Goal: Answer question/provide support: Share knowledge or assist other users

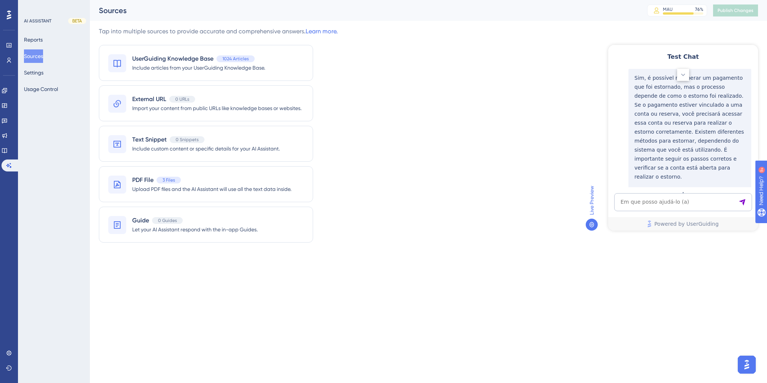
scroll to position [158, 0]
click at [643, 203] on textarea "AI Assistant Text Input" at bounding box center [683, 202] width 138 height 18
paste textarea "cancelei uma reserva com credito, mas agora nao consigo localizar o credito, on…"
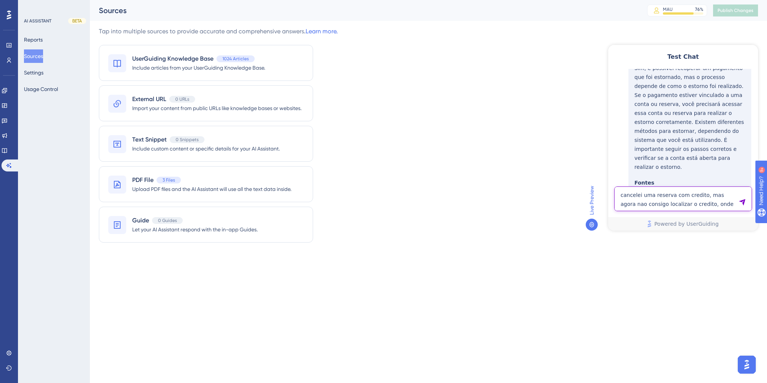
type textarea "cancelei uma reserva com credito, mas agora nao consigo localizar o credito, on…"
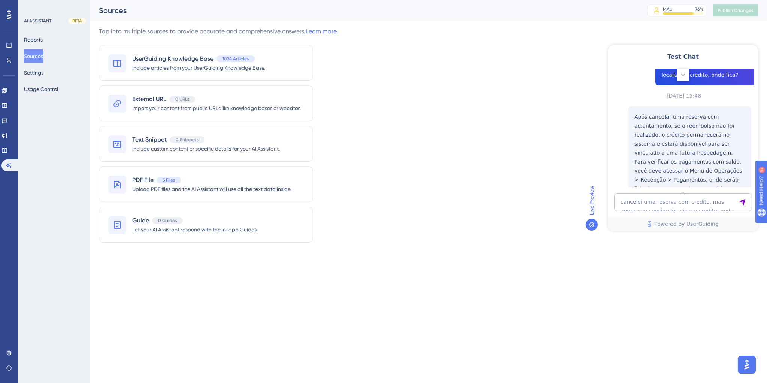
scroll to position [357, 0]
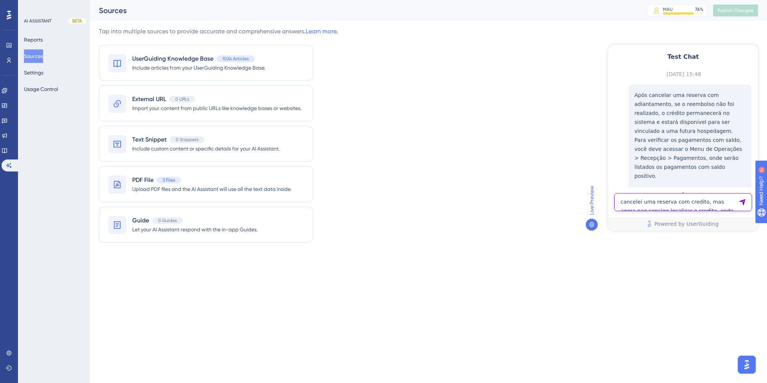
click at [677, 201] on textarea "cancelei uma reserva com credito, mas agora nao consigo localizar o credito, on…" at bounding box center [683, 202] width 138 height 18
paste textarea "preciso de ajuda pra localizar um credito de uma reserva que foi cancelada"
type textarea "preciso de ajuda pra localizar um credito de uma reserva que foi cancelada"
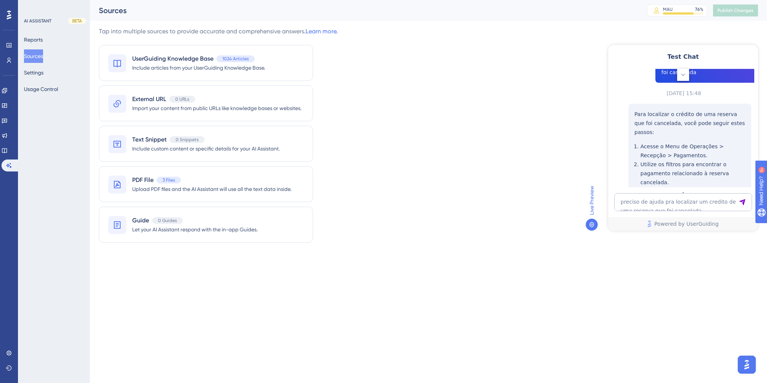
scroll to position [620, 0]
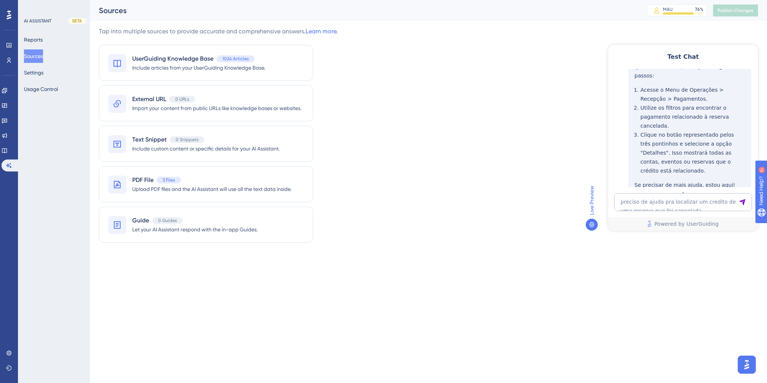
drag, startPoint x: 652, startPoint y: 99, endPoint x: 712, endPoint y: 124, distance: 65.7
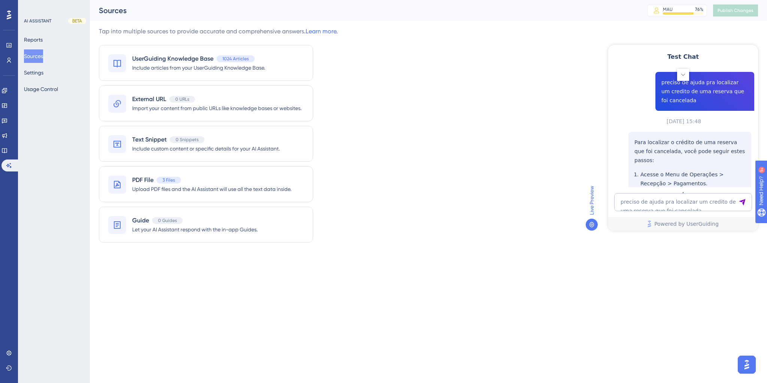
scroll to position [440, 0]
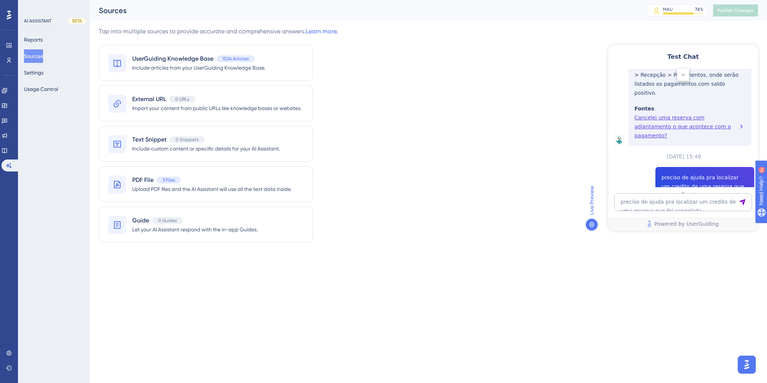
click at [633, 199] on textarea "preciso de ajuda pra localizar um credito de uma reserva que foi cancelada" at bounding box center [683, 202] width 138 height 18
paste textarea "Gostaria de saber onde posso encontrar reservas que foram realizadas em datas r…"
type textarea "Gostaria de saber onde posso encontrar reservas que foram realizadas em datas r…"
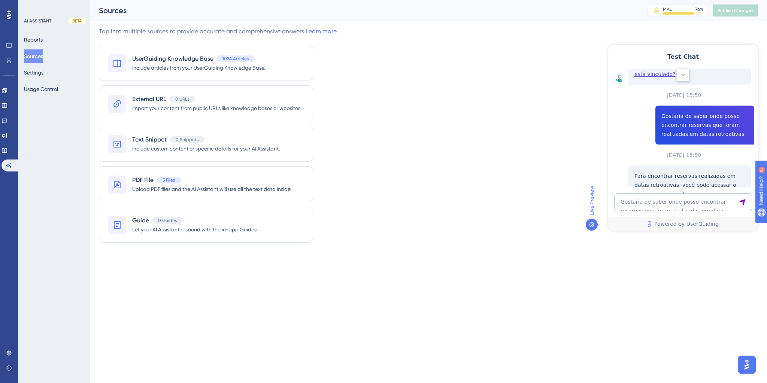
scroll to position [782, 0]
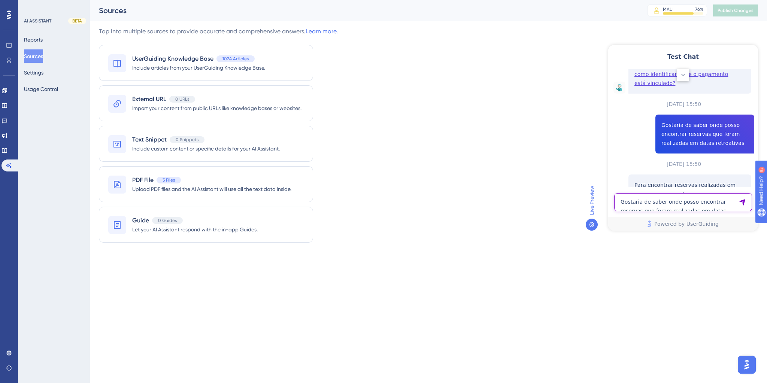
click at [629, 204] on textarea "Gostaria de saber onde posso encontrar reservas que foram realizadas em datas r…" at bounding box center [683, 202] width 138 height 18
paste textarea "preciso de ajuda pra localizar um credito de uma reserva que foi cancelada"
type textarea "preciso de ajuda pra localizar um credito de uma reserva que foi cancelada"
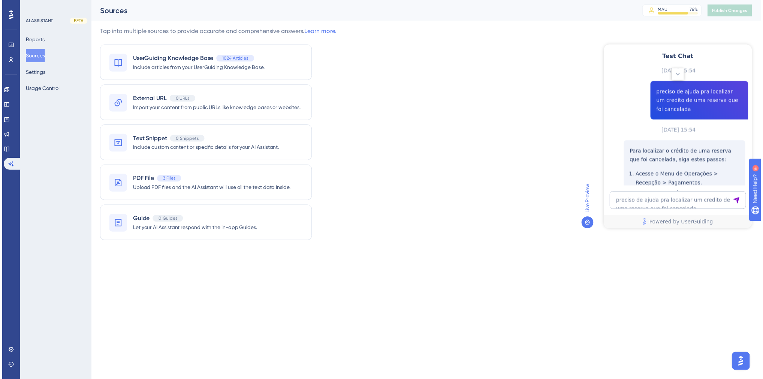
scroll to position [1087, 0]
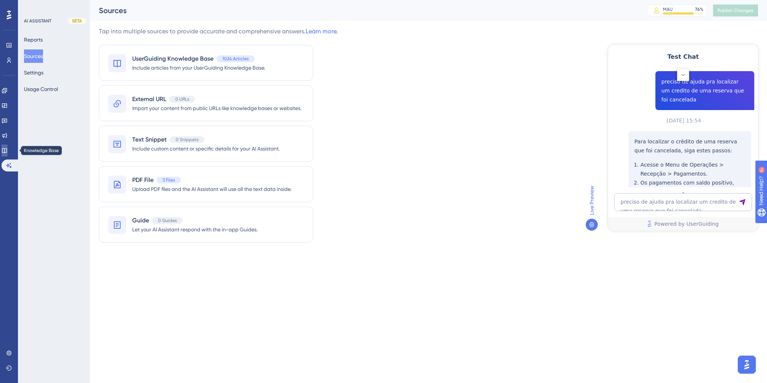
click at [7, 149] on icon at bounding box center [4, 151] width 6 height 6
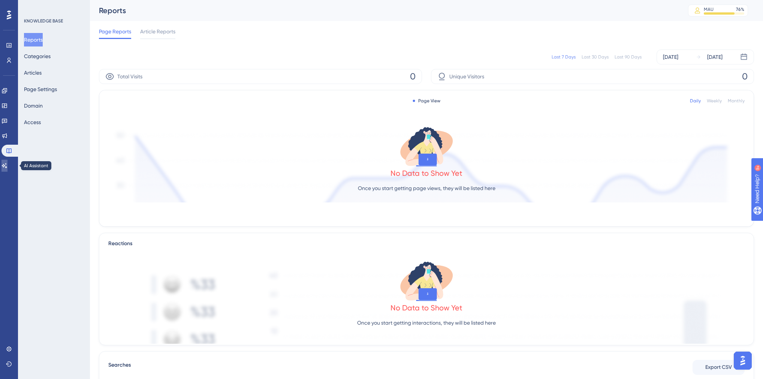
click at [7, 166] on icon at bounding box center [4, 165] width 5 height 5
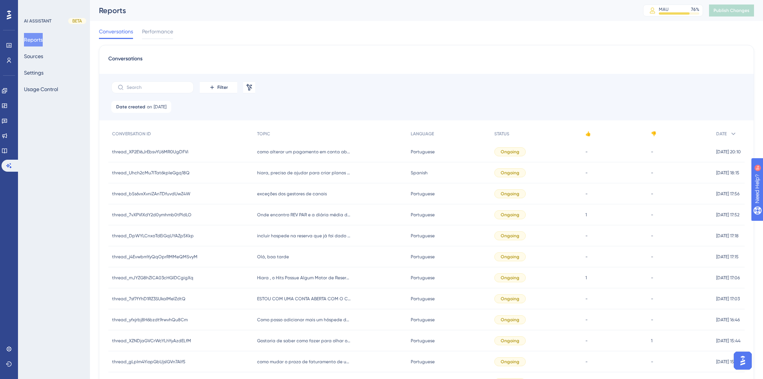
scroll to position [210, 0]
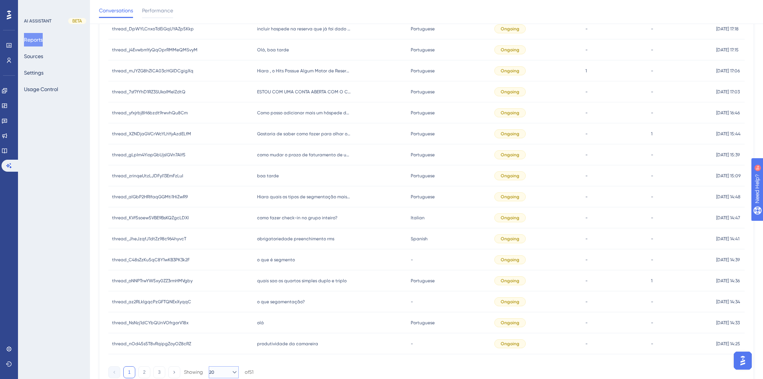
click at [234, 372] on icon at bounding box center [234, 371] width 7 height 7
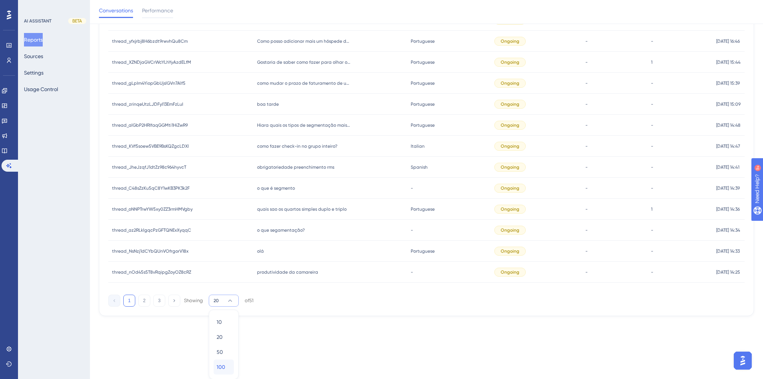
click at [222, 370] on span "100" at bounding box center [221, 366] width 9 height 9
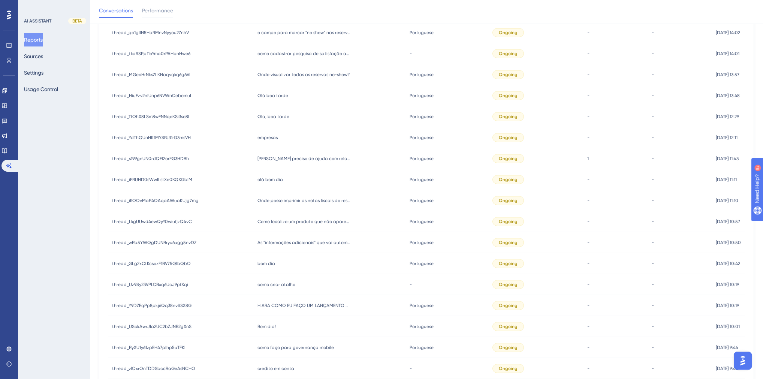
scroll to position [548, 0]
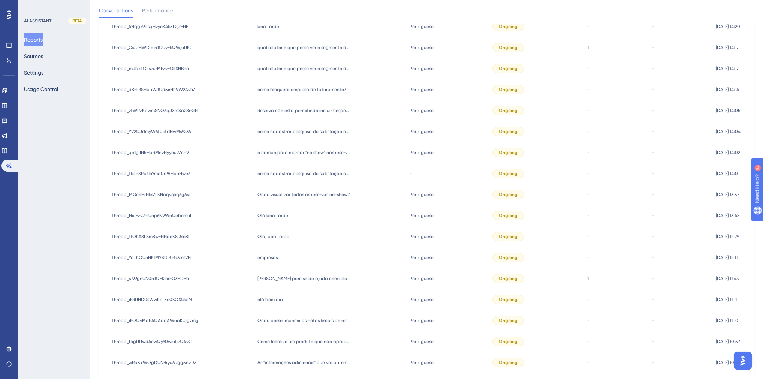
click at [300, 176] on div "como cadastrar pesquisa de satisfação após check-out como cadastrar pesquisa de…" at bounding box center [330, 173] width 152 height 21
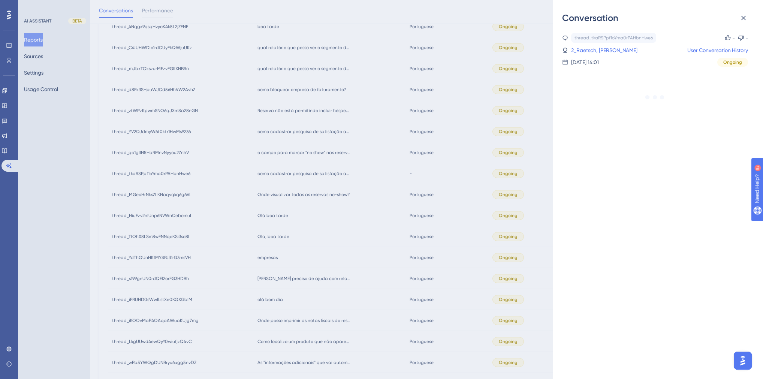
click at [300, 190] on div "Conversation thread_tkaRSPpf1oYma0rPAHbnHwe6 Copy - - 2_Raetsch, Bruno User Con…" at bounding box center [381, 189] width 763 height 379
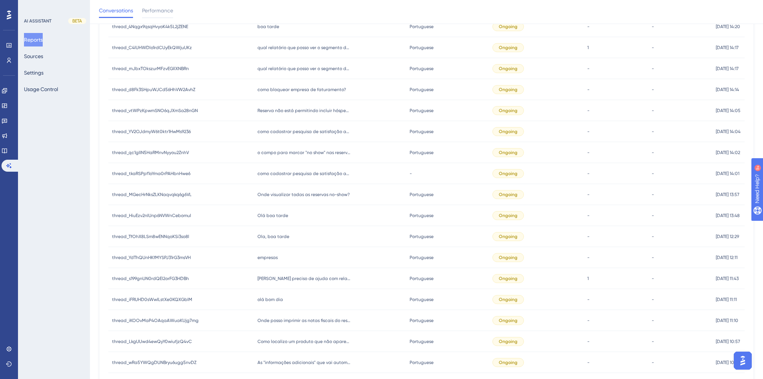
click at [292, 196] on span "Onde visualizar todas as reservas no-show?" at bounding box center [303, 194] width 92 height 6
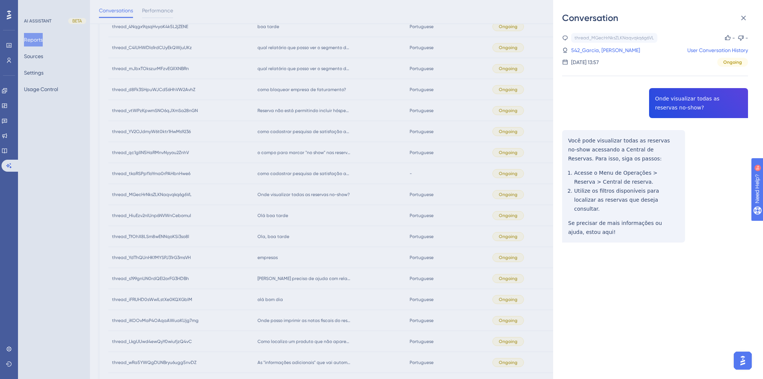
click at [309, 185] on div "Conversation thread_MGecHrNksZLKNaqvqkq6g6VL Copy - - 542_Garcia, Pedro User Co…" at bounding box center [381, 189] width 763 height 379
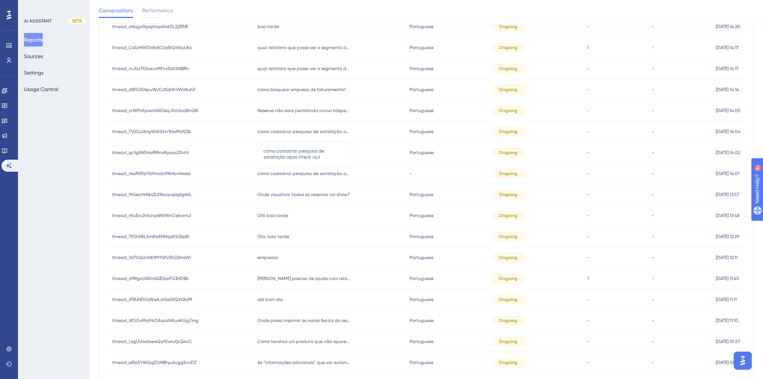
click at [300, 173] on span "como cadastrar pesquisa de satisfação após check-out" at bounding box center [304, 173] width 94 height 6
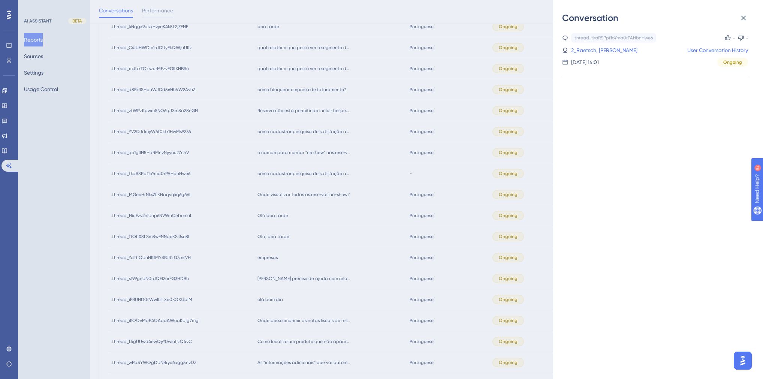
click at [357, 190] on div "Conversation thread_tkaRSPpf1oYma0rPAHbnHwe6 Copy - - 2_Raetsch, Bruno User Con…" at bounding box center [381, 189] width 763 height 379
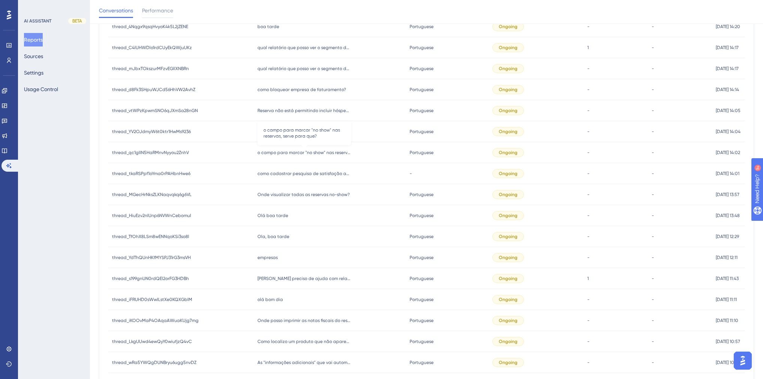
click at [311, 152] on span "o campo para marcar "no show" nas reservas, serve para que?" at bounding box center [304, 152] width 94 height 6
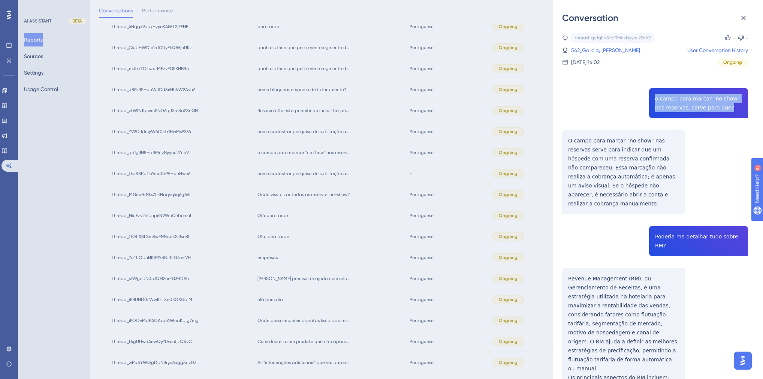
drag, startPoint x: 717, startPoint y: 108, endPoint x: 650, endPoint y: 97, distance: 67.9
copy span "o campo para marcar "no show" nas reservas, serve para que?"
drag, startPoint x: 713, startPoint y: 106, endPoint x: 652, endPoint y: 99, distance: 61.5
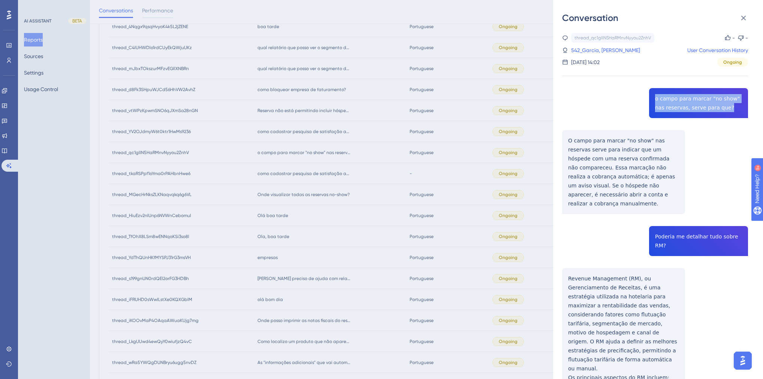
copy span "o campo para marcar "no show" nas reservas, serve para que?"
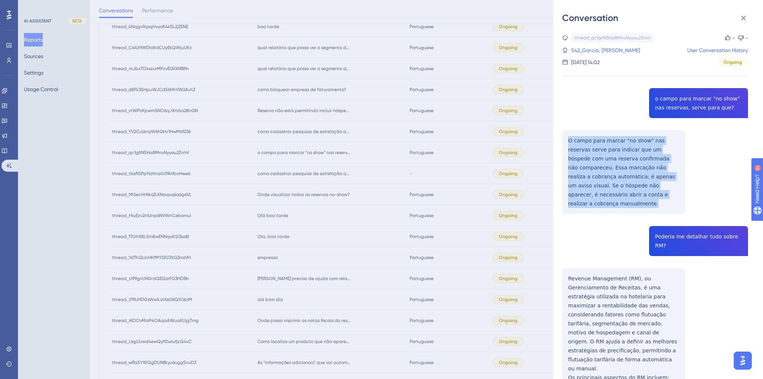
drag, startPoint x: 630, startPoint y: 194, endPoint x: 569, endPoint y: 141, distance: 81.8
copy p "O campo para marcar "no show" nas reservas serve para indicar que um hóspede co…"
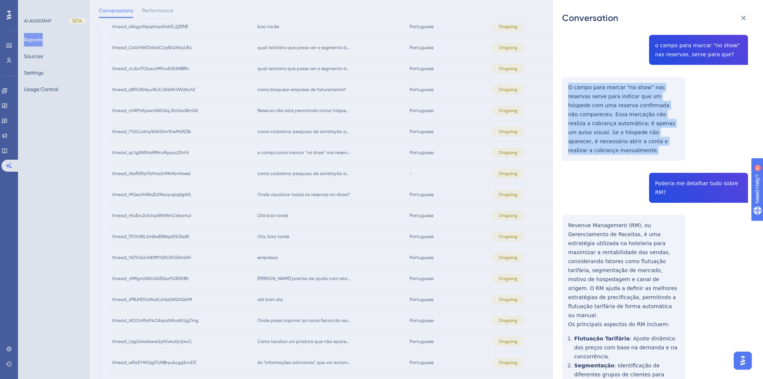
scroll to position [120, 0]
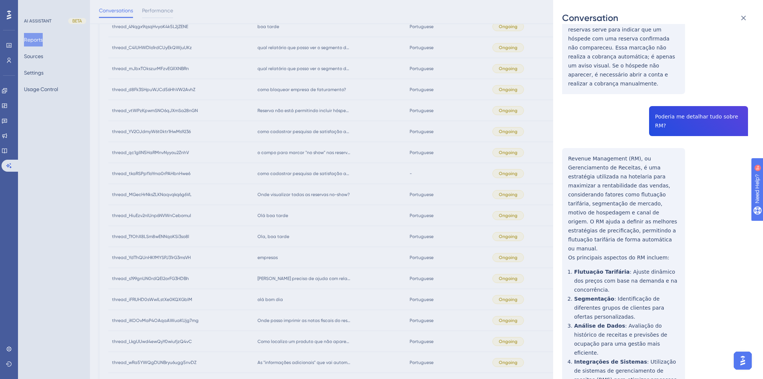
copy span "Poderia me detalhar tudo sobre RM?"
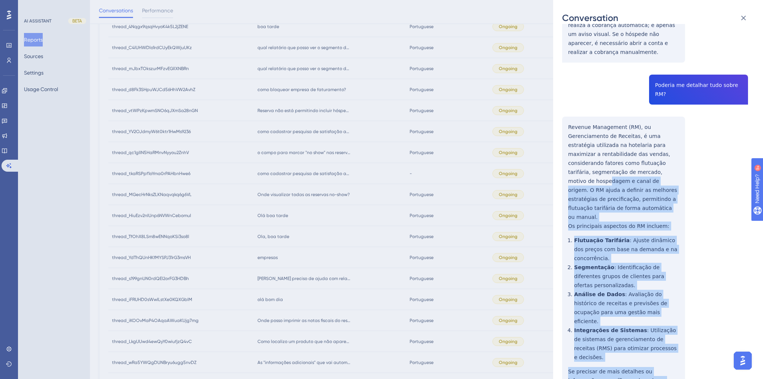
scroll to position [150, 0]
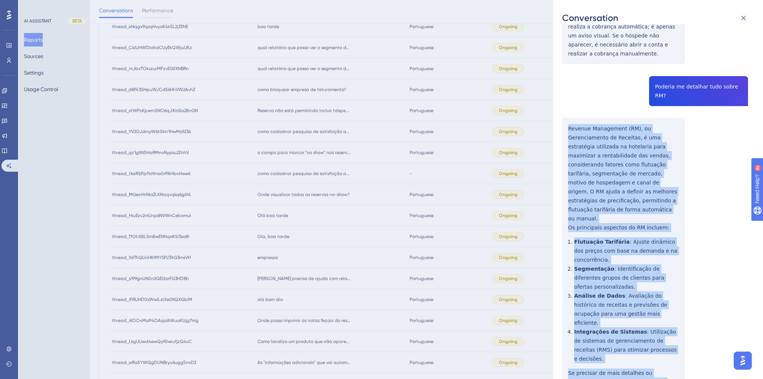
drag, startPoint x: 640, startPoint y: 187, endPoint x: 568, endPoint y: 112, distance: 104.1
copy div "Revenue Management (RM), ou Gerenciamento de Receitas, é uma estratégia utiliza…"
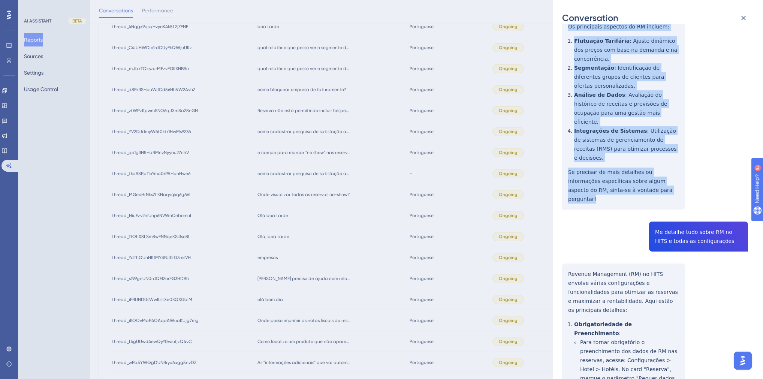
scroll to position [360, 0]
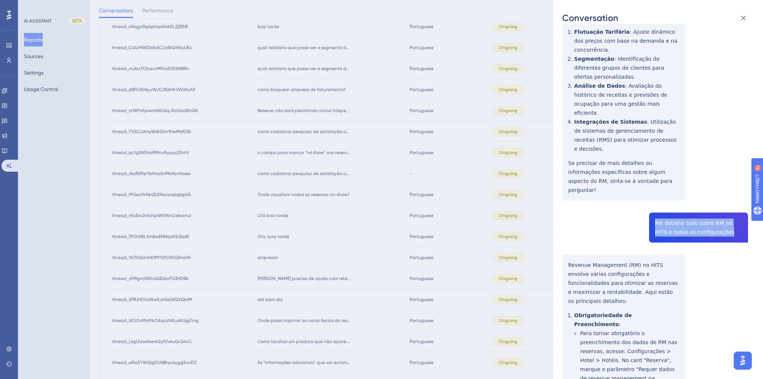
drag, startPoint x: 710, startPoint y: 172, endPoint x: 653, endPoint y: 161, distance: 58.4
copy span "Me detalhe tudo sobre RM no HITS e todas as configurações"
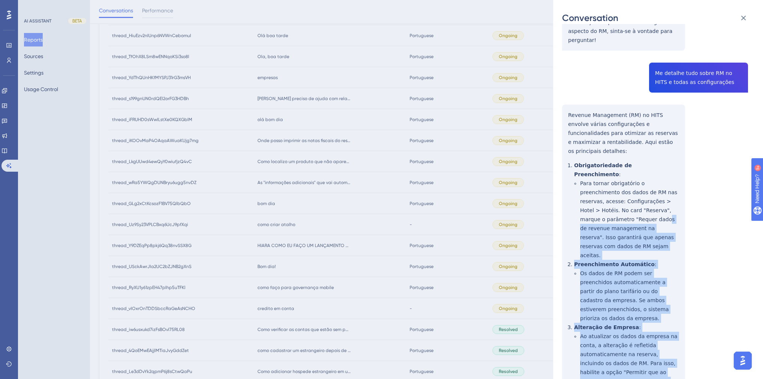
scroll to position [420, 0]
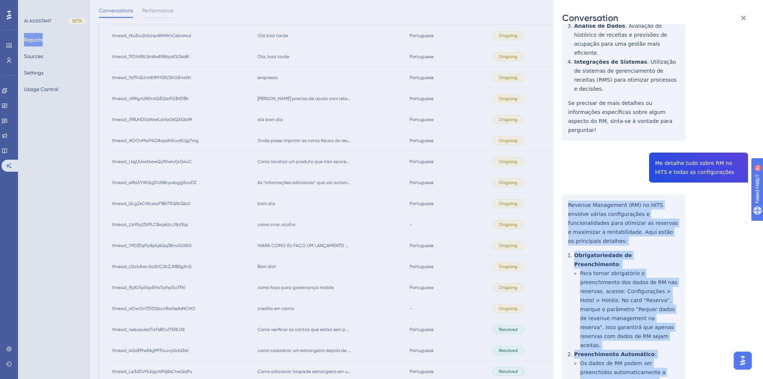
drag, startPoint x: 675, startPoint y: 296, endPoint x: 564, endPoint y: 144, distance: 187.4
click at [564, 144] on div "thread_qc1gIIN5HaRMnvNyyou2ZnhV Copy - - 542_Garcia, Pedro User Conversation Hi…" at bounding box center [655, 331] width 186 height 1437
copy div "Revenue Management (RM) no HITS envolve várias configurações e funcionalidades …"
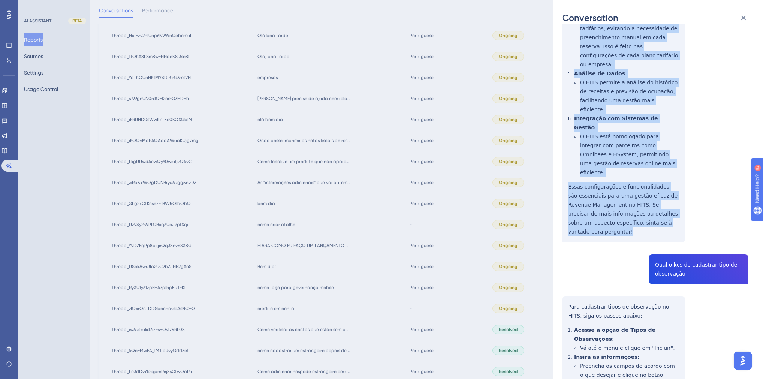
scroll to position [877, 0]
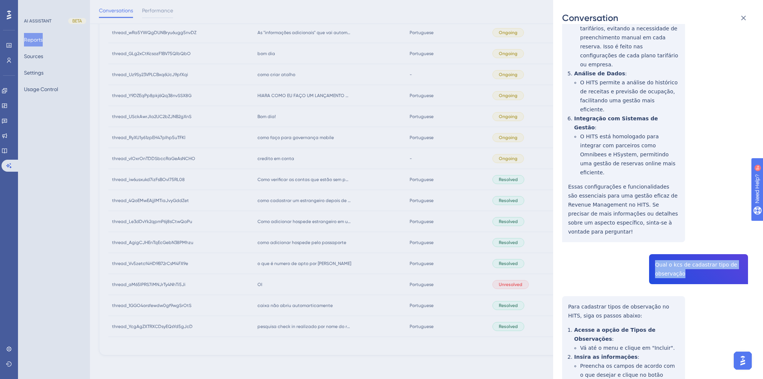
drag, startPoint x: 688, startPoint y: 112, endPoint x: 654, endPoint y: 102, distance: 35.5
copy span "Qual o kcs de cadastrar tipo de observação"
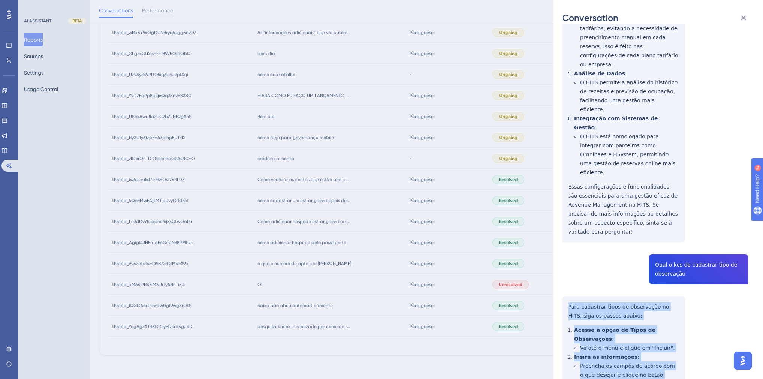
drag, startPoint x: 653, startPoint y: 334, endPoint x: 566, endPoint y: 143, distance: 210.4
copy div "Para cadastrar tipos de observação no HITS, siga os passos abaixo: Acesse a opç…"
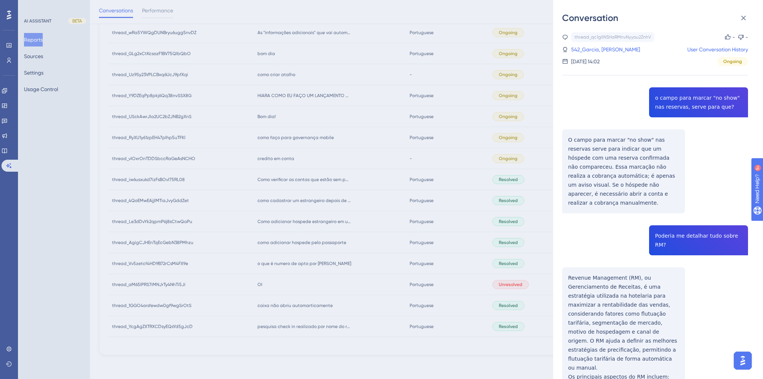
scroll to position [0, 0]
click at [599, 52] on link "542_Garcia, Pedro" at bounding box center [605, 50] width 69 height 9
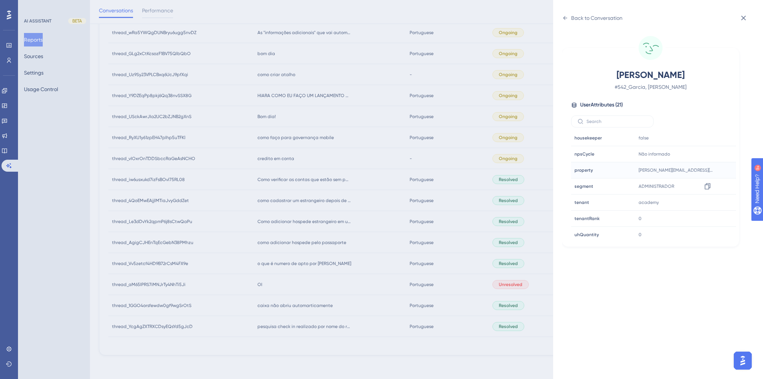
scroll to position [226, 0]
click at [572, 21] on div "Back to Conversation" at bounding box center [596, 17] width 51 height 9
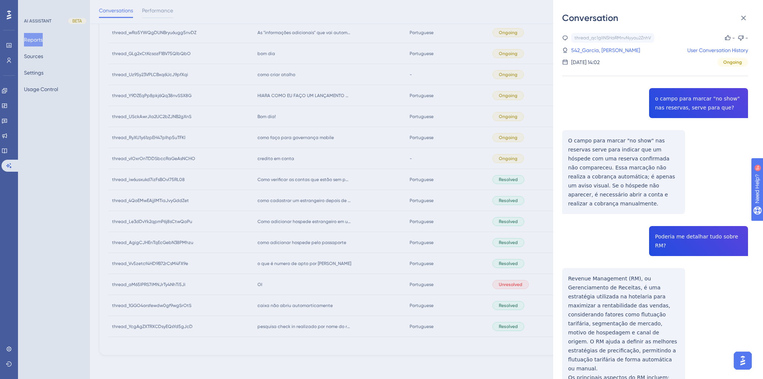
click at [411, 134] on div "Conversation thread_qc1gIIN5HaRMnvNyyou2ZnhV Copy - - 542_Garcia, Pedro User Co…" at bounding box center [381, 189] width 763 height 379
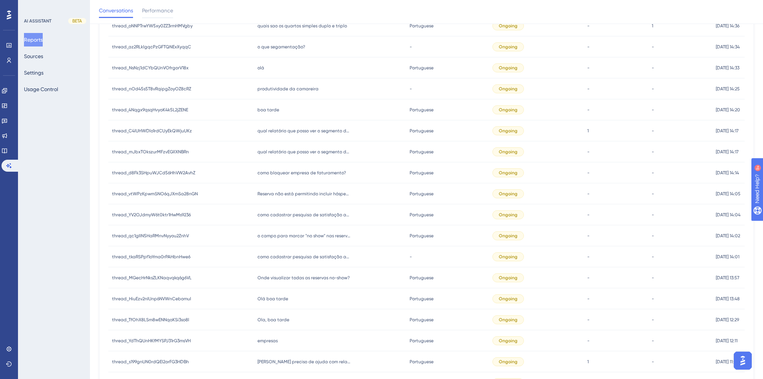
scroll to position [458, 0]
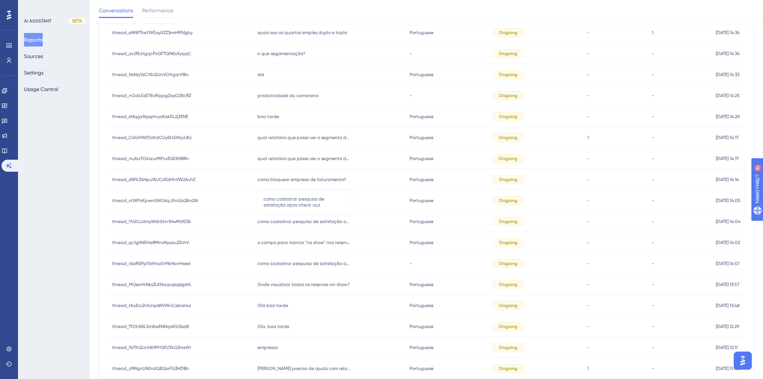
click at [312, 220] on span "como cadastrar pesquisa de satisfação após check-out" at bounding box center [304, 221] width 94 height 6
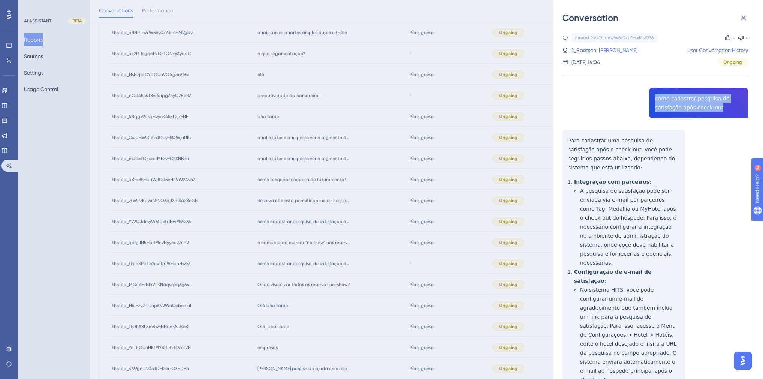
drag, startPoint x: 717, startPoint y: 108, endPoint x: 653, endPoint y: 100, distance: 64.1
click at [653, 100] on div "thread_YV2OJdmyW6t0ktr1HwMs9236 Copy - - 2_Raetsch, Bruno User Conversation His…" at bounding box center [655, 246] width 186 height 427
copy span "como cadastrar pesquisa de satisfação após check-out"
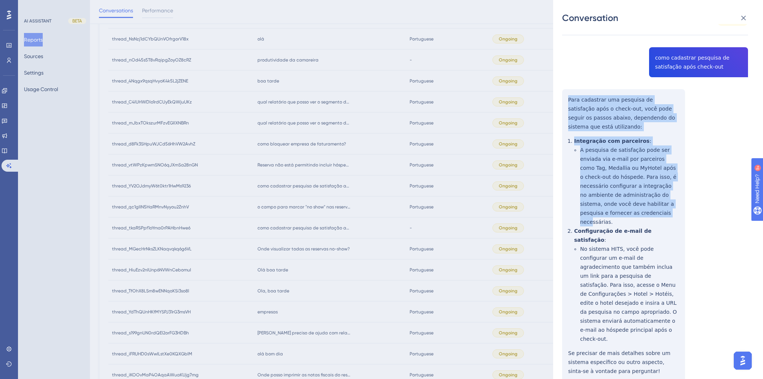
scroll to position [518, 0]
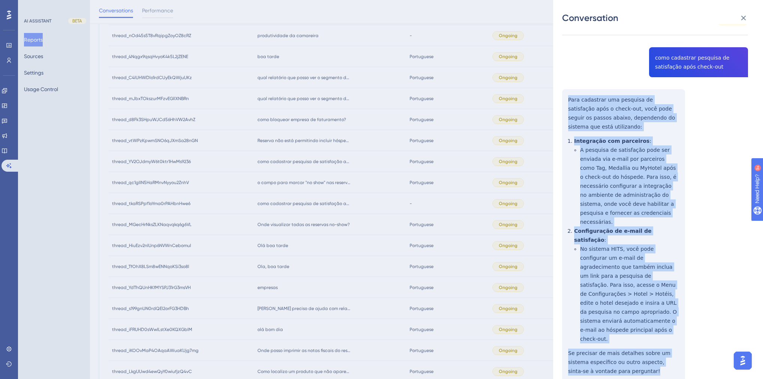
drag, startPoint x: 569, startPoint y: 140, endPoint x: 614, endPoint y: 334, distance: 198.8
click at [614, 334] on div "thread_YV2OJdmyW6t0ktr1HwMs9236 Copy - - 2_Raetsch, Bruno User Conversation His…" at bounding box center [655, 205] width 186 height 427
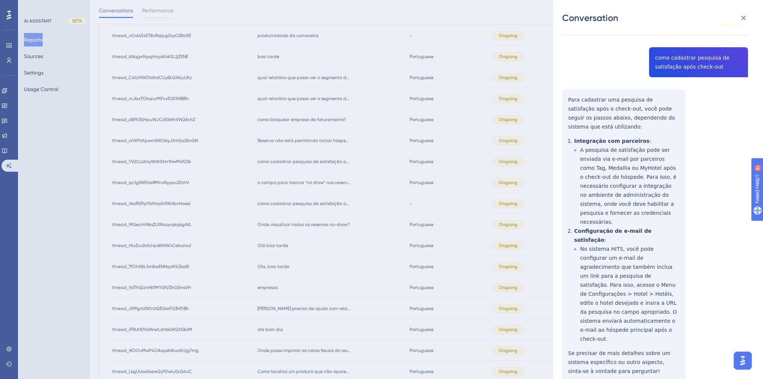
click at [606, 46] on div "thread_YV2OJdmyW6t0ktr1HwMs9236 Copy - - 2_Raetsch, Bruno User Conversation His…" at bounding box center [655, 205] width 186 height 427
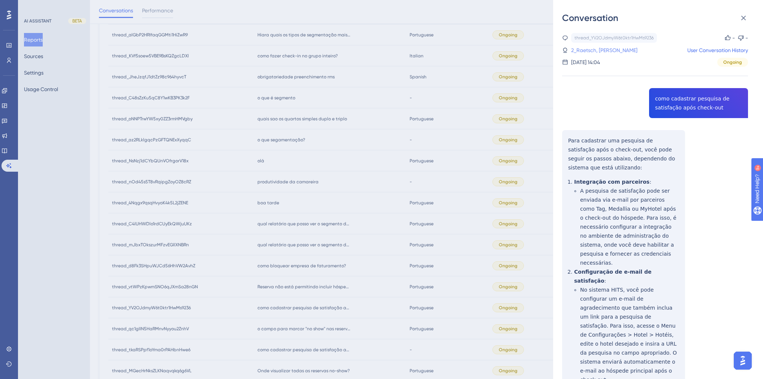
scroll to position [338, 0]
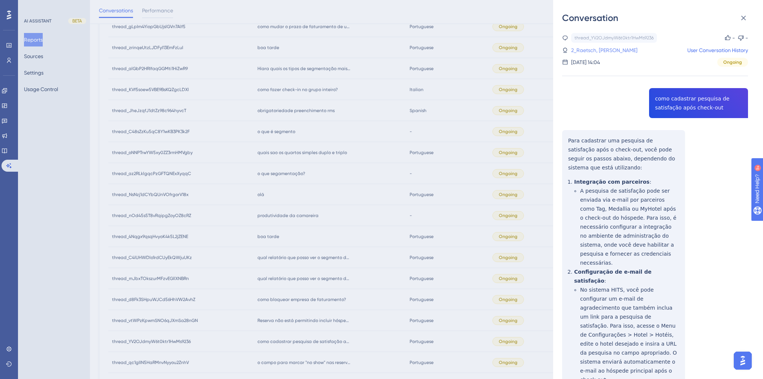
click at [598, 52] on link "2_Raetsch, Bruno" at bounding box center [604, 50] width 66 height 9
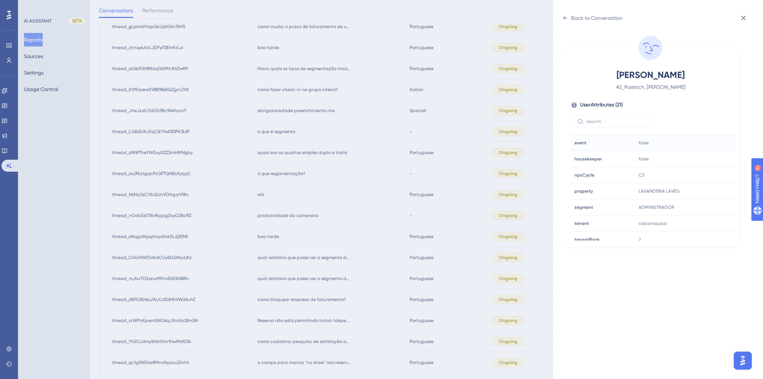
scroll to position [210, 0]
click at [565, 19] on icon at bounding box center [565, 18] width 6 height 6
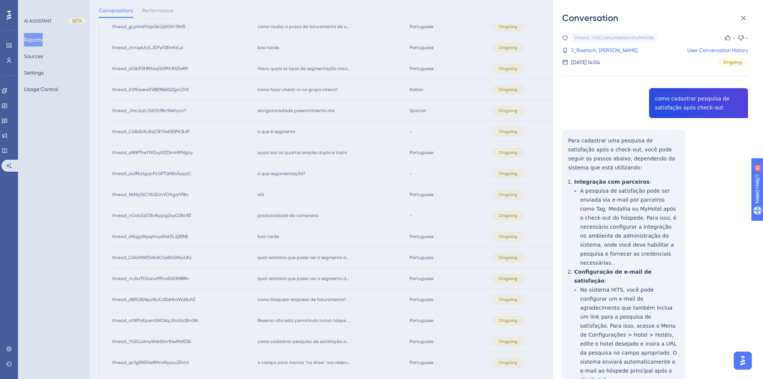
drag, startPoint x: 426, startPoint y: 141, endPoint x: 417, endPoint y: 143, distance: 9.3
click at [426, 141] on div "Conversation thread_YV2OJdmyW6t0ktr1HwMs9236 Copy - - 2_Raetsch, Bruno User Con…" at bounding box center [381, 189] width 763 height 379
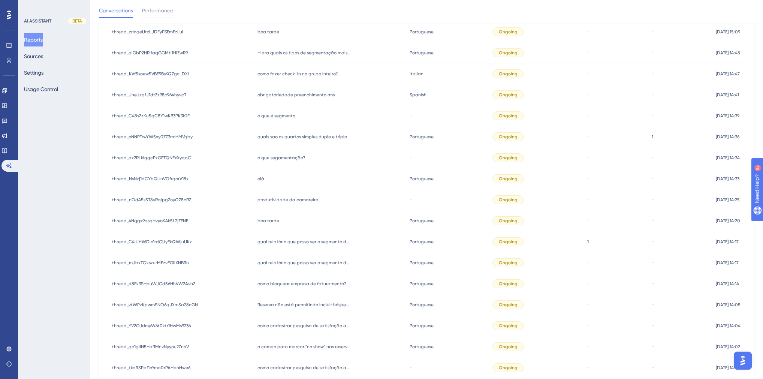
scroll to position [368, 0]
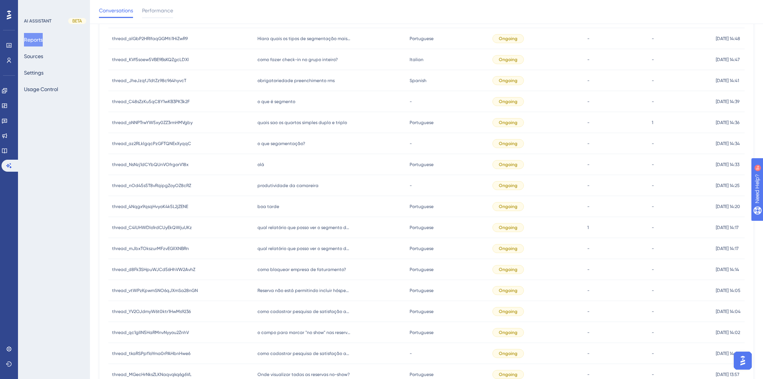
click at [312, 271] on span "como bloquear empresa de faturamento?" at bounding box center [301, 269] width 88 height 6
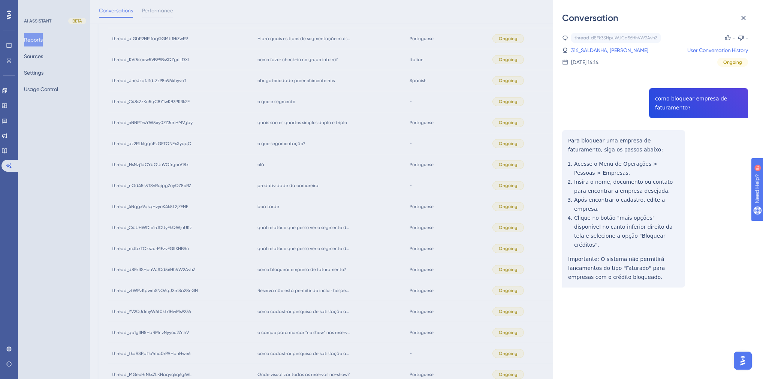
click at [414, 166] on div "Conversation thread_d8Fk3SHpuWJCd56HhVW2AvhZ Copy - - 316_SALDANHA, MICHAEL Use…" at bounding box center [381, 189] width 763 height 379
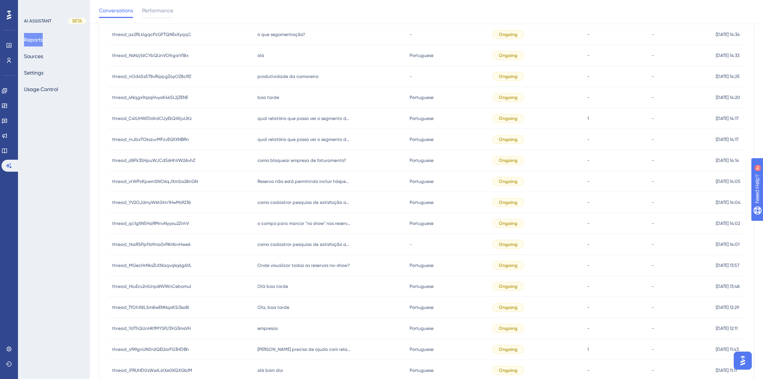
scroll to position [488, 0]
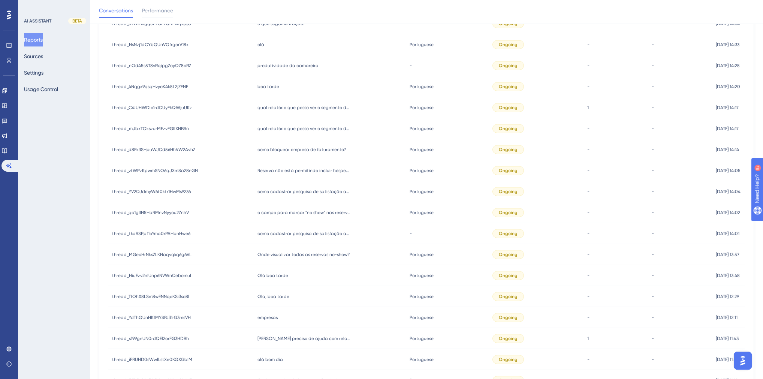
click at [297, 256] on span "Onde visualizar todas as reservas no-show?" at bounding box center [303, 254] width 92 height 6
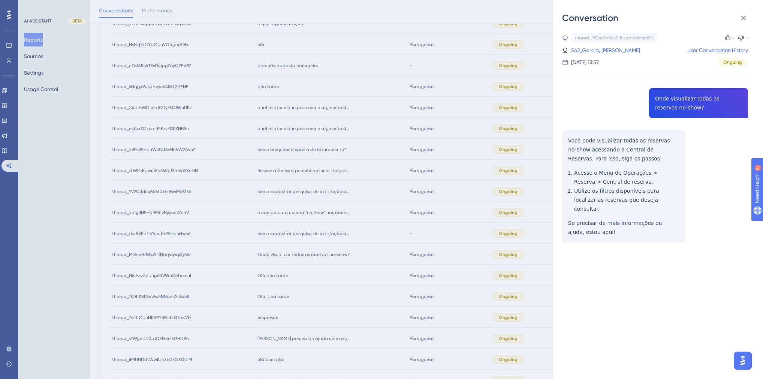
click at [265, 242] on div "Conversation thread_MGecHrNksZLKNaqvqkq6g6VL Copy - - 542_Garcia, Pedro User Co…" at bounding box center [381, 189] width 763 height 379
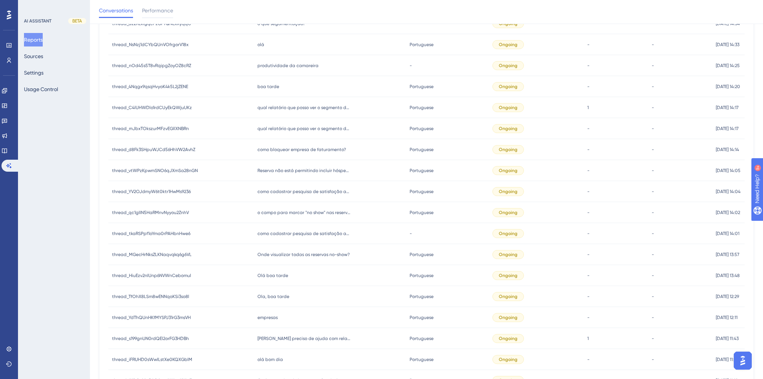
click at [286, 187] on div "como cadastrar pesquisa de satisfação após check-out como cadastrar pesquisa de…" at bounding box center [330, 191] width 152 height 21
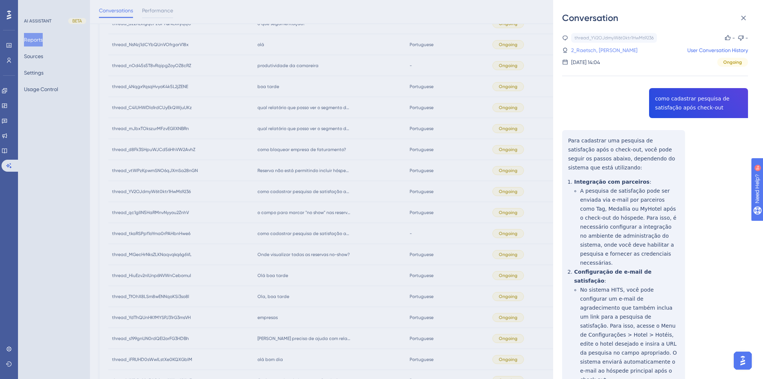
click at [592, 51] on link "2_Raetsch, Bruno" at bounding box center [604, 50] width 66 height 9
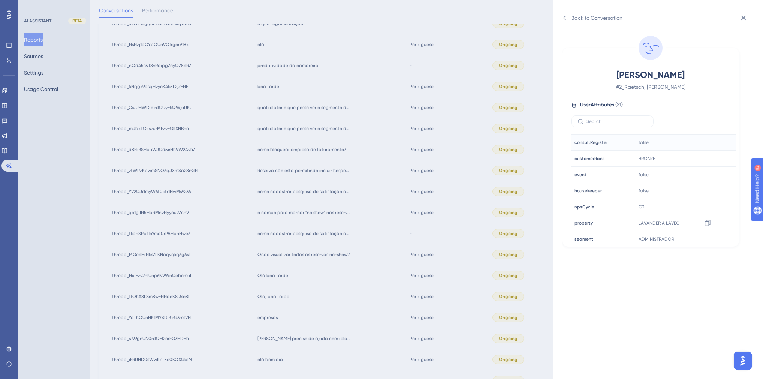
scroll to position [226, 0]
click at [225, 147] on div "Back to Conversation Raetsch, Bruno # 2_Raetsch, Bruno User Attributes ( 21 ) E…" at bounding box center [381, 189] width 763 height 379
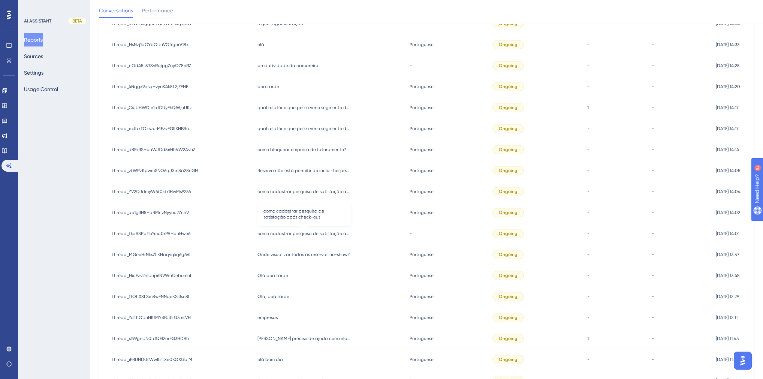
click at [305, 232] on span "como cadastrar pesquisa de satisfação após check-out" at bounding box center [304, 233] width 94 height 6
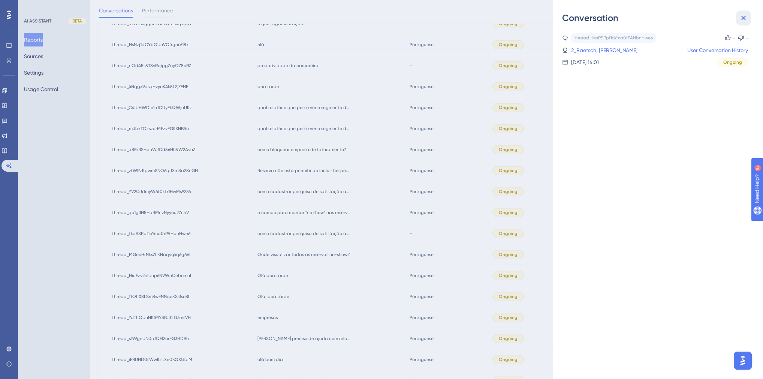
click at [747, 22] on button at bounding box center [743, 17] width 15 height 15
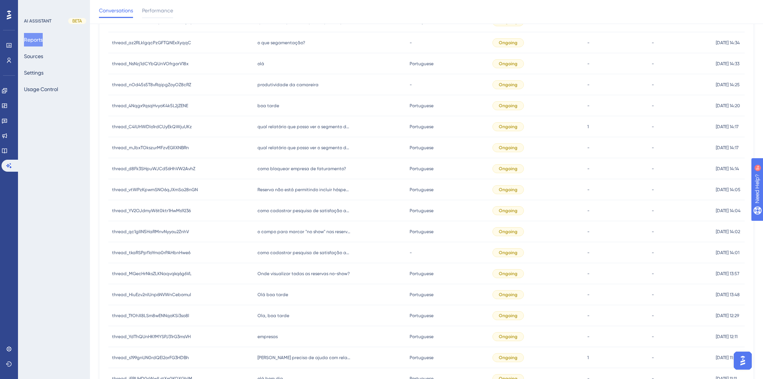
scroll to position [458, 0]
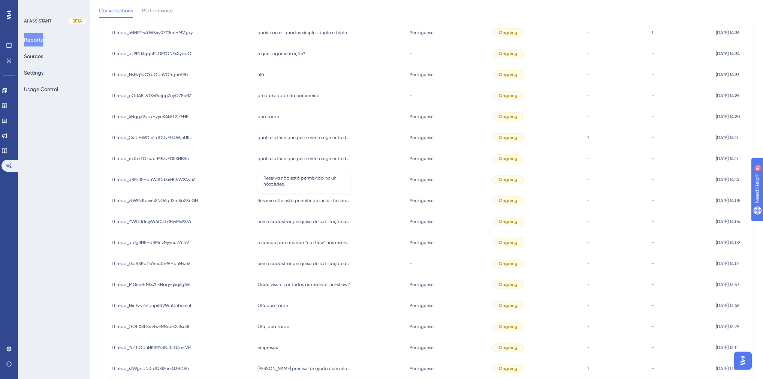
click at [291, 203] on span "Reserva não está permitindo incluir hóspedes." at bounding box center [304, 200] width 94 height 6
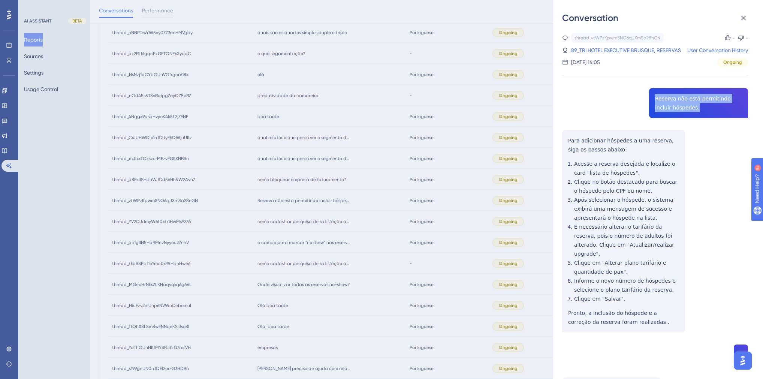
drag, startPoint x: 686, startPoint y: 110, endPoint x: 652, endPoint y: 101, distance: 34.9
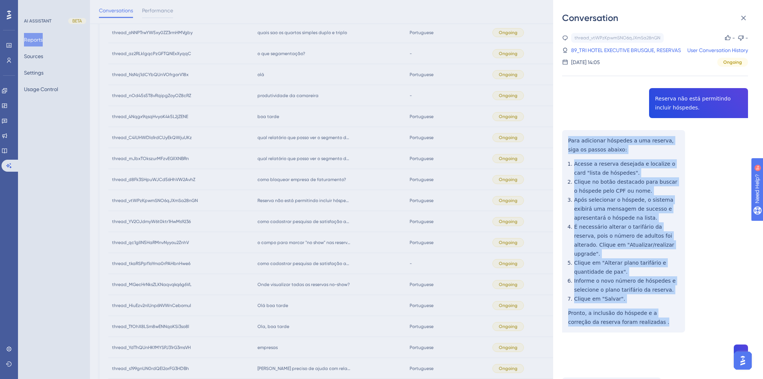
drag, startPoint x: 629, startPoint y: 313, endPoint x: 565, endPoint y: 140, distance: 184.0
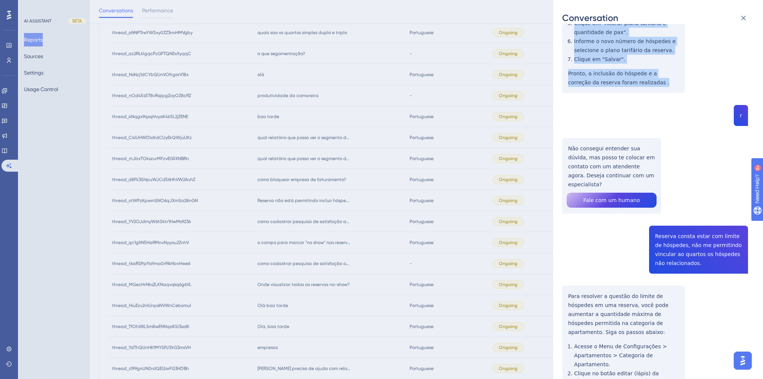
scroll to position [240, 0]
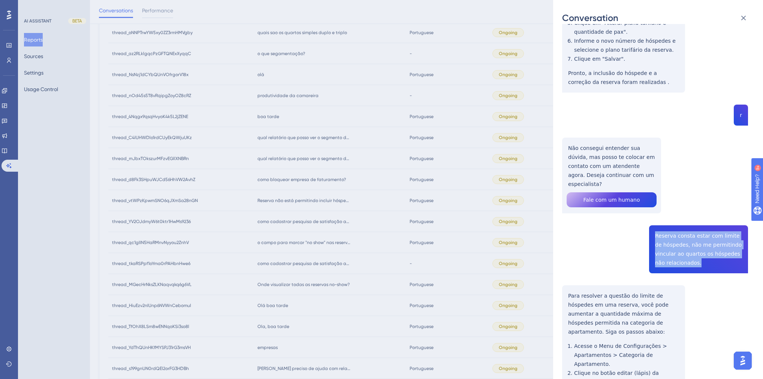
drag, startPoint x: 699, startPoint y: 249, endPoint x: 650, endPoint y: 216, distance: 59.4
click at [650, 216] on div "thread_vtWPzKpwmSNO6qJXmSa28nGN Copy - - 89_TRI HOTEL EXECUTIVE BRUSQUE, RESERV…" at bounding box center [655, 150] width 186 height 714
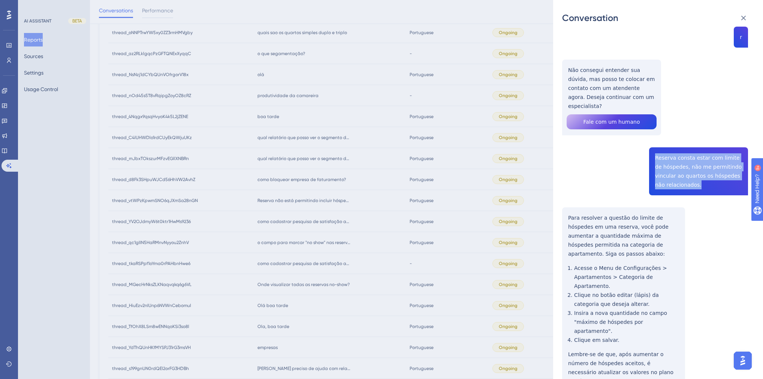
scroll to position [319, 0]
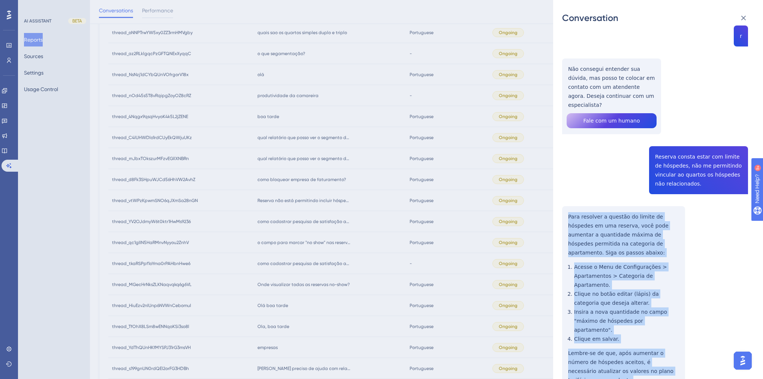
drag, startPoint x: 671, startPoint y: 337, endPoint x: 563, endPoint y: 187, distance: 184.3
click at [563, 187] on div "thread_vtWPzKpwmSNO6qJXmSa28nGN Copy - - 89_TRI HOTEL EXECUTIVE BRUSQUE, RESERV…" at bounding box center [655, 71] width 186 height 714
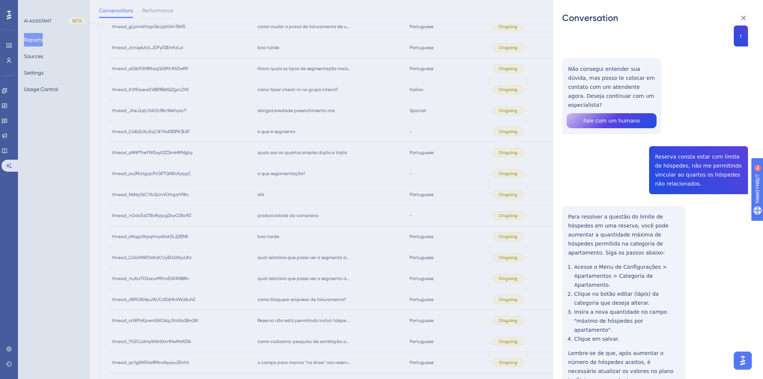
click at [488, 172] on div "Conversation thread_vtWPzKpwmSNO6qJXmSa28nGN Copy - - 89_TRI HOTEL EXECUTIVE BR…" at bounding box center [381, 189] width 763 height 379
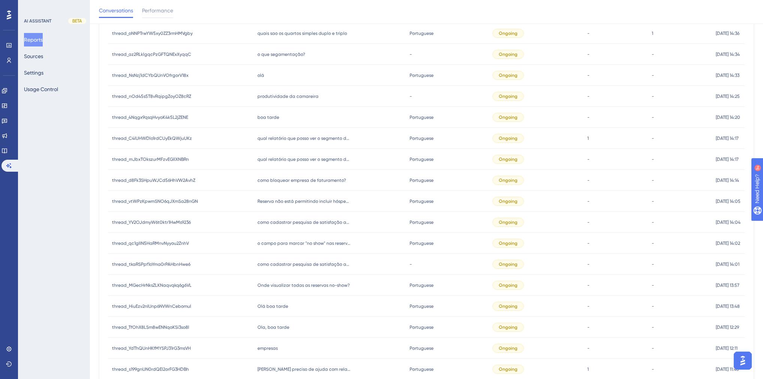
scroll to position [458, 0]
click at [280, 181] on span "como bloquear empresa de faturamento?" at bounding box center [301, 179] width 88 height 6
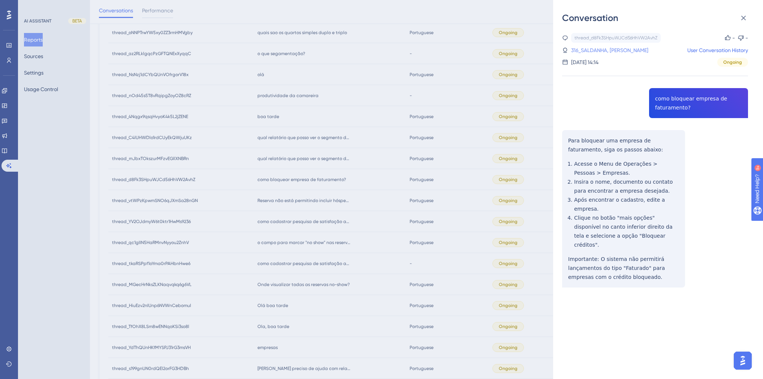
click at [610, 48] on link "316_SALDANHA, MICHAEL" at bounding box center [609, 50] width 77 height 9
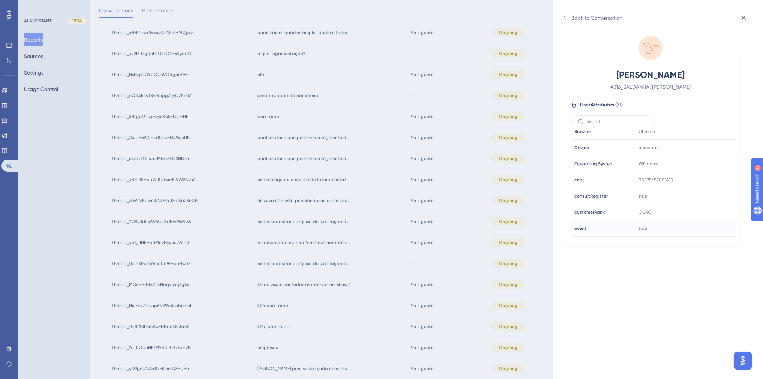
scroll to position [180, 0]
click at [706, 196] on icon at bounding box center [706, 199] width 7 height 7
click at [571, 22] on div "Back to Conversation" at bounding box center [592, 18] width 60 height 12
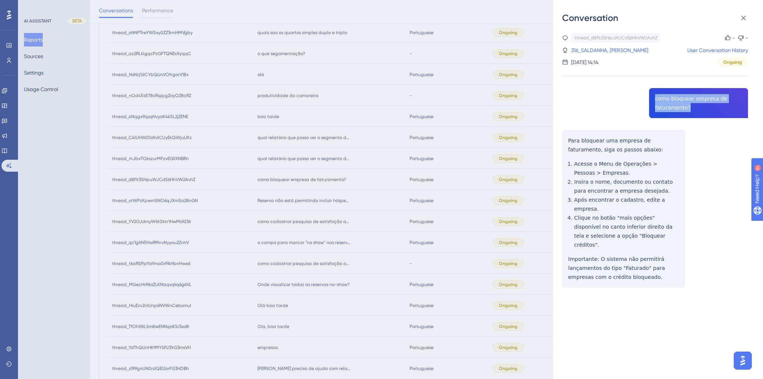
drag, startPoint x: 686, startPoint y: 109, endPoint x: 649, endPoint y: 97, distance: 39.2
click at [649, 97] on div "thread_d8Fk3SHpuWJCd56HhVW2AvhZ Copy - - 316_SALDANHA, MICHAEL User Conversatio…" at bounding box center [655, 179] width 186 height 293
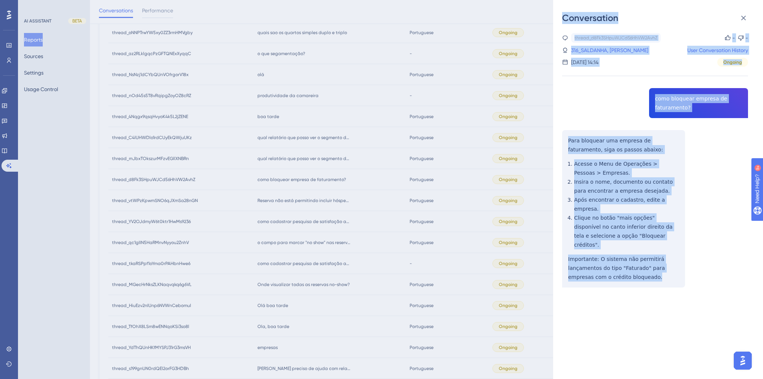
drag, startPoint x: 646, startPoint y: 261, endPoint x: 551, endPoint y: 129, distance: 162.8
click at [551, 129] on div "Conversation thread_d8Fk3SHpuWJCd56HhVW2AvhZ Copy - - 316_SALDANHA, MICHAEL Use…" at bounding box center [381, 189] width 763 height 379
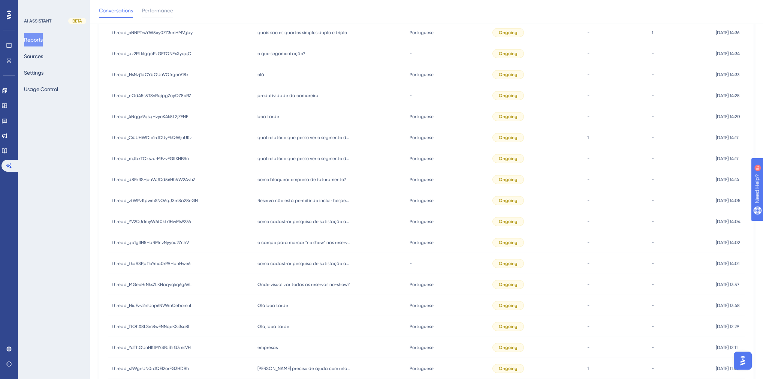
click at [294, 178] on span "como bloquear empresa de faturamento?" at bounding box center [301, 179] width 88 height 6
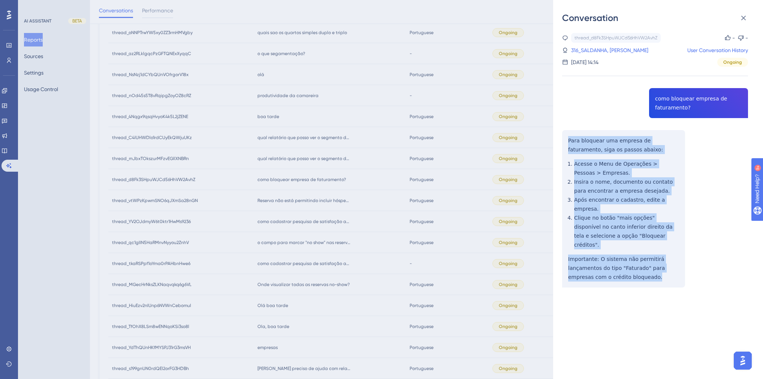
drag, startPoint x: 634, startPoint y: 257, endPoint x: 555, endPoint y: 132, distance: 147.7
click at [555, 132] on div "Conversation thread_d8Fk3SHpuWJCd56HhVW2AvhZ Copy - - 316_SALDANHA, MICHAEL Use…" at bounding box center [658, 189] width 210 height 379
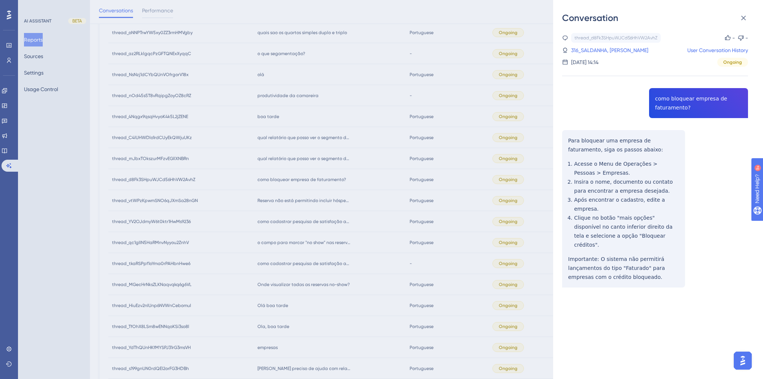
click at [307, 243] on div "Conversation thread_d8Fk3SHpuWJCd56HhVW2AvhZ Copy - - 316_SALDANHA, MICHAEL Use…" at bounding box center [381, 189] width 763 height 379
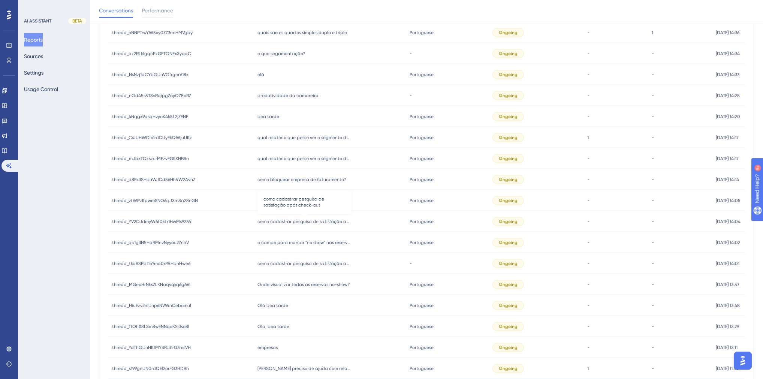
click at [312, 220] on span "como cadastrar pesquisa de satisfação após check-out" at bounding box center [304, 221] width 94 height 6
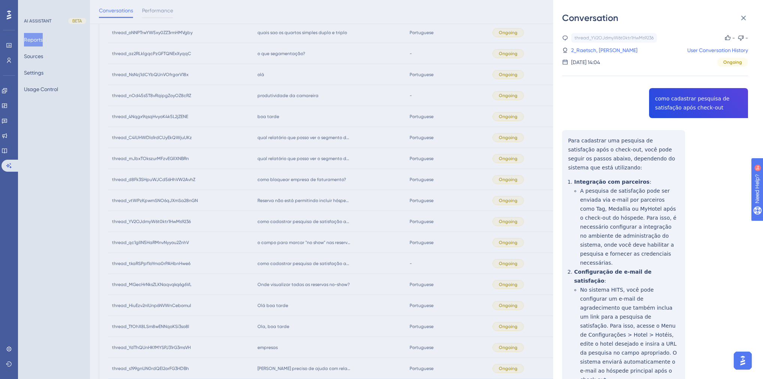
click at [309, 195] on div "Conversation thread_YV2OJdmyW6t0ktr1HwMs9236 Copy - - 2_Raetsch, Bruno User Con…" at bounding box center [381, 189] width 763 height 379
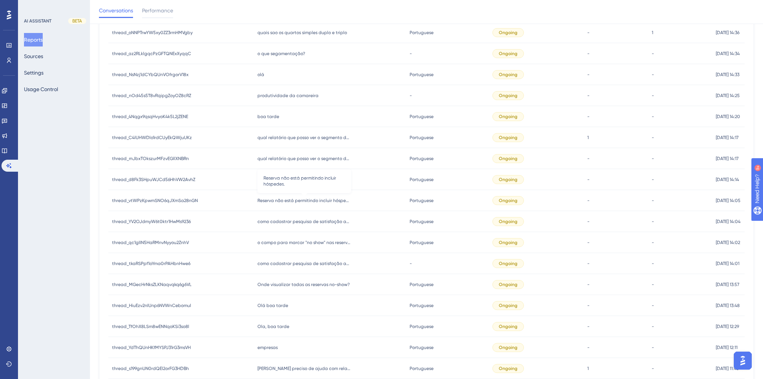
click at [301, 203] on div "Reserva não está permitindo incluir hóspedes. Reserva não está permitindo inclu…" at bounding box center [330, 200] width 152 height 21
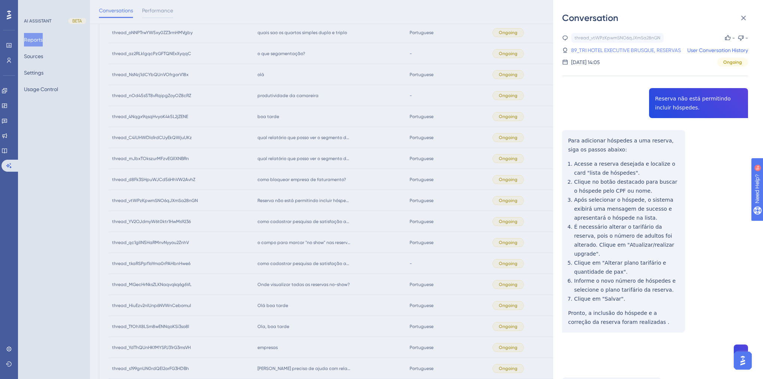
click at [608, 50] on link "89_TRI HOTEL EXECUTIVE BRUSQUE, RESERVAS" at bounding box center [626, 50] width 110 height 9
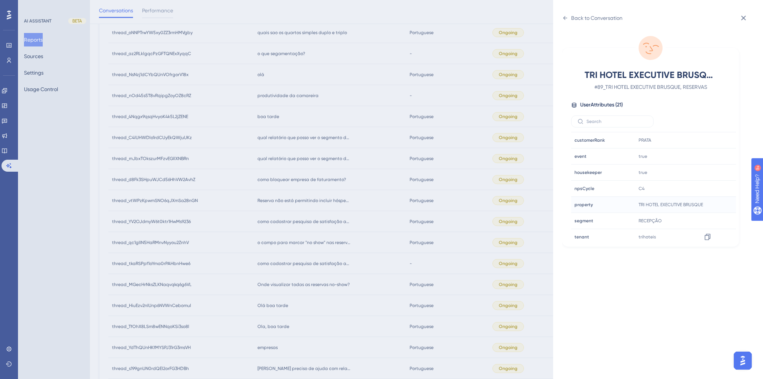
scroll to position [210, 0]
click at [705, 169] on icon at bounding box center [706, 169] width 7 height 7
click at [490, 197] on div "Back to Conversation TRI HOTEL EXECUTIVE BRUSQUE, RESERVAS # 89_TRI HOTEL EXECU…" at bounding box center [381, 189] width 763 height 379
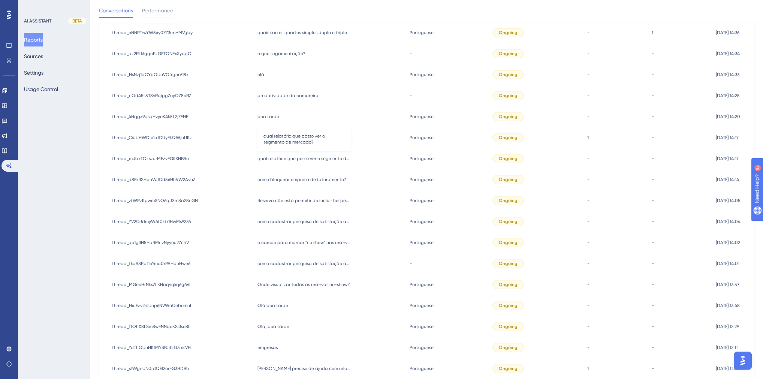
click at [294, 156] on span "qual relatório que posso ver o segmento de mercado?" at bounding box center [304, 158] width 94 height 6
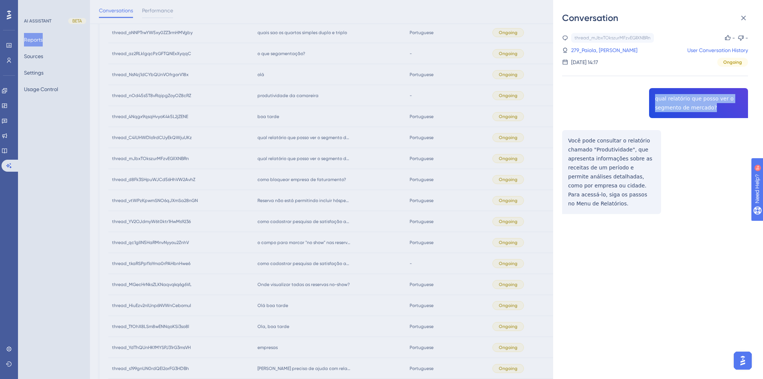
drag, startPoint x: 714, startPoint y: 108, endPoint x: 653, endPoint y: 99, distance: 61.7
click at [653, 99] on div "thread_mJbxTOkszurMFzvEGllXNBRn Copy - - 279_Paiola, Guilherme User Conversatio…" at bounding box center [655, 142] width 186 height 219
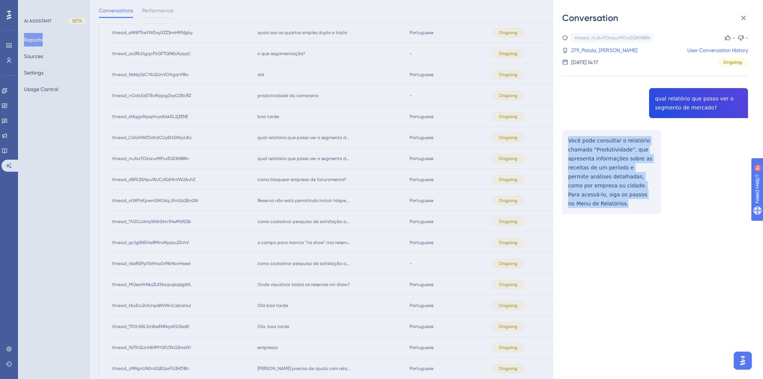
drag, startPoint x: 602, startPoint y: 207, endPoint x: 559, endPoint y: 143, distance: 77.5
click at [559, 143] on div "Conversation thread_mJbxTOkszurMFzvEGllXNBRn Copy - - 279_Paiola, Guilherme Use…" at bounding box center [658, 189] width 210 height 379
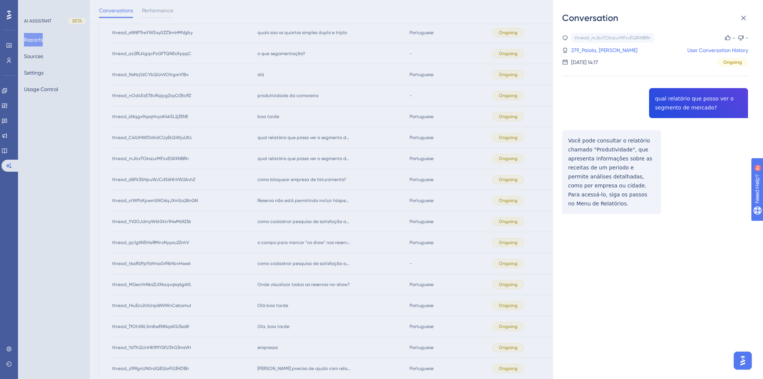
drag, startPoint x: 634, startPoint y: 263, endPoint x: 622, endPoint y: 264, distance: 12.0
click at [633, 263] on div "thread_mJbxTOkszurMFzvEGllXNBRn Copy - - 279_Paiola, Guilherme User Conversatio…" at bounding box center [661, 201] width 198 height 355
click at [362, 227] on div "Conversation thread_mJbxTOkszurMFzvEGllXNBRn Copy - - 279_Paiola, Guilherme Use…" at bounding box center [381, 189] width 763 height 379
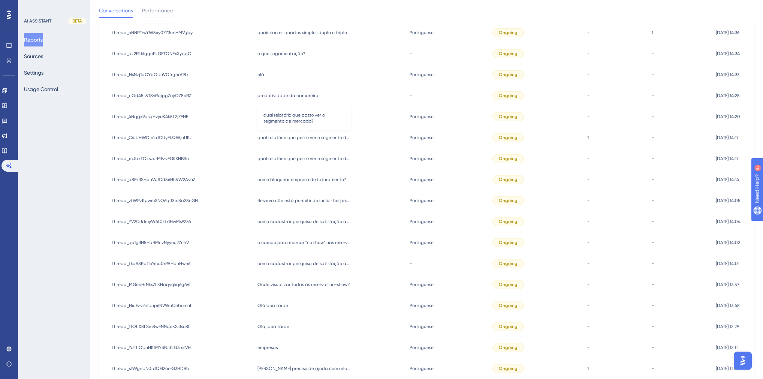
click at [311, 137] on span "qual relatório que posso ver o segmento de mercado?" at bounding box center [304, 137] width 94 height 6
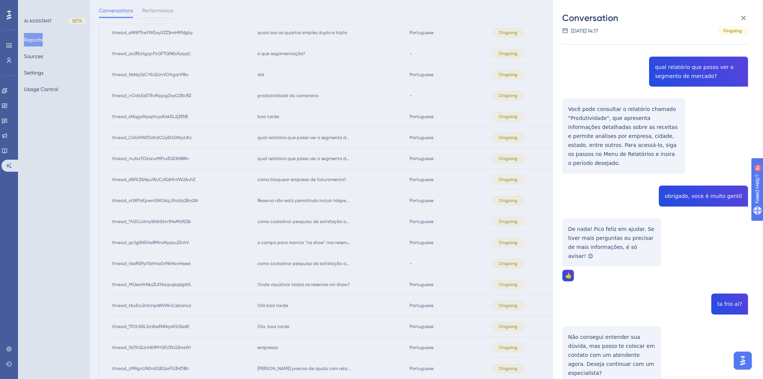
scroll to position [0, 0]
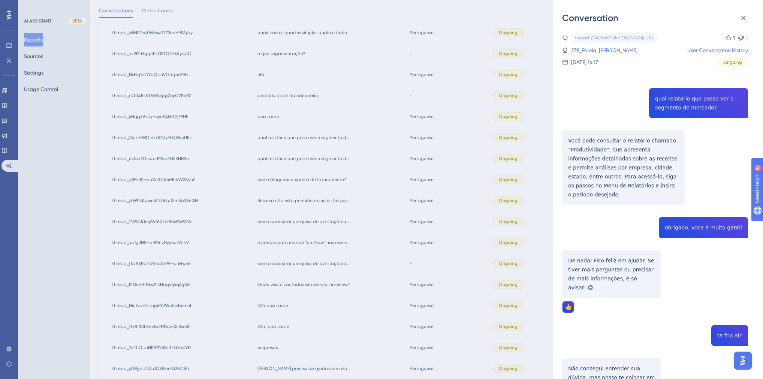
click at [354, 178] on div "Conversation thread_C4lUHWDlo1rdCUyEkQWjuUKz Copy 1 - 279_Paiola, Guilherme Use…" at bounding box center [381, 189] width 763 height 379
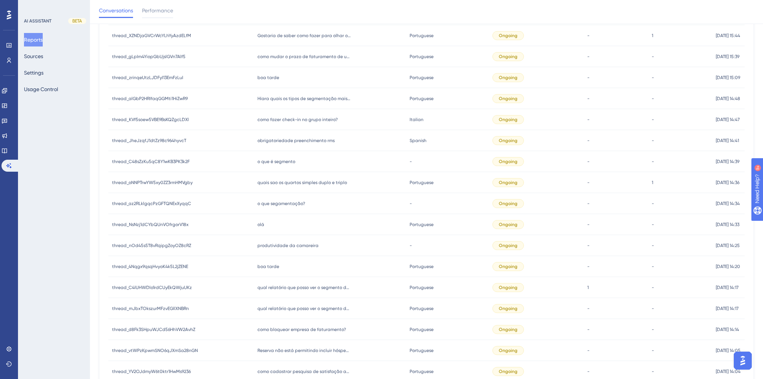
scroll to position [278, 0]
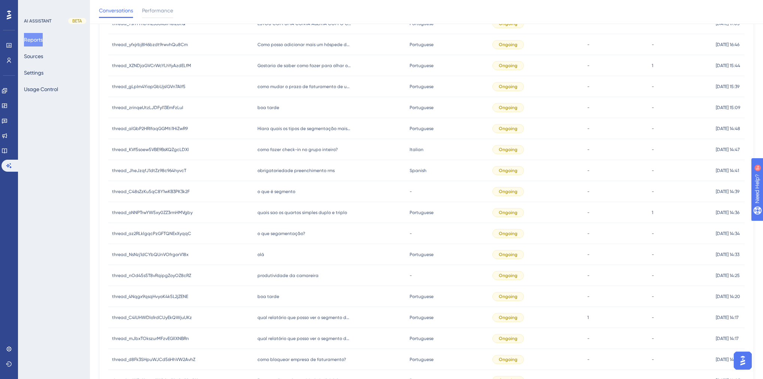
click at [267, 296] on span "boa tarde" at bounding box center [268, 296] width 22 height 6
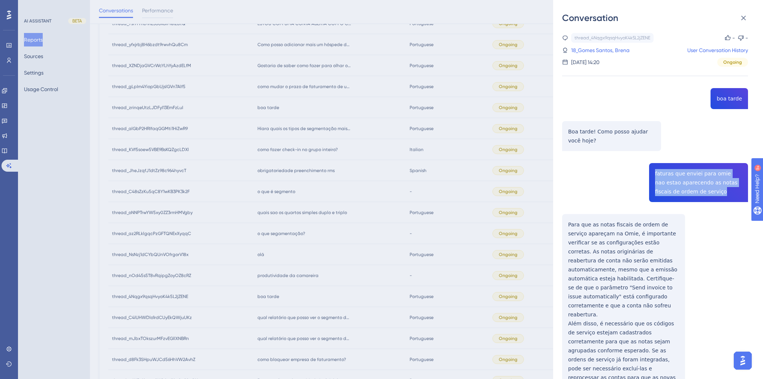
drag, startPoint x: 691, startPoint y: 193, endPoint x: 647, endPoint y: 172, distance: 49.6
click at [647, 172] on div "thread_4Nqgx9qsqHvyoK4k5L2jZENE Copy - - 18_Gomes Santos, Brena User Conversati…" at bounding box center [655, 234] width 186 height 402
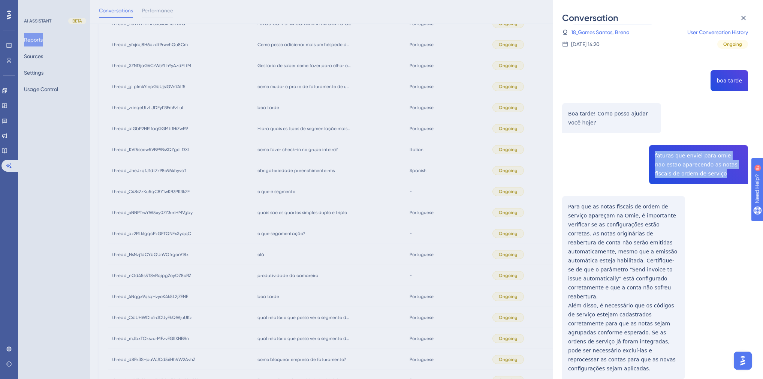
scroll to position [33, 0]
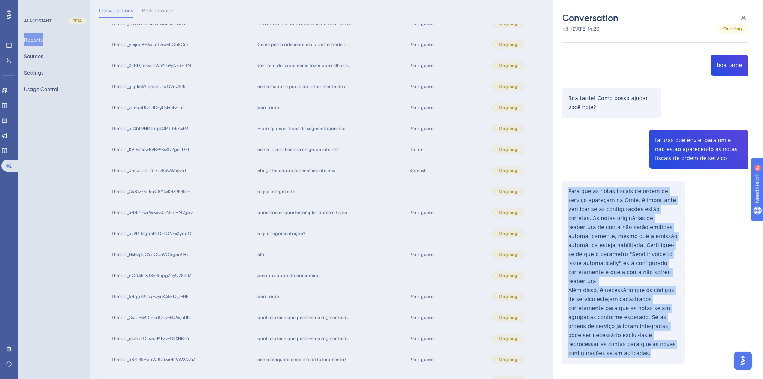
drag, startPoint x: 566, startPoint y: 190, endPoint x: 661, endPoint y: 333, distance: 171.7
click at [661, 333] on div "thread_4Nqgx9qsqHvyoK4k5L2jZENE Copy - - 18_Gomes Santos, Brena User Conversati…" at bounding box center [655, 201] width 186 height 402
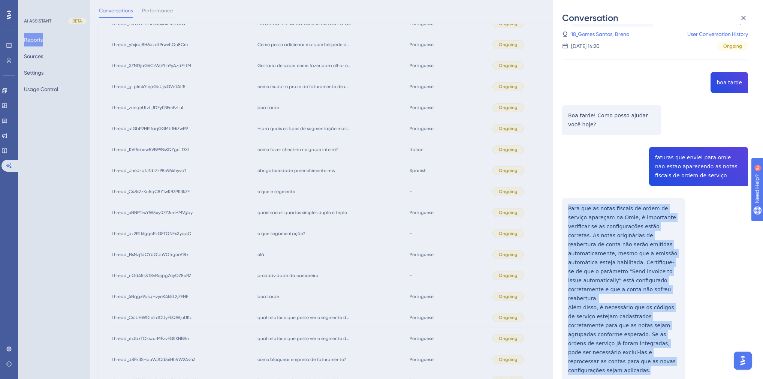
scroll to position [0, 0]
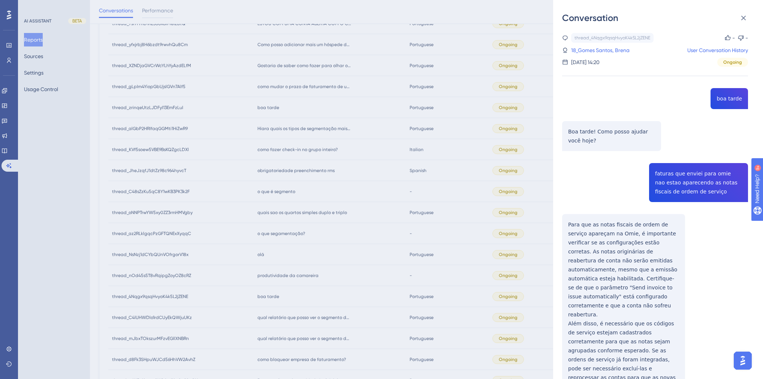
drag, startPoint x: 588, startPoint y: 54, endPoint x: 586, endPoint y: 66, distance: 12.1
click at [587, 52] on link "18_Gomes Santos, Brena" at bounding box center [600, 50] width 58 height 9
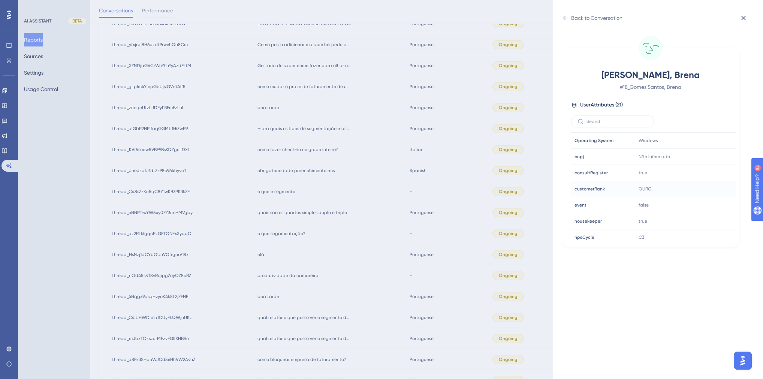
scroll to position [210, 0]
click at [341, 237] on div "Back to Conversation Gomes Santos, Brena # 18_Gomes Santos, Brena User Attribut…" at bounding box center [381, 189] width 763 height 379
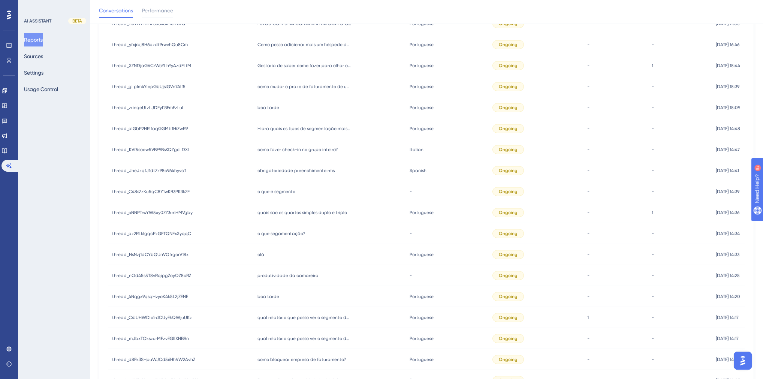
click at [279, 276] on span "produtividade da camareira" at bounding box center [287, 275] width 61 height 6
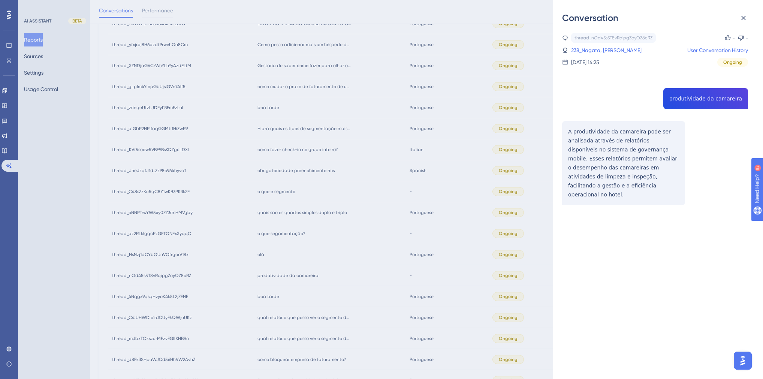
click at [693, 98] on div "thread_nOd45s5T8vRqipgZoyOZ8cRZ Copy - - 238_Nagata, Camilla User Conversation …" at bounding box center [655, 138] width 186 height 210
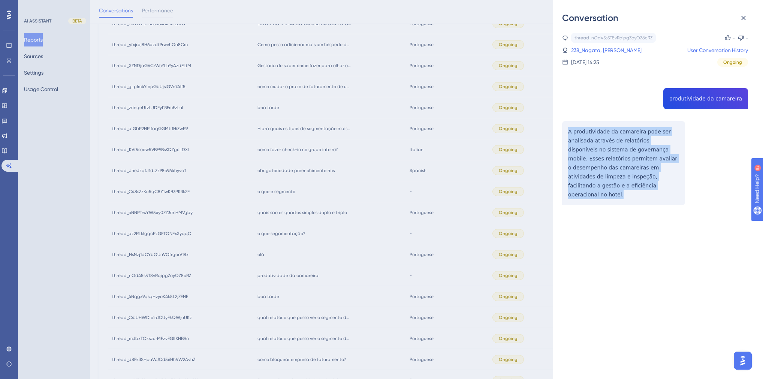
drag, startPoint x: 593, startPoint y: 187, endPoint x: 559, endPoint y: 128, distance: 68.2
click at [559, 128] on div "Conversation thread_nOd45s5T8vRqipgZoyOZ8cRZ Copy - - 238_Nagata, Camilla User …" at bounding box center [658, 189] width 210 height 379
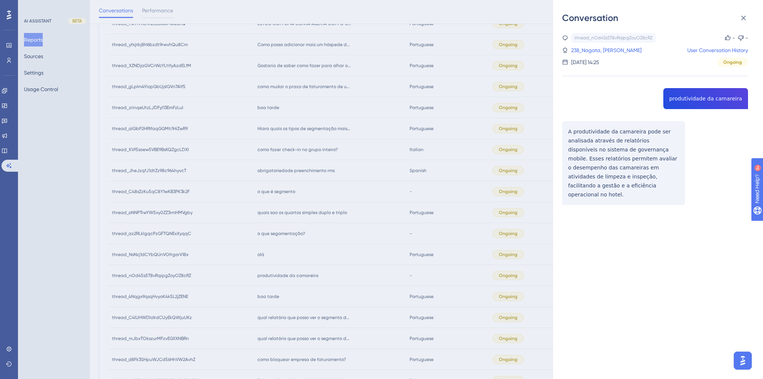
click at [314, 236] on div "Conversation thread_nOd45s5T8vRqipgZoyOZ8cRZ Copy - - 238_Nagata, Camilla User …" at bounding box center [381, 189] width 763 height 379
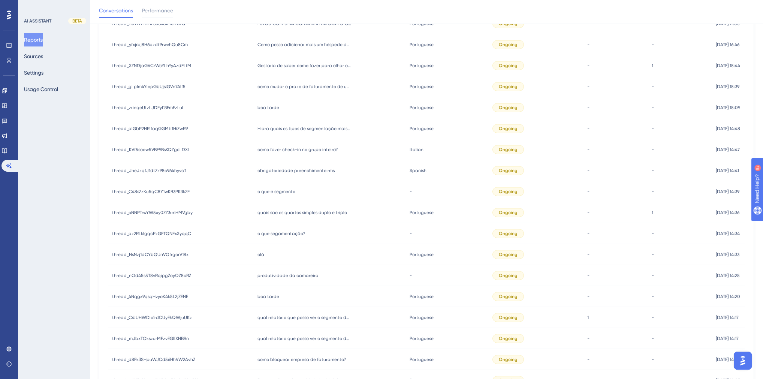
click at [263, 254] on div "olá olá" at bounding box center [330, 254] width 152 height 21
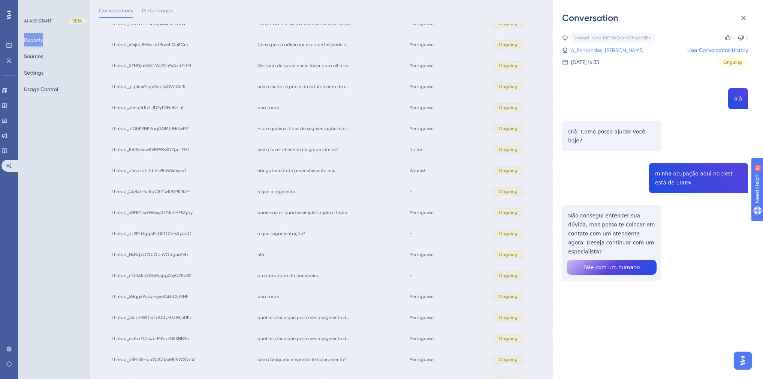
click at [605, 49] on link "4_Fernandes, Tiago" at bounding box center [607, 50] width 72 height 9
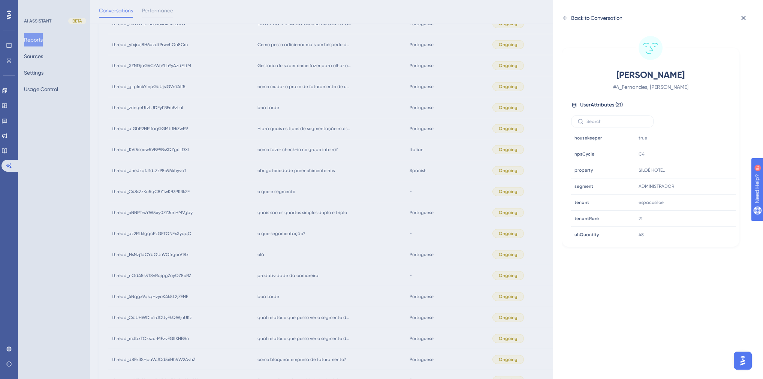
click at [577, 20] on div "Back to Conversation" at bounding box center [596, 17] width 51 height 9
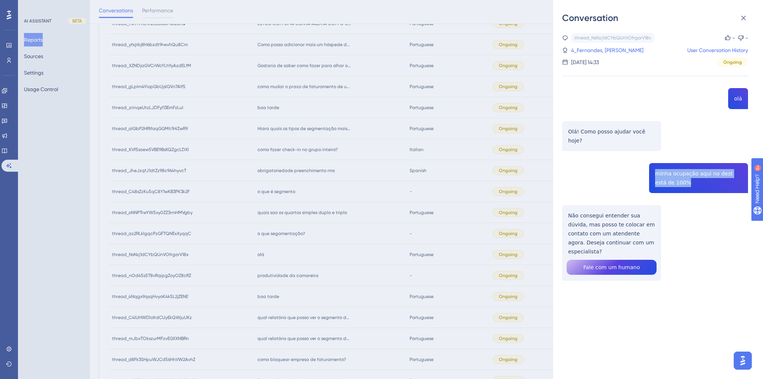
drag, startPoint x: 673, startPoint y: 174, endPoint x: 650, endPoint y: 163, distance: 25.6
click at [650, 163] on div "thread_NsNzj1dCYbQUnVOfrgorV18x Copy - - 4_Fernandes, Tiago User Conversation H…" at bounding box center [655, 176] width 186 height 286
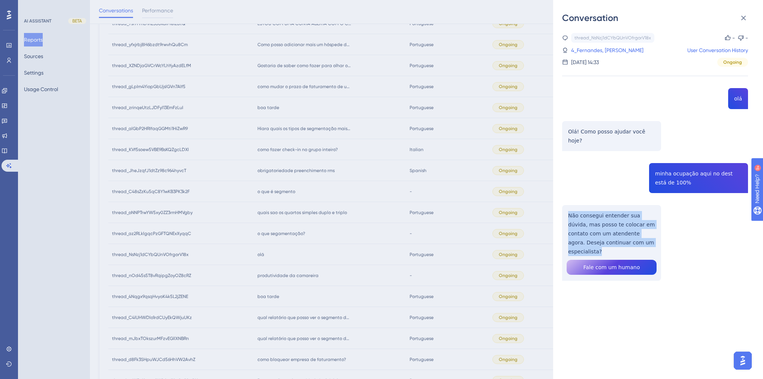
drag, startPoint x: 641, startPoint y: 231, endPoint x: 569, endPoint y: 205, distance: 76.3
click at [569, 205] on div "thread_NsNzj1dCYbQUnVOfrgorV18x Copy - - 4_Fernandes, Tiago User Conversation H…" at bounding box center [655, 176] width 186 height 286
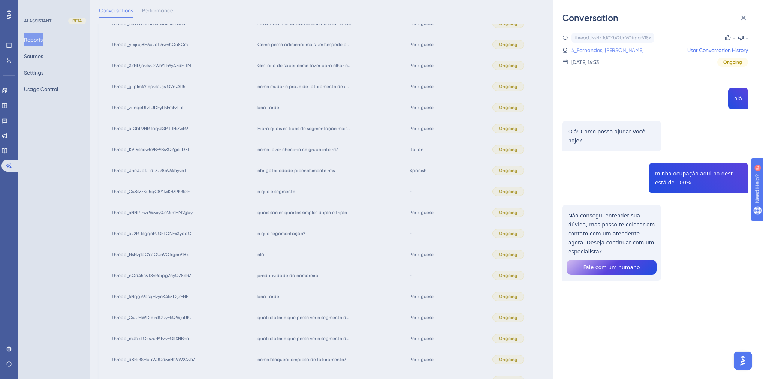
click at [590, 48] on link "4_Fernandes, Tiago" at bounding box center [607, 50] width 72 height 9
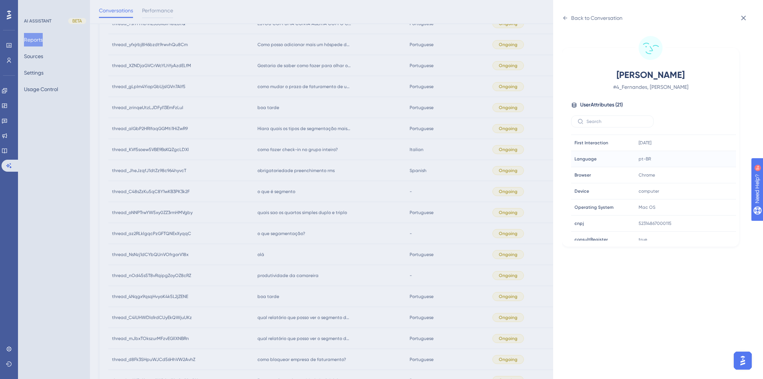
scroll to position [180, 0]
drag, startPoint x: 571, startPoint y: 18, endPoint x: 563, endPoint y: 24, distance: 9.9
click at [571, 18] on div "Back to Conversation" at bounding box center [596, 17] width 51 height 9
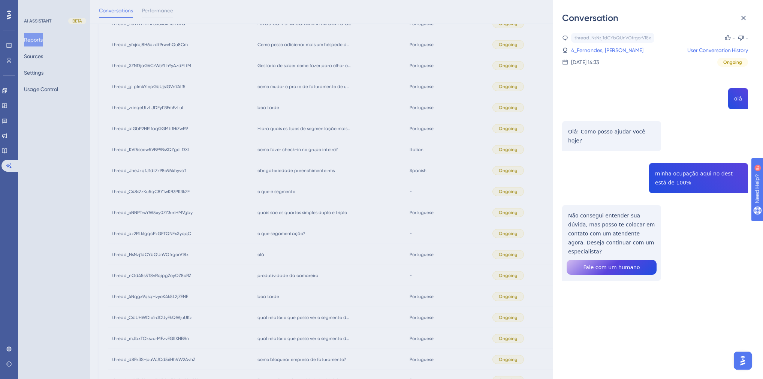
click at [346, 198] on div "Conversation thread_NsNzj1dCYbQUnVOfrgorV18x Copy - - 4_Fernandes, Tiago User C…" at bounding box center [381, 189] width 763 height 379
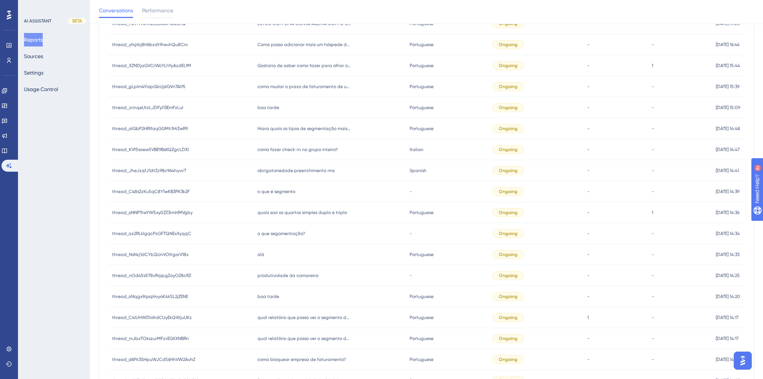
click at [281, 231] on span "o que segamentação?" at bounding box center [281, 233] width 48 height 6
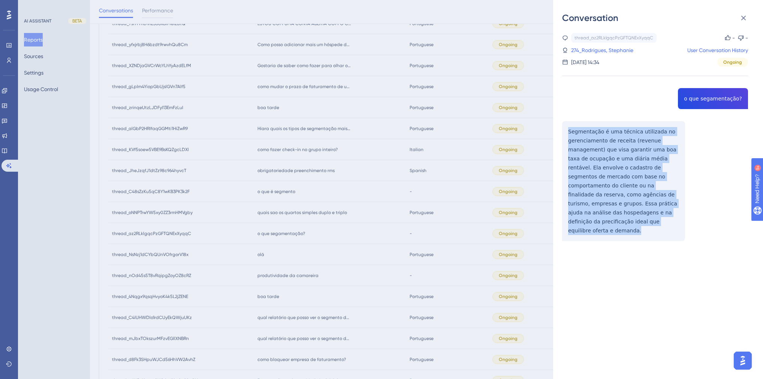
drag, startPoint x: 598, startPoint y: 222, endPoint x: 568, endPoint y: 131, distance: 95.8
click at [568, 131] on div "thread_az2RLklgqcPzGFTQNExXyqqC Copy - - 274_Rodrigues, Stephanie User Conversa…" at bounding box center [655, 156] width 186 height 246
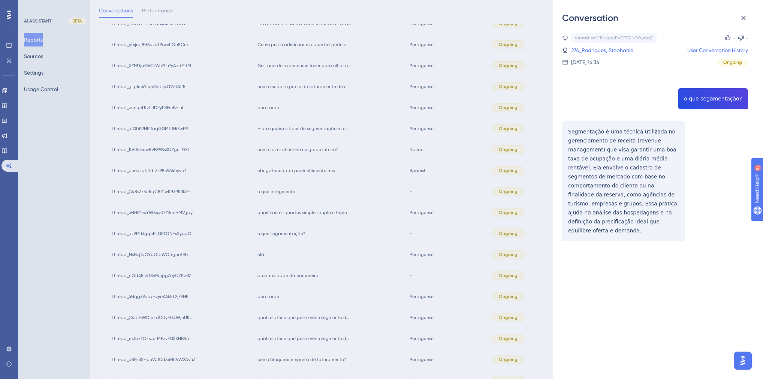
click at [473, 224] on div "Conversation thread_az2RLklgqcPzGFTQNExXyqqC Copy - - 274_Rodrigues, Stephanie …" at bounding box center [381, 189] width 763 height 379
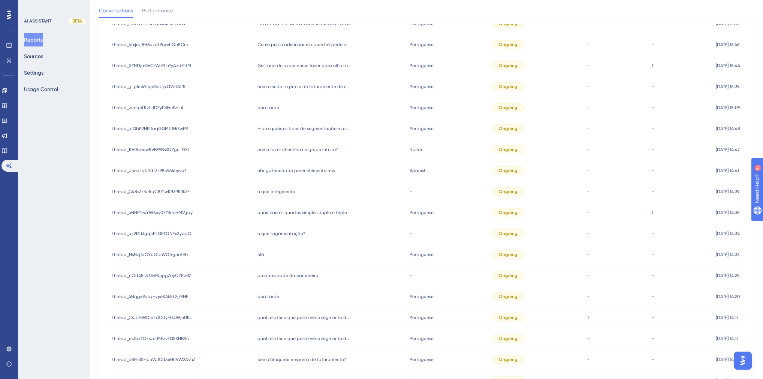
click at [277, 232] on span "o que segamentação?" at bounding box center [281, 233] width 48 height 6
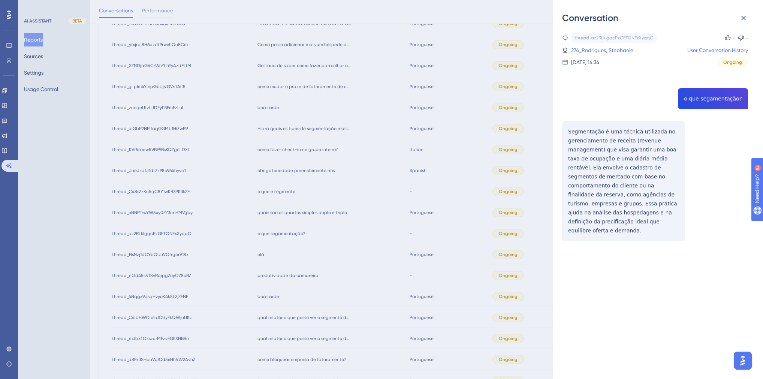
click at [288, 212] on div "Conversation thread_az2RLklgqcPzGFTQNExXyqqC Copy - - 274_Rodrigues, Stephanie …" at bounding box center [381, 189] width 763 height 379
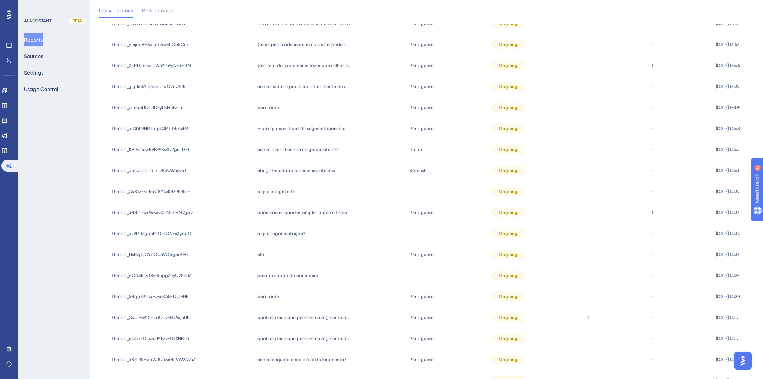
click at [281, 213] on span "quais sao os quartos simples duplo e triplo" at bounding box center [302, 212] width 90 height 6
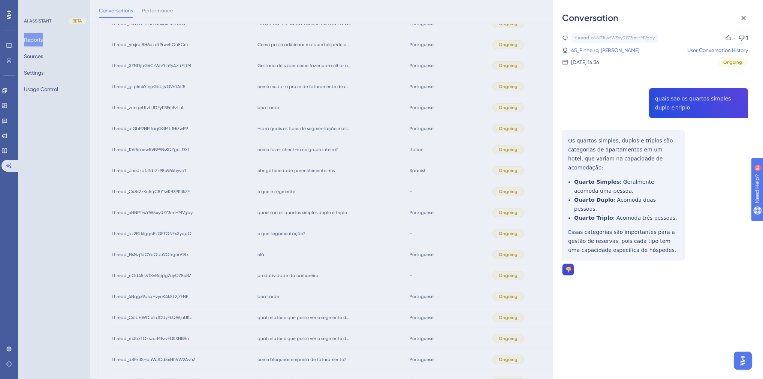
click at [662, 104] on div "thread_oNNPTrwYW5xy0ZZ3rmHMVgby Copy - 1 45_Pinheiro, Ronaldo User Conversation…" at bounding box center [655, 173] width 186 height 281
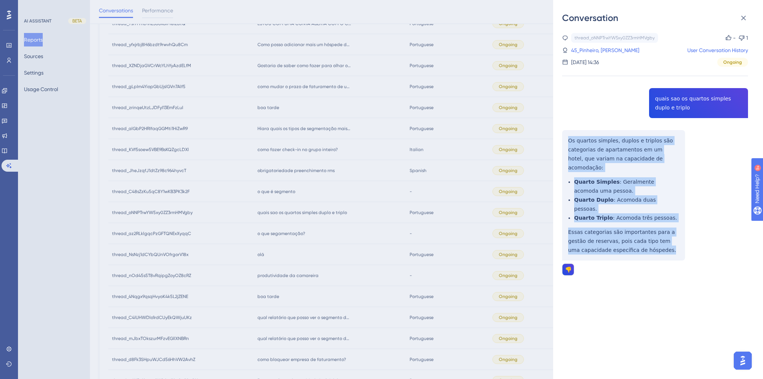
drag, startPoint x: 628, startPoint y: 234, endPoint x: 560, endPoint y: 142, distance: 113.6
click at [560, 142] on div "Conversation thread_oNNPTrwYW5xy0ZZ3rmHMVgby Copy - 1 45_Pinheiro, Ronaldo User…" at bounding box center [658, 189] width 210 height 379
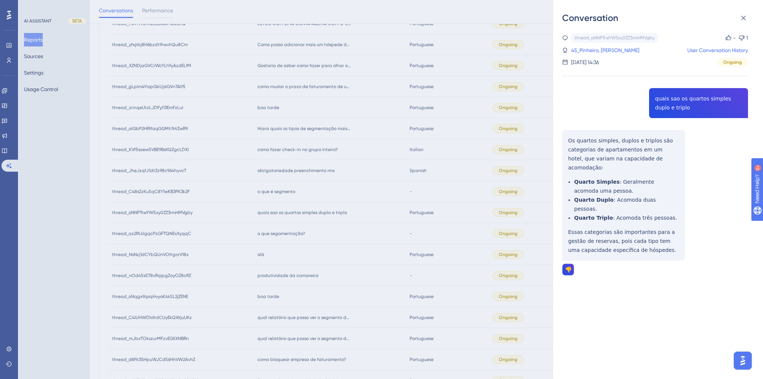
click at [596, 55] on div "thread_oNNPTrwYW5xy0ZZ3rmHMVgby Copy - 1 45_Pinheiro, Ronaldo User Conversation…" at bounding box center [655, 50] width 186 height 34
click at [594, 48] on link "45_Pinheiro, Ronaldo" at bounding box center [605, 50] width 68 height 9
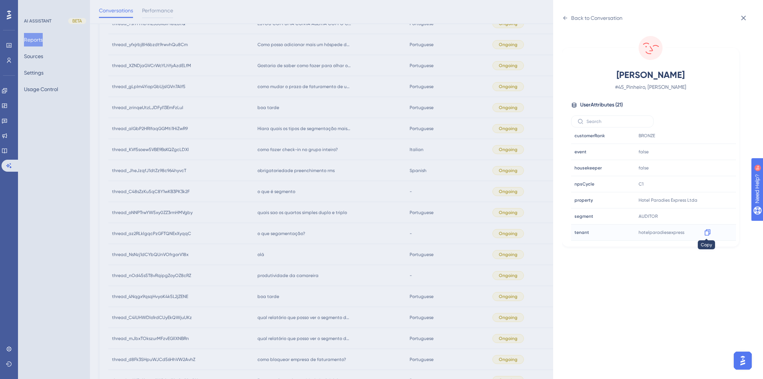
click at [703, 232] on icon at bounding box center [706, 231] width 7 height 7
click at [584, 21] on div "Back to Conversation" at bounding box center [596, 17] width 51 height 9
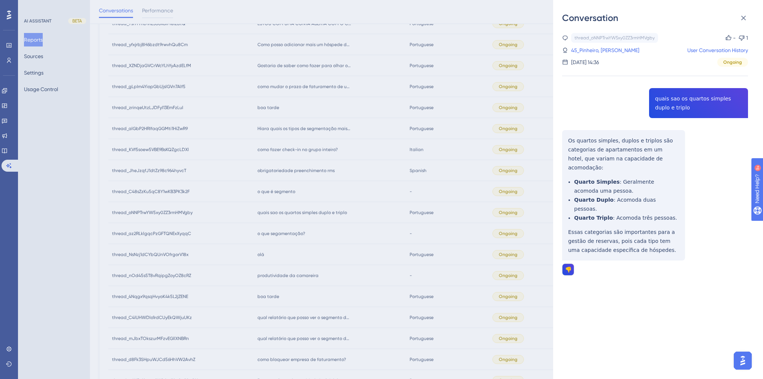
click at [367, 175] on div "Conversation thread_oNNPTrwYW5xy0ZZ3rmHMVgby Copy - 1 45_Pinheiro, Ronaldo User…" at bounding box center [381, 189] width 763 height 379
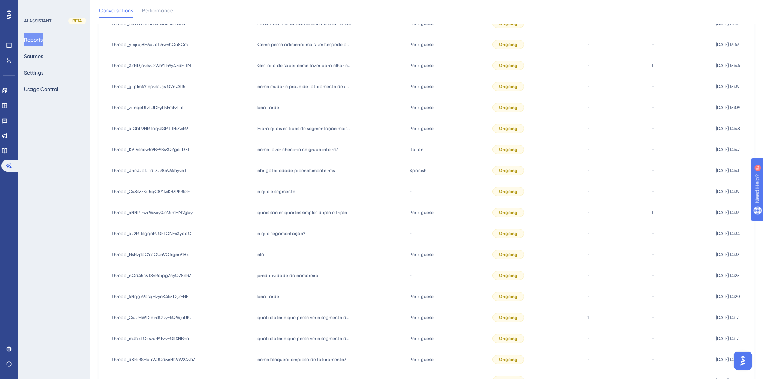
click at [279, 193] on span "o que é segmento" at bounding box center [276, 191] width 38 height 6
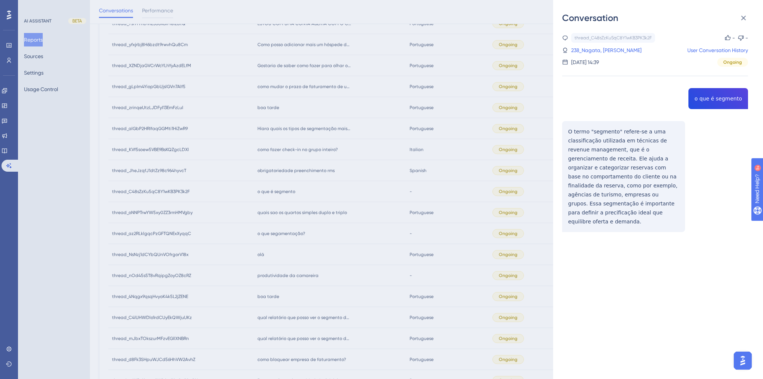
click at [719, 100] on div "thread_C48sZzKu5qC8Y1wKB3PK3k2F Copy - - 238_Nagata, Camilla User Conversation …" at bounding box center [655, 151] width 186 height 237
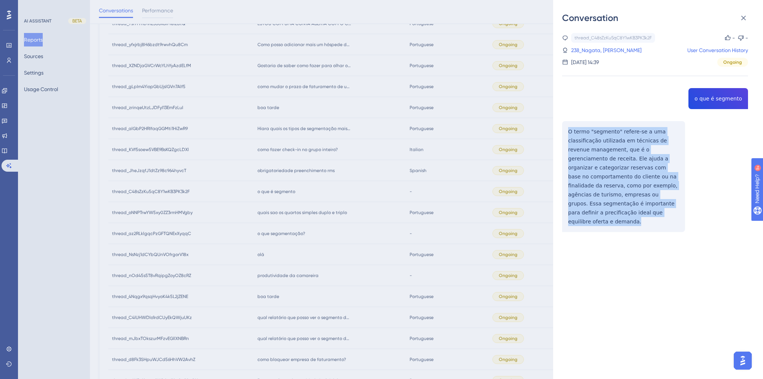
drag, startPoint x: 610, startPoint y: 211, endPoint x: 563, endPoint y: 132, distance: 91.4
click at [563, 132] on div "thread_C48sZzKu5qC8Y1wKB3PK3k2F Copy - - 238_Nagata, Camilla User Conversation …" at bounding box center [655, 151] width 186 height 237
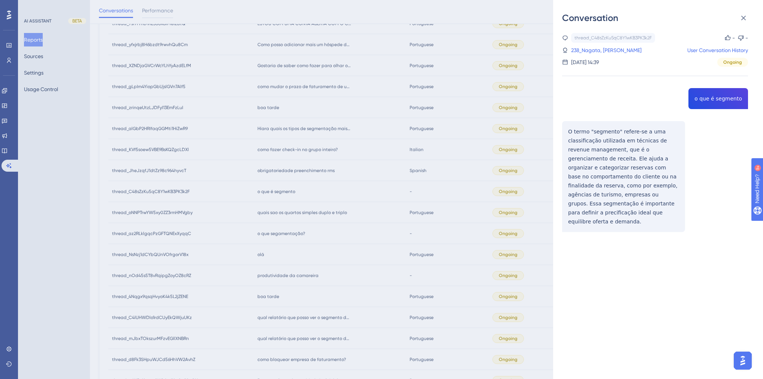
click at [343, 190] on div "Conversation thread_C48sZzKu5qC8Y1wKB3PK3k2F Copy - - 238_Nagata, Camilla User …" at bounding box center [381, 189] width 763 height 379
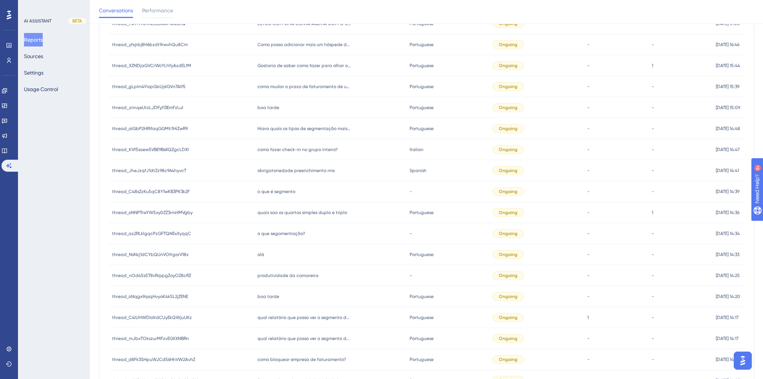
click at [290, 172] on span "obrigatoriedade preenchimento rms" at bounding box center [295, 170] width 77 height 6
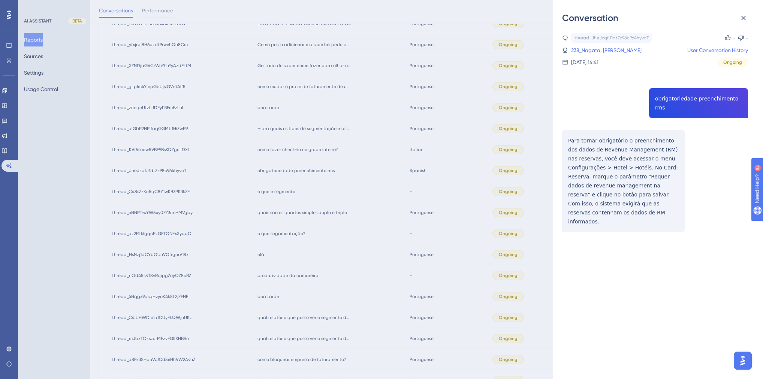
click at [676, 98] on div "thread_JheJzqfJ1dtZz98c964hyvcT Copy - - 238_Nagata, Camilla User Conversation …" at bounding box center [655, 151] width 186 height 237
click at [591, 161] on div "thread_JheJzqfJ1dtZz98c964hyvcT Copy - - 238_Nagata, Camilla User Conversation …" at bounding box center [655, 151] width 186 height 237
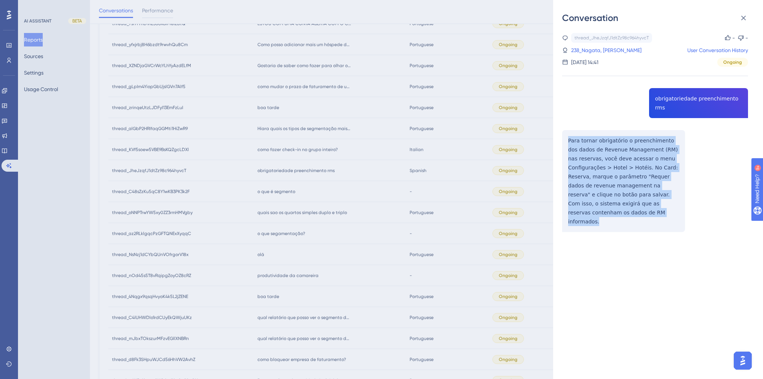
click at [591, 161] on div "thread_JheJzqfJ1dtZz98c964hyvcT Copy - - 238_Nagata, Camilla User Conversation …" at bounding box center [655, 151] width 186 height 237
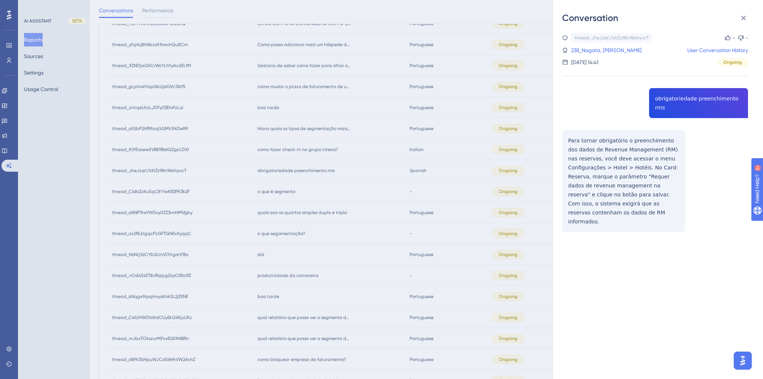
drag, startPoint x: 460, startPoint y: 211, endPoint x: 382, endPoint y: 201, distance: 78.2
click at [460, 211] on div "Conversation thread_JheJzqfJ1dtZz98c964hyvcT Copy - - 238_Nagata, Camilla User …" at bounding box center [381, 189] width 763 height 379
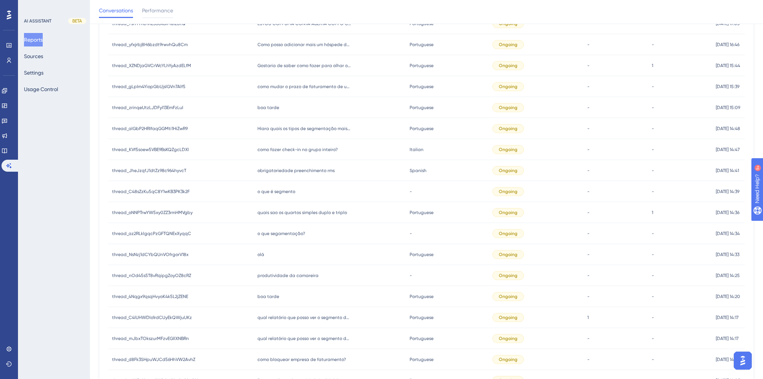
click at [282, 151] on span "como fazer check-in no grupo inteiro?" at bounding box center [297, 149] width 80 height 6
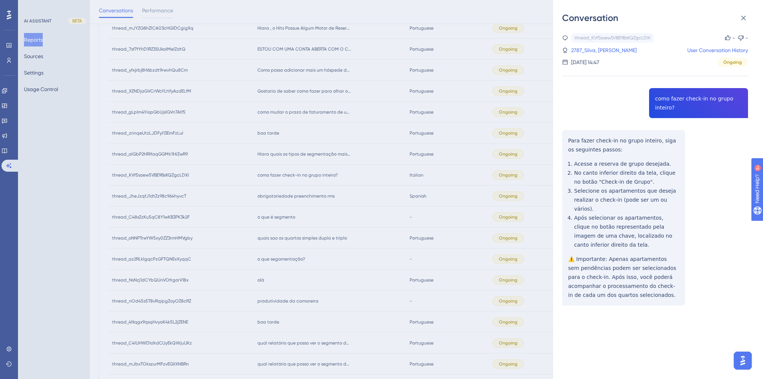
scroll to position [218, 0]
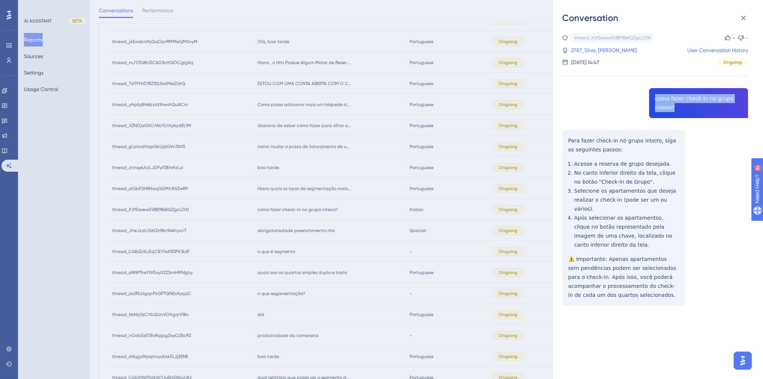
drag, startPoint x: 680, startPoint y: 110, endPoint x: 648, endPoint y: 99, distance: 34.1
click at [648, 99] on div "thread_KVf5soew5VBE9BsKQZgcLDXl Copy - - 2787_Silva, Bianca User Conversation H…" at bounding box center [655, 188] width 186 height 311
click at [593, 50] on link "2787_Silva, Bianca" at bounding box center [604, 50] width 66 height 9
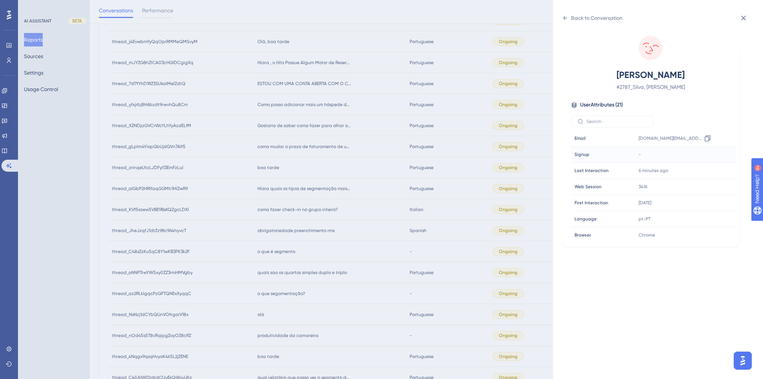
scroll to position [180, 0]
click at [710, 197] on div at bounding box center [707, 200] width 12 height 12
click at [707, 199] on icon at bounding box center [706, 199] width 7 height 7
click at [570, 18] on div "Back to Conversation" at bounding box center [592, 18] width 60 height 12
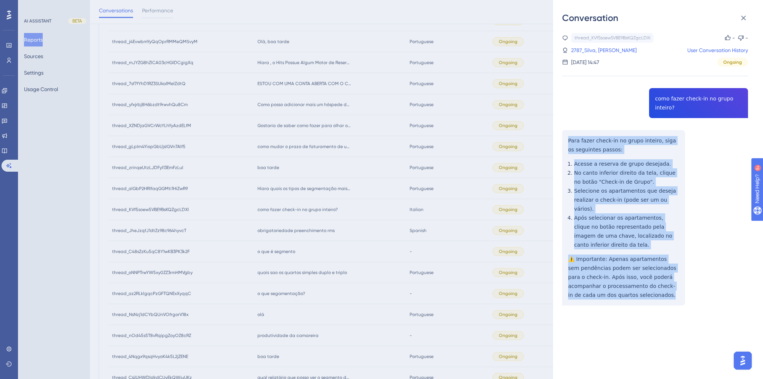
drag, startPoint x: 635, startPoint y: 285, endPoint x: 569, endPoint y: 148, distance: 152.0
click at [566, 141] on div "thread_KVf5soew5VBE9BsKQZgcLDXl Copy - - 2787_Silva, Bianca User Conversation H…" at bounding box center [655, 188] width 186 height 311
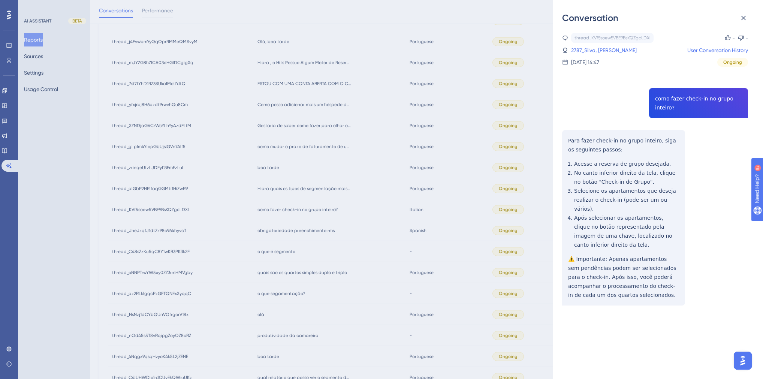
click at [293, 212] on div "Conversation thread_KVf5soew5VBE9BsKQZgcLDXl Copy - - 2787_Silva, Bianca User C…" at bounding box center [381, 189] width 763 height 379
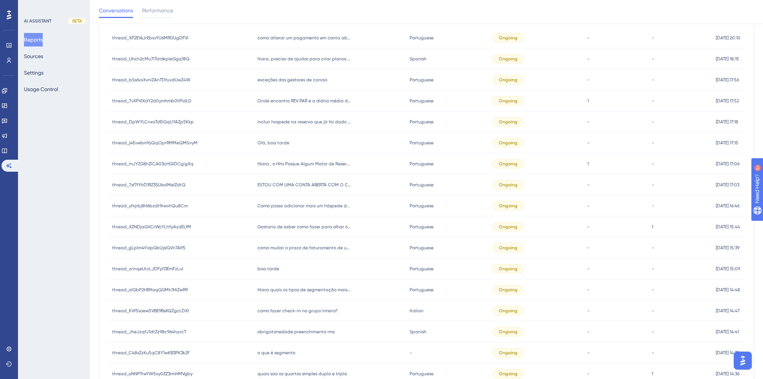
scroll to position [128, 0]
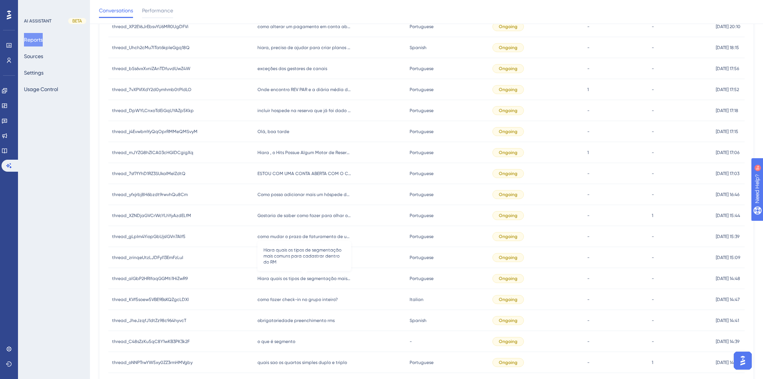
click at [328, 278] on span "Hiara quais os tipos de segmentação mais comuns para cadastrar dentro do RM" at bounding box center [304, 278] width 94 height 6
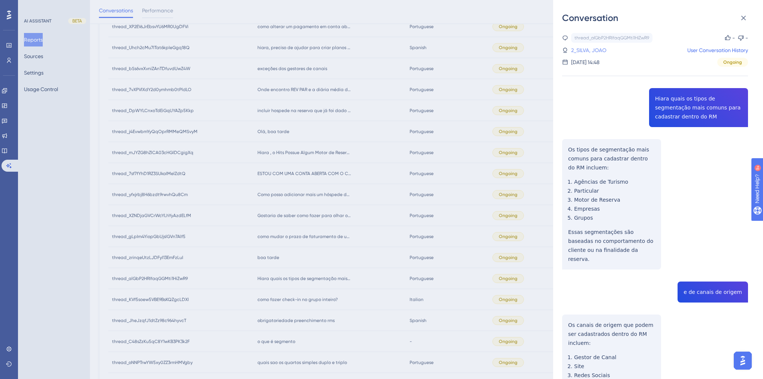
click at [599, 51] on link "2_SILVA, JOAO" at bounding box center [588, 50] width 35 height 9
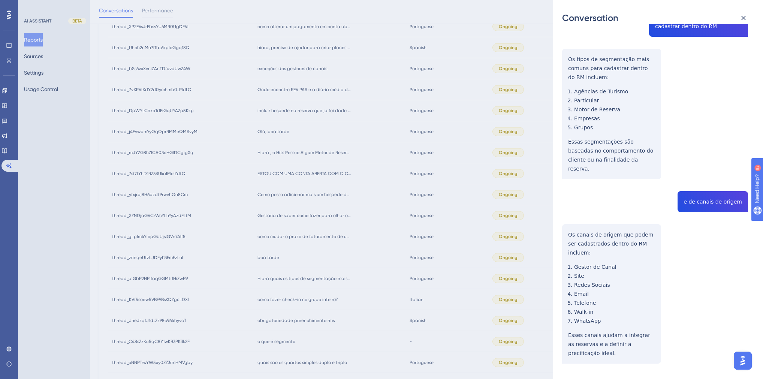
scroll to position [0, 0]
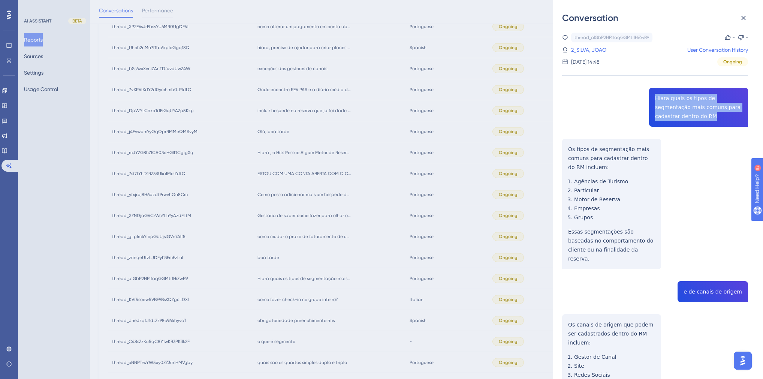
drag, startPoint x: 679, startPoint y: 119, endPoint x: 653, endPoint y: 99, distance: 32.8
click at [653, 99] on div "thread_alGbP2HRIfaqGGMti1HiZwR9 Copy - - 2_SILVA, JOAO User Conversation Histor…" at bounding box center [655, 262] width 186 height 459
click at [713, 280] on div "thread_alGbP2HRIfaqGGMti1HiZwR9 Copy - - 2_SILVA, JOAO User Conversation Histor…" at bounding box center [655, 262] width 186 height 459
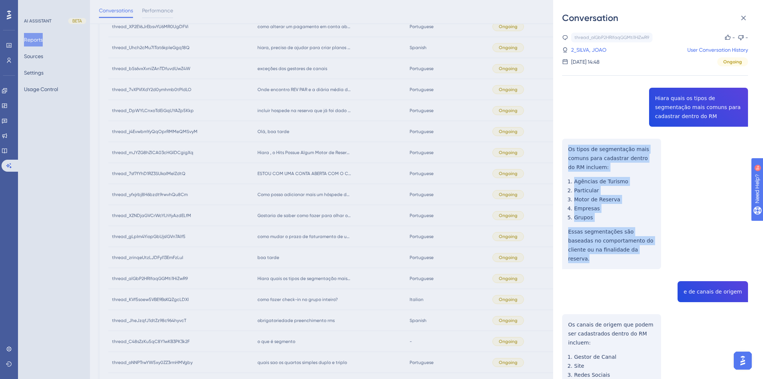
drag, startPoint x: 631, startPoint y: 253, endPoint x: 562, endPoint y: 144, distance: 128.8
click at [562, 144] on div "thread_alGbP2HRIfaqGGMti1HiZwR9 Copy - - 2_SILVA, JOAO User Conversation Histor…" at bounding box center [655, 262] width 186 height 459
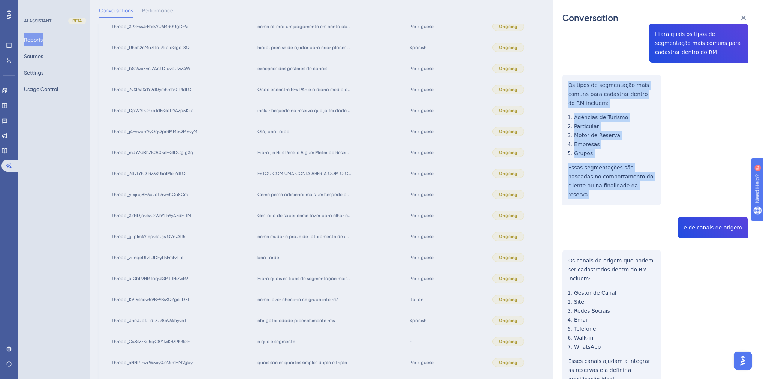
scroll to position [90, 0]
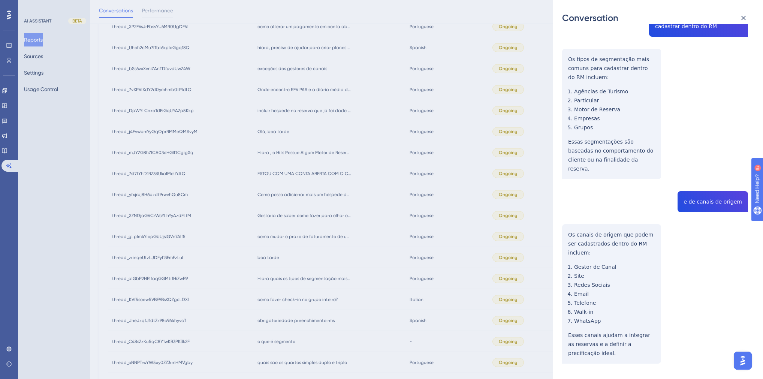
click at [591, 286] on div "thread_alGbP2HRIfaqGGMti1HiZwR9 Copy - - 2_SILVA, JOAO User Conversation Histor…" at bounding box center [655, 172] width 186 height 459
click at [611, 321] on div "thread_alGbP2HRIfaqGGMti1HiZwR9 Copy - - 2_SILVA, JOAO User Conversation Histor…" at bounding box center [655, 172] width 186 height 459
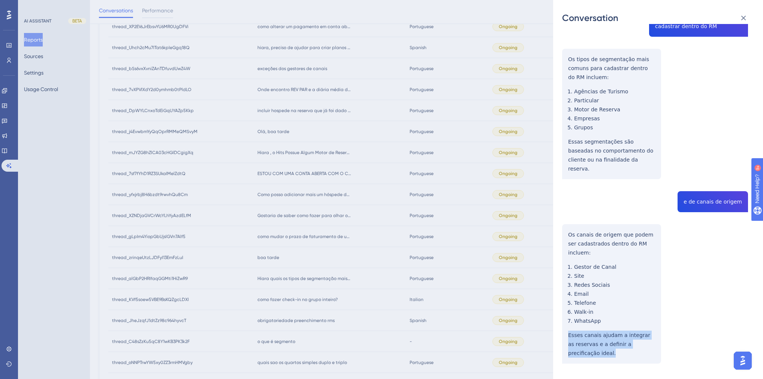
click at [611, 321] on div "thread_alGbP2HRIfaqGGMti1HiZwR9 Copy - - 2_SILVA, JOAO User Conversation Histor…" at bounding box center [655, 172] width 186 height 459
click at [609, 332] on div "thread_alGbP2HRIfaqGGMti1HiZwR9 Copy - - 2_SILVA, JOAO User Conversation Histor…" at bounding box center [655, 172] width 186 height 459
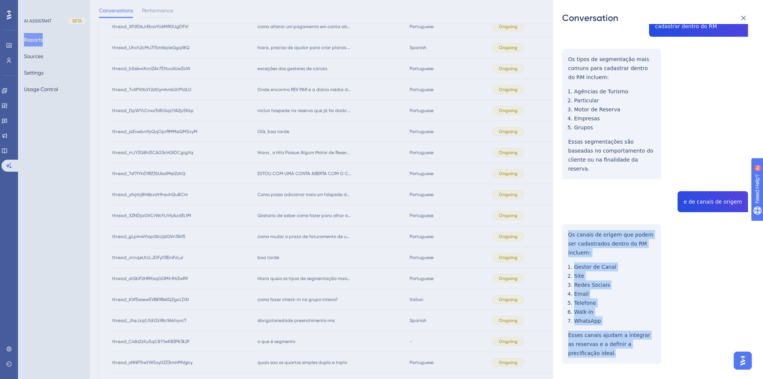
drag, startPoint x: 586, startPoint y: 333, endPoint x: 566, endPoint y: 228, distance: 107.6
click at [566, 228] on div "thread_alGbP2HRIfaqGGMti1HiZwR9 Copy - - 2_SILVA, JOAO User Conversation Histor…" at bounding box center [655, 172] width 186 height 459
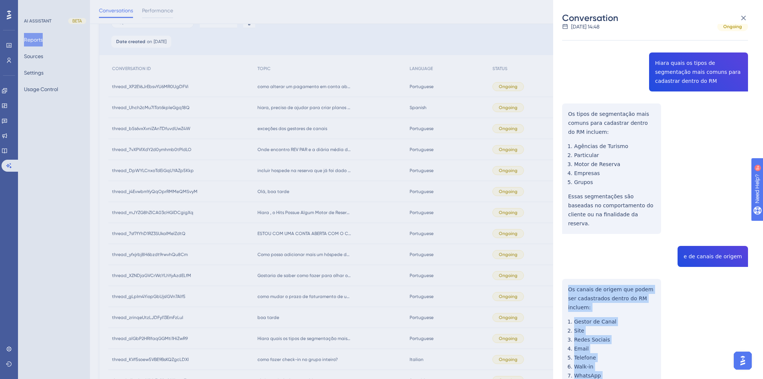
scroll to position [0, 0]
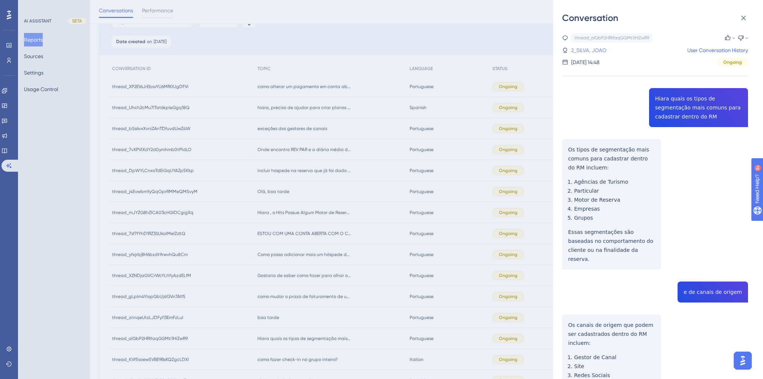
click at [579, 54] on link "2_SILVA, JOAO" at bounding box center [588, 50] width 35 height 9
click at [579, 52] on link "2_SILVA, JOAO" at bounding box center [588, 50] width 35 height 9
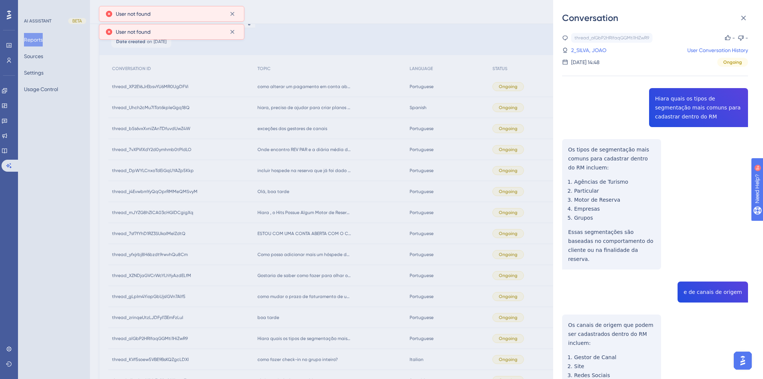
click at [439, 192] on div "Conversation thread_alGbP2HRIfaqGGMti1HiZwR9 Copy - - 2_SILVA, JOAO User Conver…" at bounding box center [381, 189] width 763 height 379
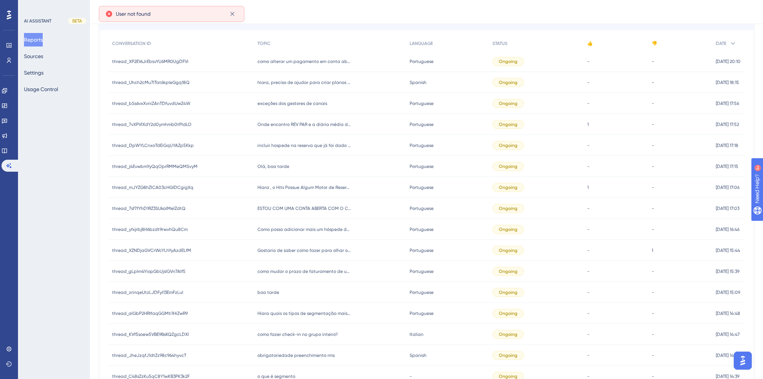
scroll to position [128, 0]
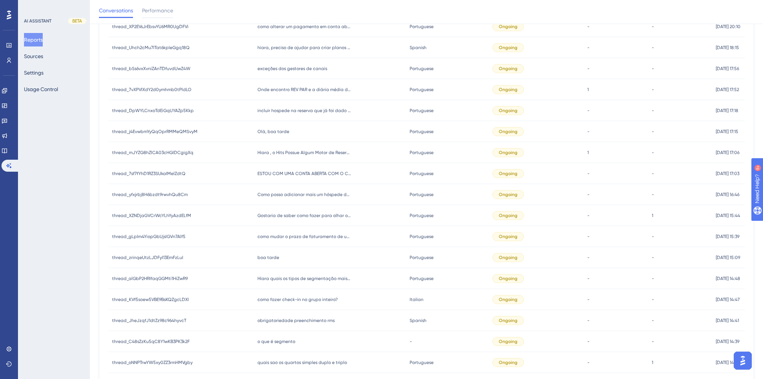
click at [272, 257] on span "boa tarde" at bounding box center [268, 257] width 22 height 6
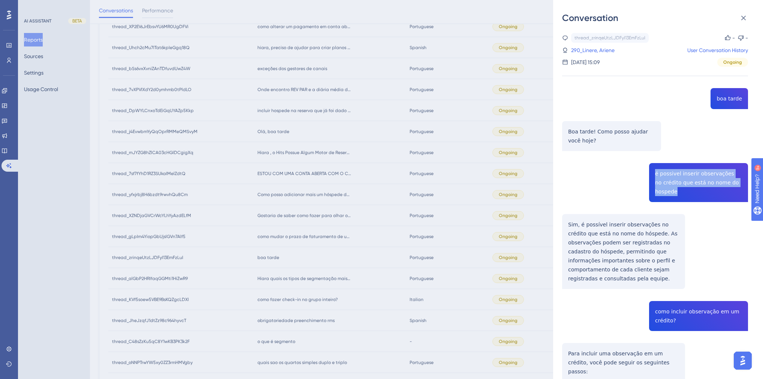
drag, startPoint x: 684, startPoint y: 192, endPoint x: 653, endPoint y: 175, distance: 35.9
click at [653, 175] on div "thread_zrinqeUtzLJDFyI13EmFzLuI Copy - - 290_Linere, Ariene User Conversation H…" at bounding box center [655, 308] width 186 height 550
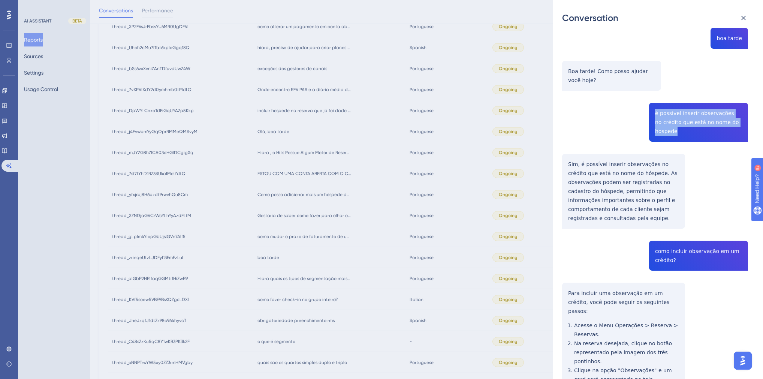
scroll to position [60, 0]
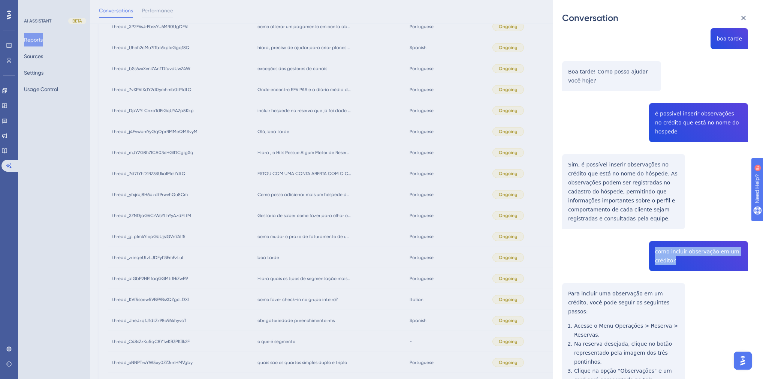
drag, startPoint x: 678, startPoint y: 253, endPoint x: 653, endPoint y: 243, distance: 26.5
click at [653, 243] on div "thread_zrinqeUtzLJDFyI13EmFzLuI Copy - - 290_Linere, Ariene User Conversation H…" at bounding box center [655, 248] width 186 height 550
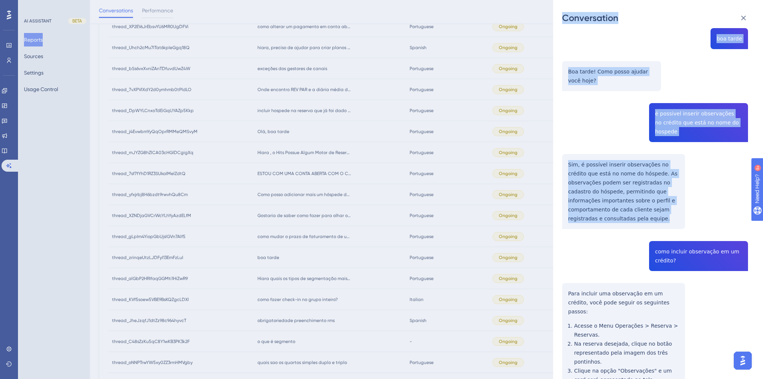
drag, startPoint x: 661, startPoint y: 210, endPoint x: 548, endPoint y: 164, distance: 122.3
click at [548, 164] on div "Conversation thread_zrinqeUtzLJDFyI13EmFzLuI Copy - - 290_Linere, Ariene User C…" at bounding box center [381, 189] width 763 height 379
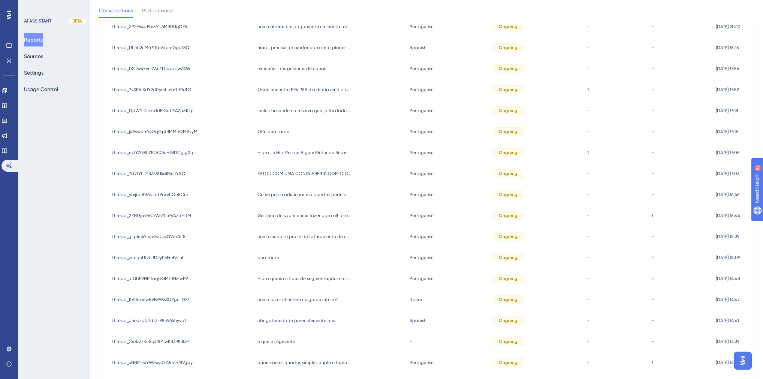
click at [625, 181] on div "- -" at bounding box center [615, 173] width 64 height 21
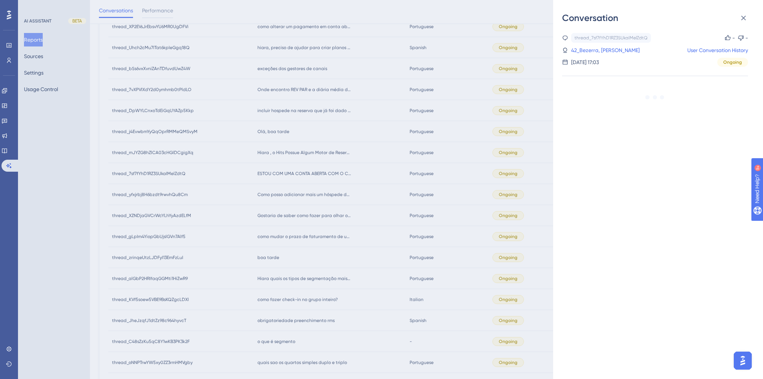
click at [362, 216] on div "Conversation thread_7sf7fYhD1RZ3SUkaIMelZdtQ Copy - - 42_Bezerra, Henrique User…" at bounding box center [381, 189] width 763 height 379
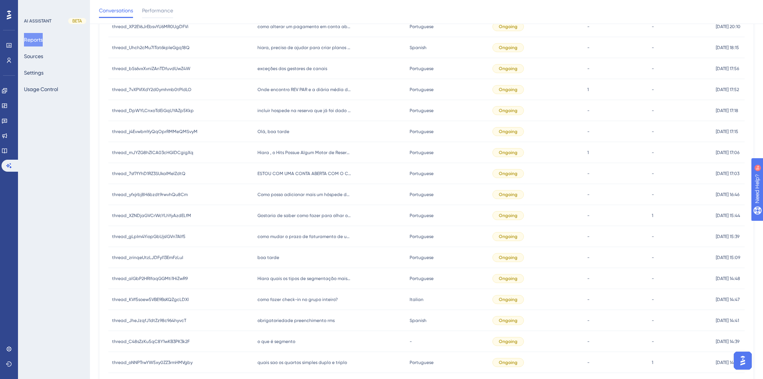
click at [264, 259] on span "boa tarde" at bounding box center [268, 257] width 22 height 6
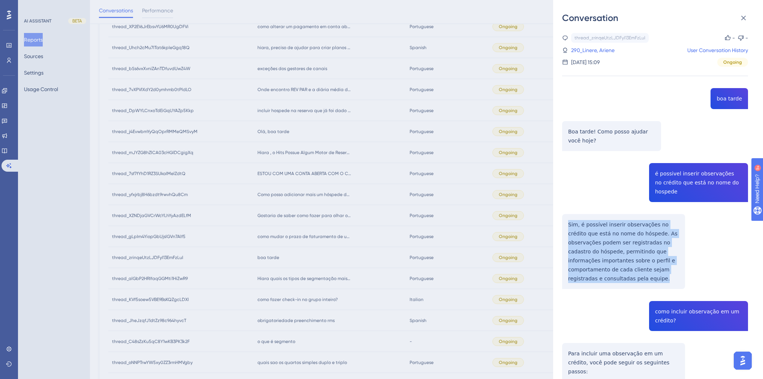
drag, startPoint x: 663, startPoint y: 269, endPoint x: 567, endPoint y: 225, distance: 105.6
click at [567, 225] on div "thread_zrinqeUtzLJDFyI13EmFzLuI Copy - - 290_Linere, Ariene User Conversation H…" at bounding box center [655, 308] width 186 height 550
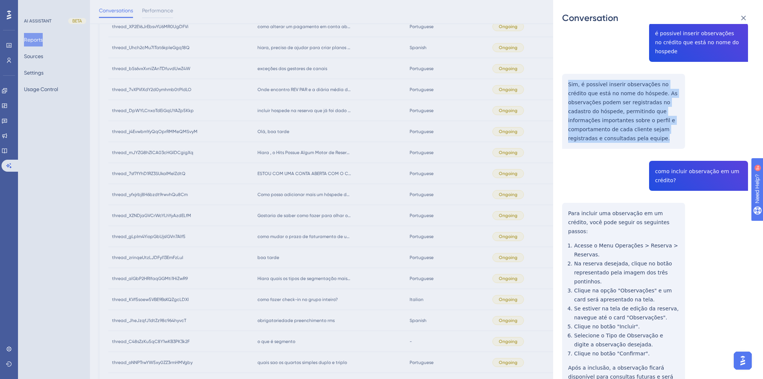
scroll to position [173, 0]
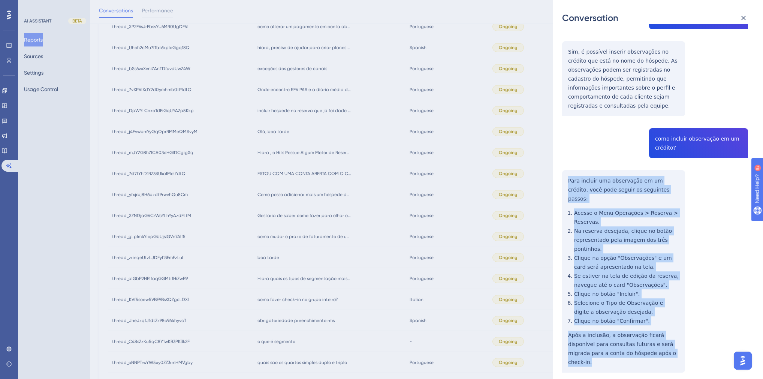
drag, startPoint x: 651, startPoint y: 337, endPoint x: 561, endPoint y: 174, distance: 186.6
click at [561, 174] on div "Conversation thread_zrinqeUtzLJDFyI13EmFzLuI Copy - - 290_Linere, Ariene User C…" at bounding box center [658, 189] width 210 height 379
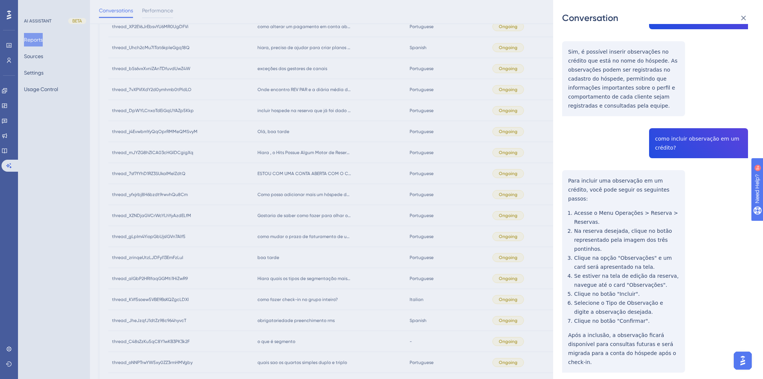
drag, startPoint x: 443, startPoint y: 96, endPoint x: 430, endPoint y: 99, distance: 13.0
click at [381, 188] on div "Conversation thread_zrinqeUtzLJDFyI13EmFzLuI Copy - - 290_Linere, Ariene User C…" at bounding box center [381, 189] width 763 height 379
click at [340, 181] on div "Conversation thread_zrinqeUtzLJDFyI13EmFzLuI Copy - - 290_Linere, Ariene User C…" at bounding box center [381, 189] width 763 height 379
click at [382, 148] on div "Conversation thread_zrinqeUtzLJDFyI13EmFzLuI Copy - - 290_Linere, Ariene User C…" at bounding box center [381, 189] width 763 height 379
click at [744, 16] on icon at bounding box center [743, 17] width 9 height 9
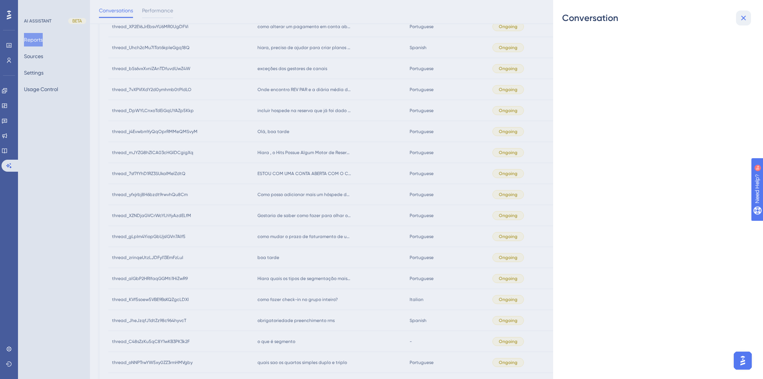
click at [745, 13] on icon at bounding box center [743, 17] width 9 height 9
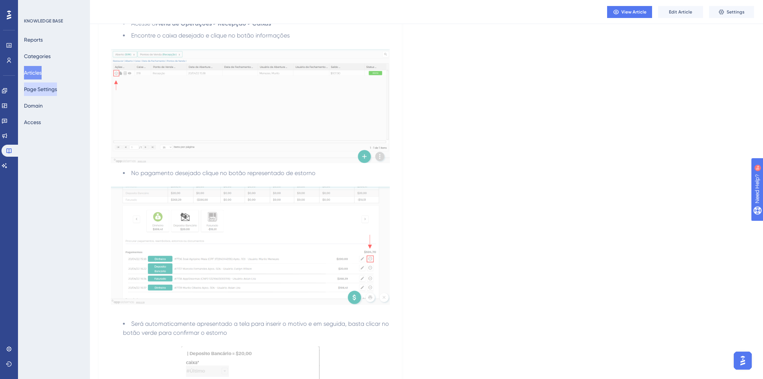
scroll to position [1159, 0]
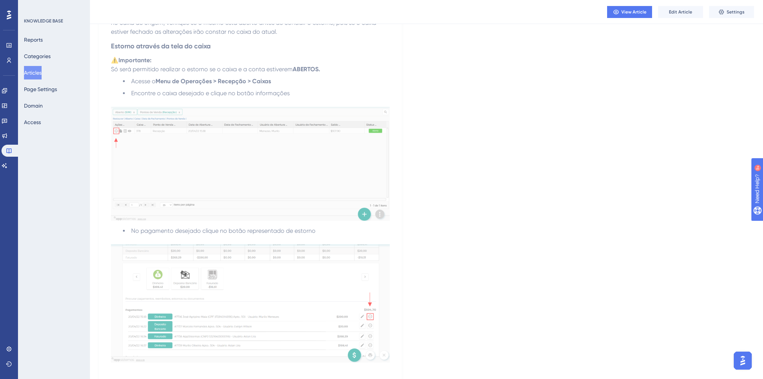
click at [40, 72] on button "Articles" at bounding box center [33, 72] width 18 height 13
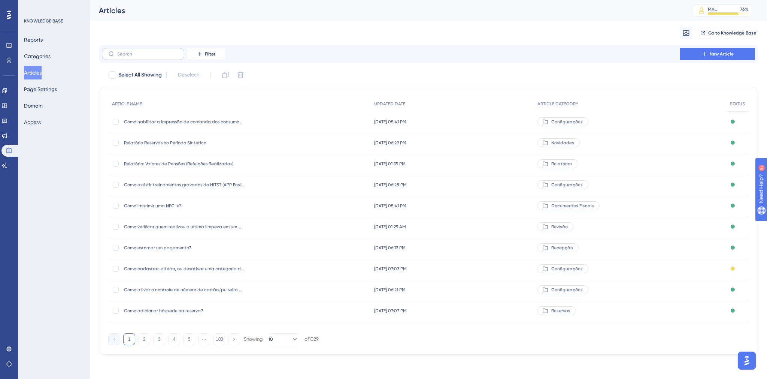
click at [153, 58] on label at bounding box center [143, 54] width 82 height 12
click at [153, 57] on input "text" at bounding box center [147, 53] width 61 height 5
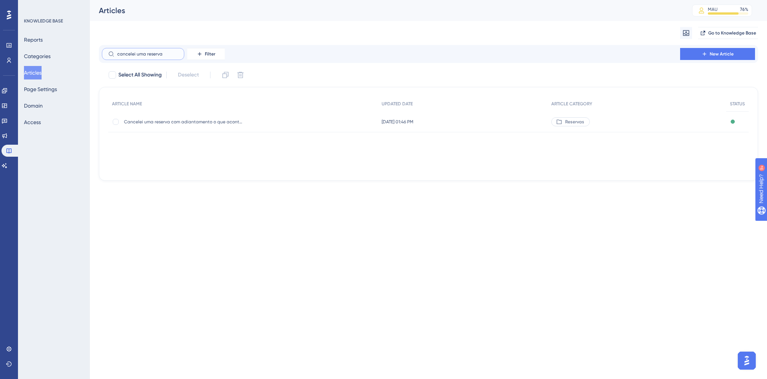
type input "cancelei uma reserva"
click at [209, 125] on div "Cancelei uma reserva com adiantamento o que acontece com o pagamento? Cancelei …" at bounding box center [184, 121] width 120 height 21
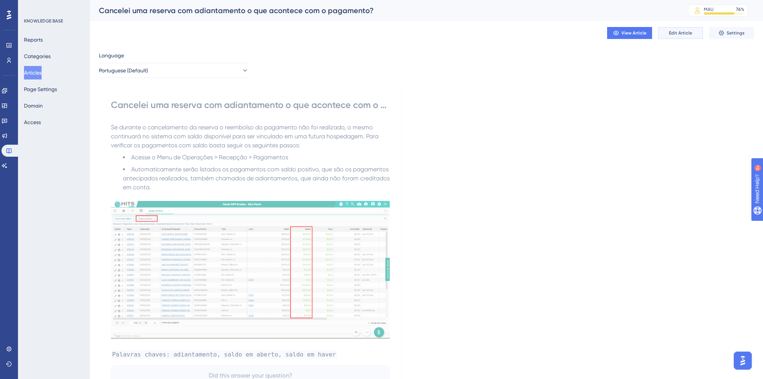
click at [671, 36] on button "Edit Article" at bounding box center [680, 33] width 45 height 12
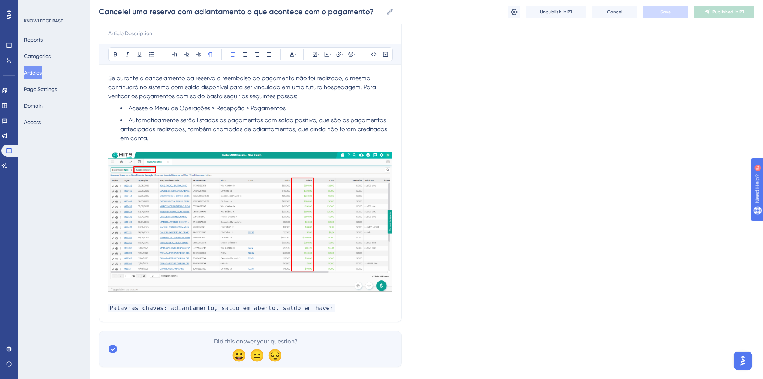
scroll to position [97, 0]
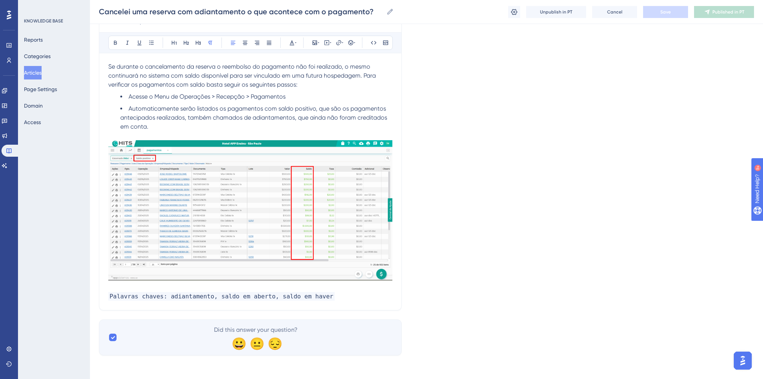
click at [313, 297] on span "Palavras chaves: adiantamento, saldo em aberto, saldo em haver" at bounding box center [221, 296] width 226 height 9
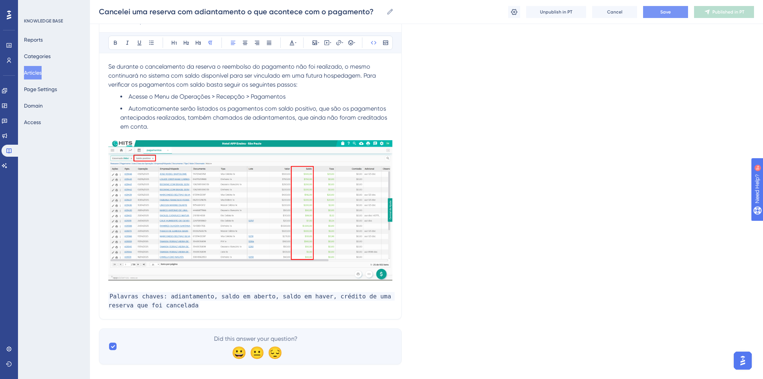
click at [657, 14] on button "Save" at bounding box center [665, 12] width 45 height 12
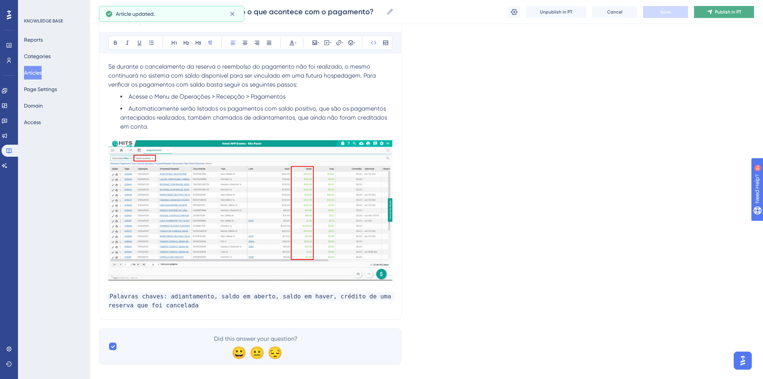
click at [709, 10] on icon at bounding box center [709, 12] width 6 height 6
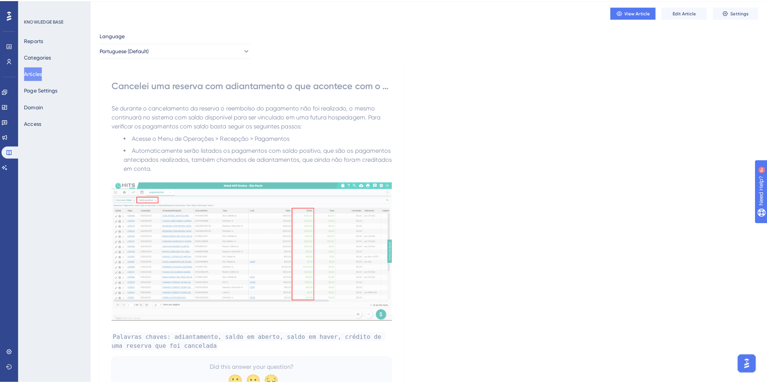
scroll to position [0, 0]
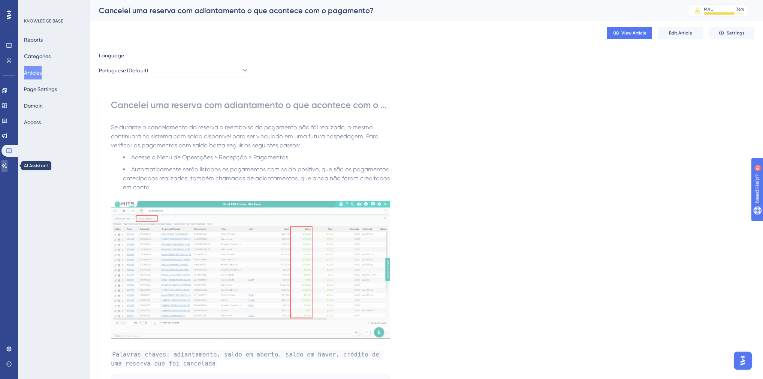
click at [7, 165] on link at bounding box center [4, 166] width 6 height 12
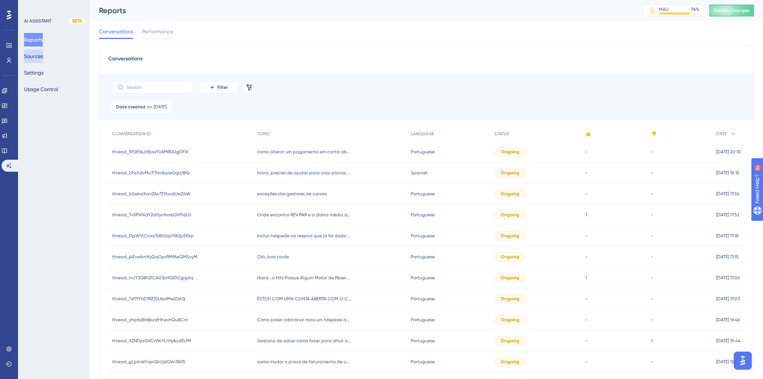
click at [40, 58] on button "Sources" at bounding box center [33, 55] width 19 height 13
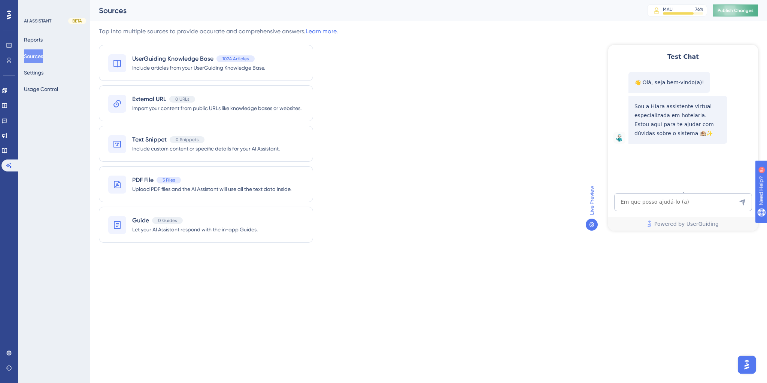
click at [718, 10] on span "Publish Changes" at bounding box center [736, 10] width 36 height 6
click at [671, 207] on textarea "AI Assistant Text Input" at bounding box center [683, 202] width 138 height 18
paste textarea "preciso de ajuda pra localizar um credito de uma reserva que foi cancelada"
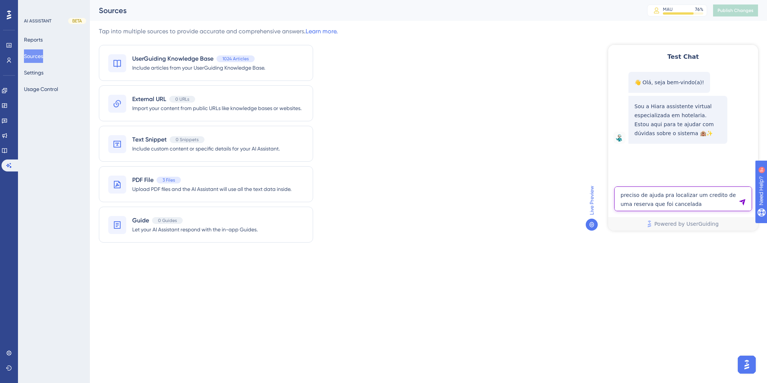
type textarea "preciso de ajuda pra localizar um credito de uma reserva que foi cancelada"
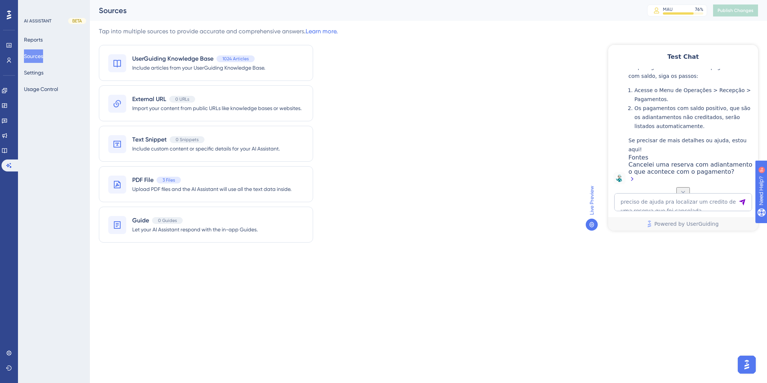
scroll to position [154, 0]
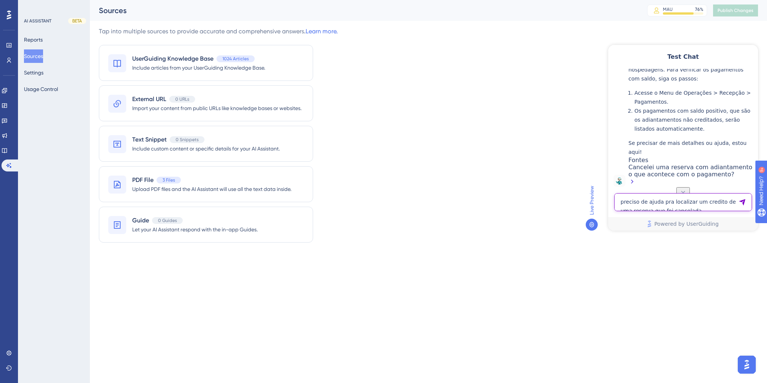
click at [686, 200] on textarea "preciso de ajuda pra localizar um credito de uma reserva que foi cancelada" at bounding box center [683, 202] width 138 height 18
paste textarea "Consigo recuperar um pagamento que foi estornado?"
type textarea "Consigo recuperar um pagamento que foi estornado?"
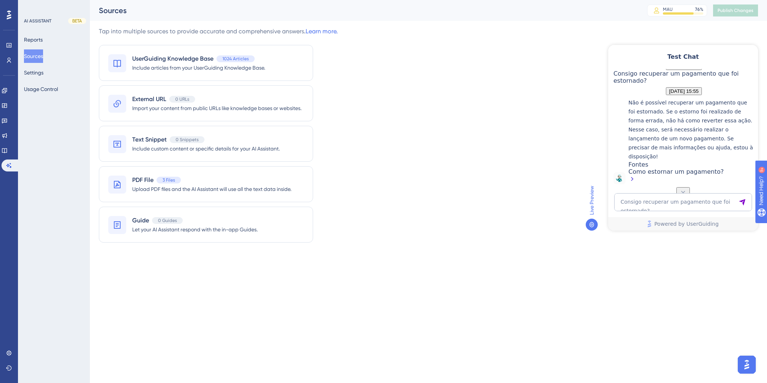
scroll to position [385, 0]
drag, startPoint x: 666, startPoint y: 174, endPoint x: 687, endPoint y: 179, distance: 21.7
click at [679, 59] on div "Como estornar um pagamento?" at bounding box center [692, 47] width 126 height 23
click at [658, 196] on textarea "Consigo recuperar um pagamento que foi estornado?" at bounding box center [683, 202] width 138 height 18
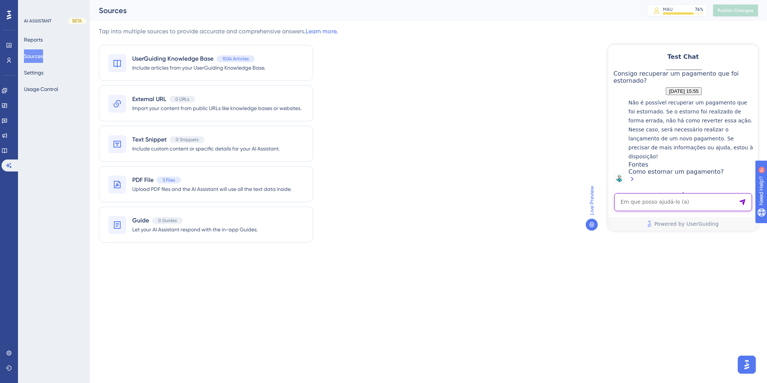
paste textarea "Reserva não está permitindo incluir hóspedes."
type textarea "Reserva não está permitindo incluir hóspedes."
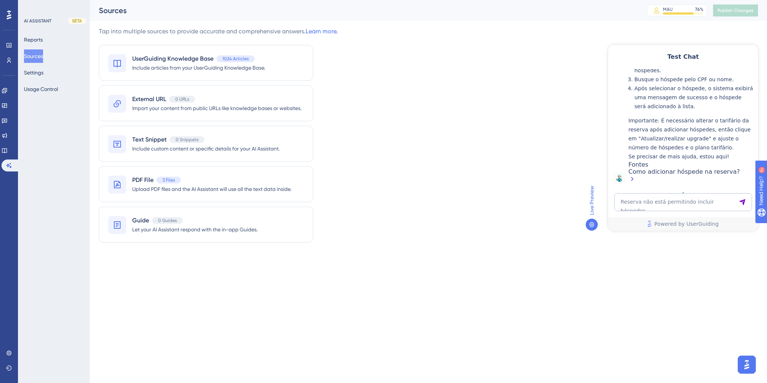
scroll to position [648, 0]
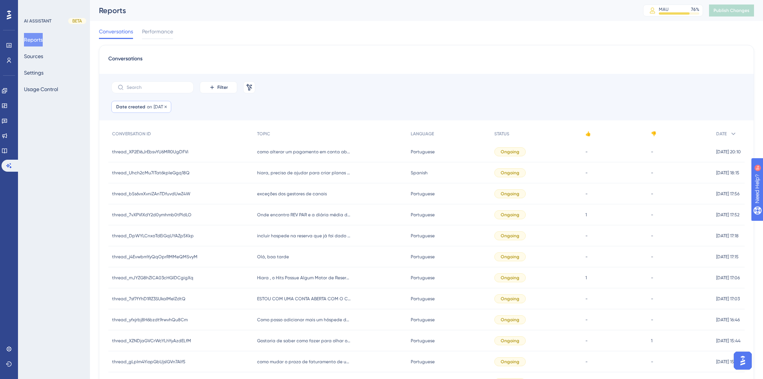
click at [168, 107] on icon at bounding box center [165, 107] width 4 height 4
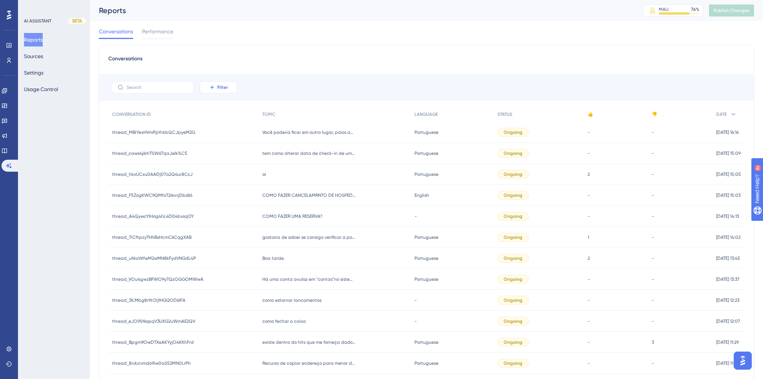
click at [210, 91] on button "Filter" at bounding box center [218, 87] width 37 height 12
click at [225, 194] on span "Date Created" at bounding box center [226, 198] width 31 height 9
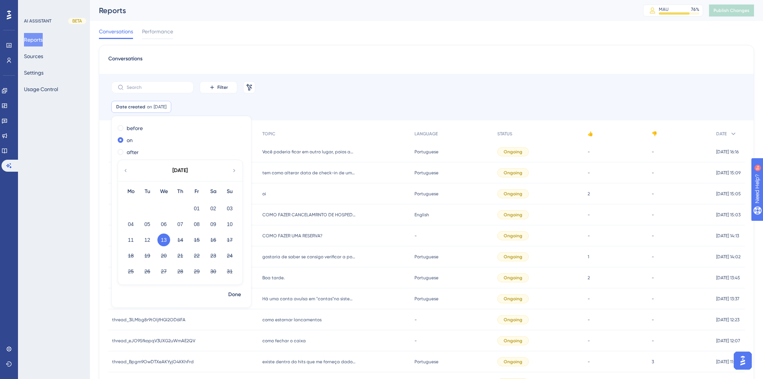
click at [164, 237] on button "13" at bounding box center [163, 239] width 13 height 13
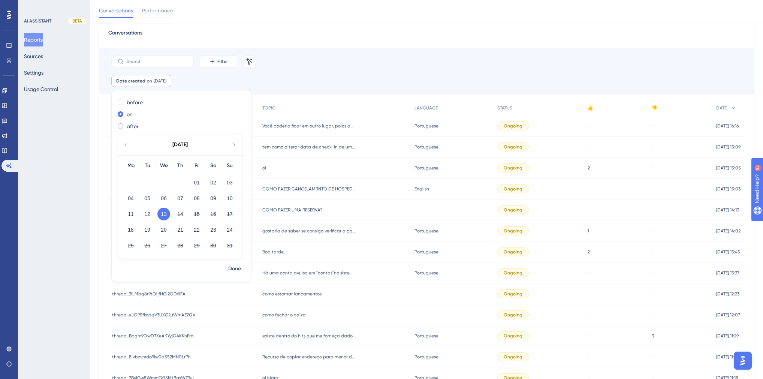
scroll to position [2, 0]
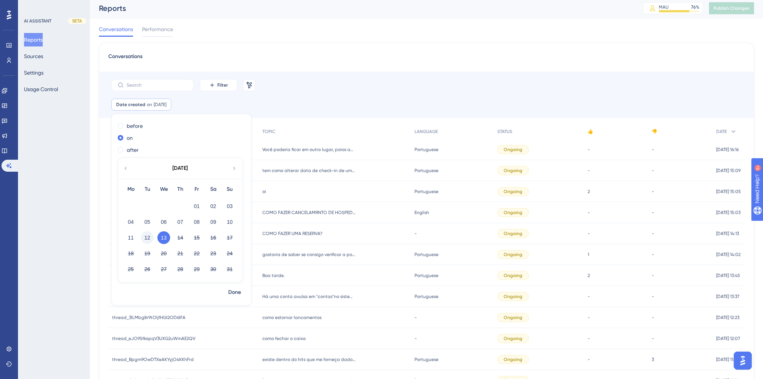
click at [149, 237] on button "12" at bounding box center [147, 237] width 13 height 13
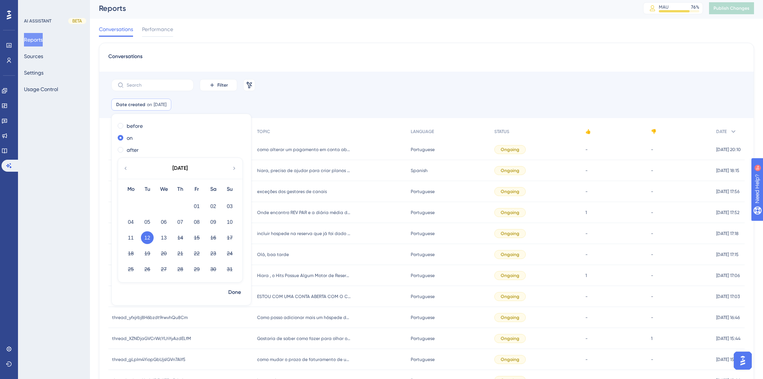
scroll to position [182, 0]
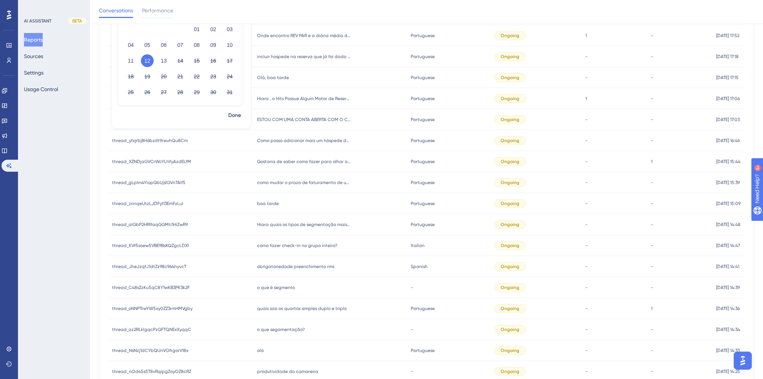
click at [354, 229] on div "Hiara quais os tipos de segmentação mais comuns para cadastrar dentro do RM Hia…" at bounding box center [329, 224] width 153 height 21
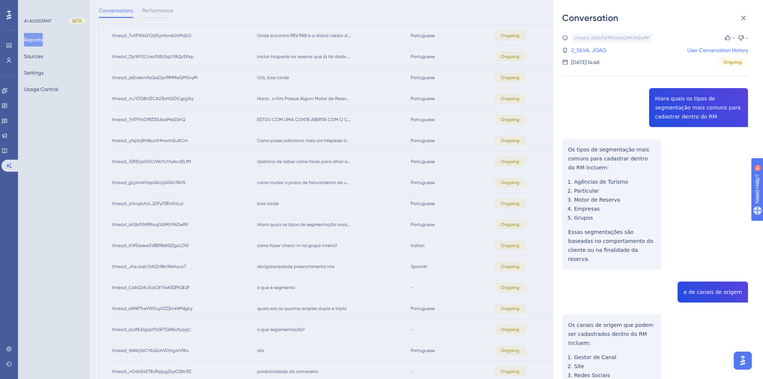
click at [336, 224] on div "Conversation thread_alGbP2HRIfaqGGMti1HiZwR9 Copy - - 2_SILVA, JOAO User Conver…" at bounding box center [381, 189] width 763 height 379
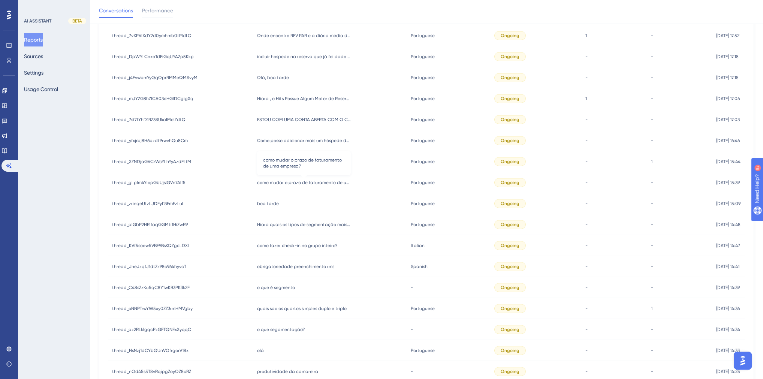
click at [286, 184] on span "como mudar o prazo de faturamento de uma empresa?" at bounding box center [304, 182] width 94 height 6
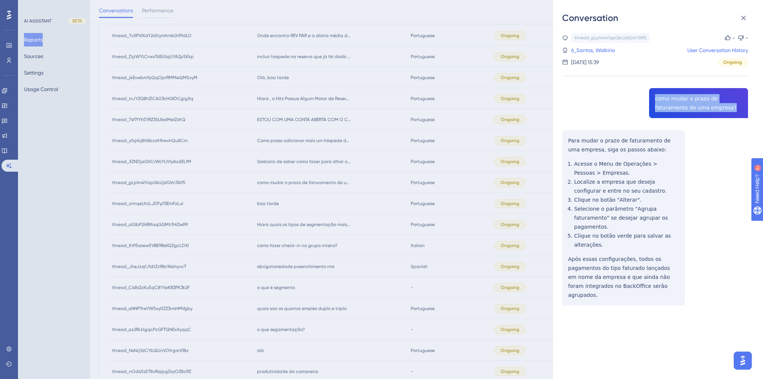
drag, startPoint x: 703, startPoint y: 111, endPoint x: 650, endPoint y: 99, distance: 53.8
click at [650, 99] on div "thread_gLpIm4YiopGbUjslGVn7Alf5 Copy - - 6_Santos, Walkiria User Conversation H…" at bounding box center [655, 188] width 186 height 311
copy span "como mudar o prazo de faturamento de uma empresa?"
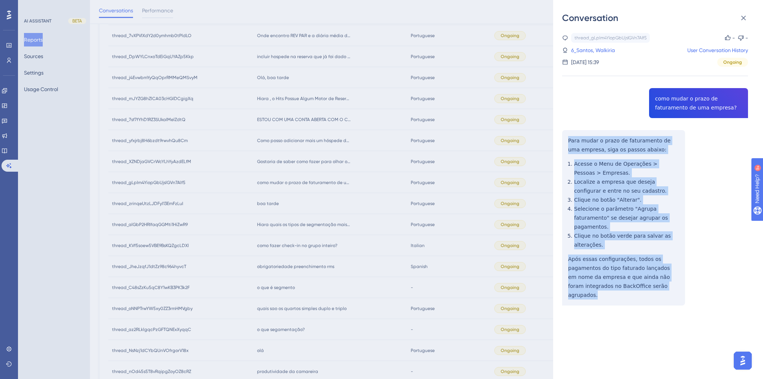
drag, startPoint x: 671, startPoint y: 276, endPoint x: 559, endPoint y: 136, distance: 178.8
click at [559, 136] on div "Conversation thread_gLpIm4YiopGbUjslGVn7Alf5 Copy - - 6_Santos, Walkiria User C…" at bounding box center [658, 189] width 210 height 379
copy div "Para mudar o prazo de faturamento de uma empresa, siga os passos abaixo: Acesse…"
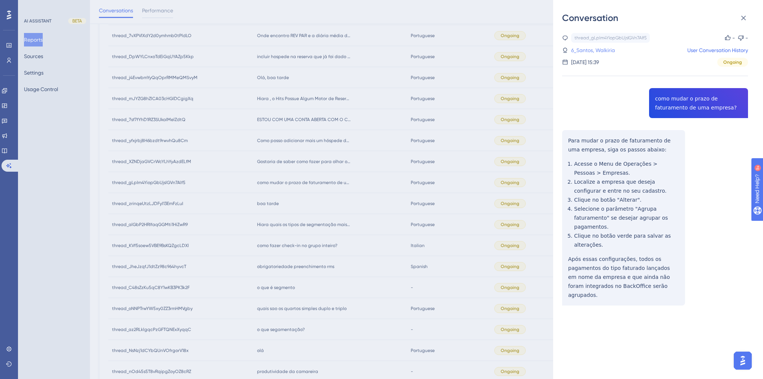
click at [592, 52] on link "6_Santos, Walkiria" at bounding box center [593, 50] width 44 height 9
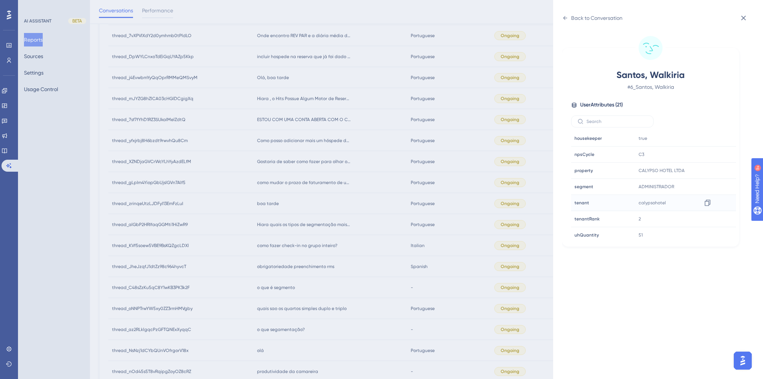
scroll to position [210, 0]
click at [432, 204] on div "Back to Conversation Santos, Walkiria # 6_Santos, Walkiria User Attributes ( 21…" at bounding box center [381, 189] width 763 height 379
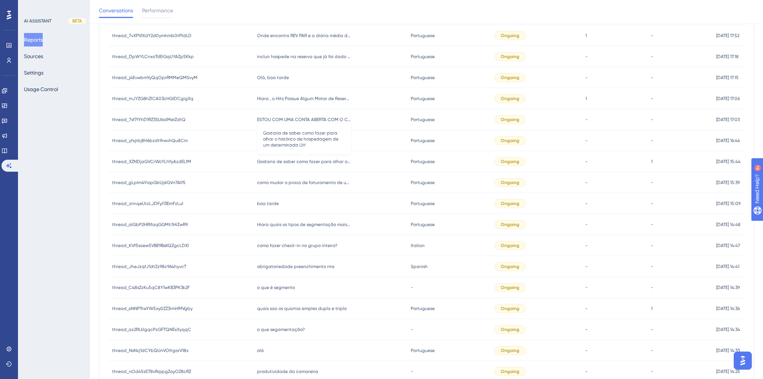
click at [303, 161] on span "Gostaria de saber como fazer para olhar o histórico de hospedagem de um determi…" at bounding box center [304, 161] width 94 height 6
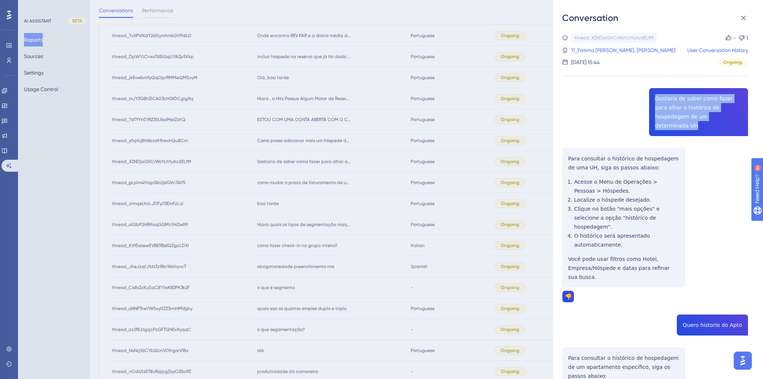
drag, startPoint x: 717, startPoint y: 116, endPoint x: 649, endPoint y: 98, distance: 69.9
click at [649, 98] on div "thread_XZNDjaGVCrWcYLhYyAzdELfM Copy - 1 11_Fátima [PERSON_NAME], [PERSON_NAME]…" at bounding box center [655, 288] width 186 height 510
copy span "Gostaria de saber como fazer para olhar o histórico de hospedagem de um determi…"
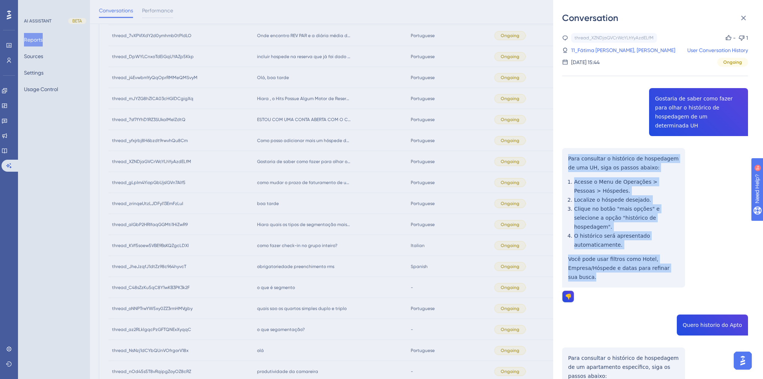
drag, startPoint x: 618, startPoint y: 258, endPoint x: 566, endPoint y: 149, distance: 120.1
click at [566, 149] on div "thread_XZNDjaGVCrWcYLhYyAzdELfM Copy - 1 11_Fátima [PERSON_NAME], [PERSON_NAME]…" at bounding box center [655, 288] width 186 height 510
copy div "Para consultar o histórico de hospedagem de uma UH, siga os passos abaixo: Aces…"
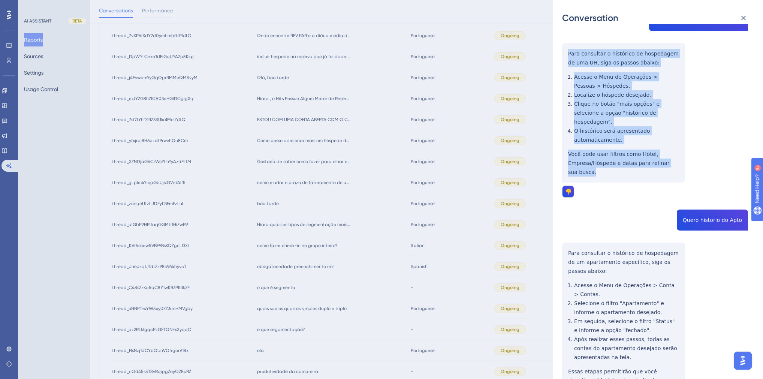
scroll to position [132, 0]
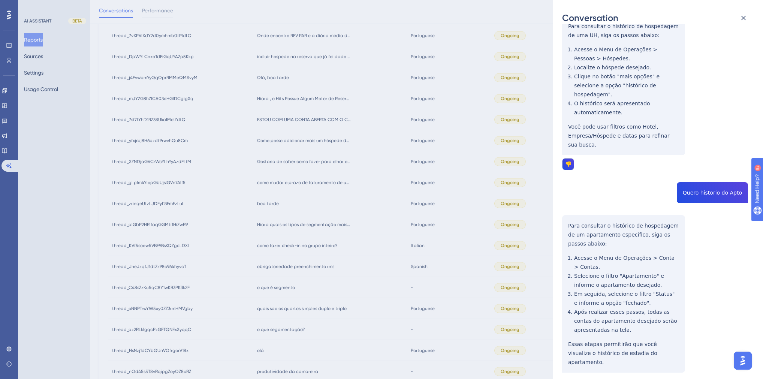
click at [709, 176] on div "thread_XZNDjaGVCrWcYLhYyAzdELfM Copy - 1 11_Fátima [PERSON_NAME], [PERSON_NAME]…" at bounding box center [655, 156] width 186 height 510
copy span "Quero historio do Apto"
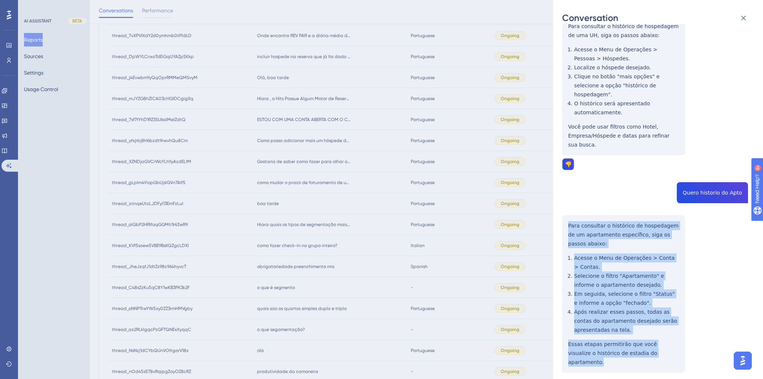
drag, startPoint x: 646, startPoint y: 332, endPoint x: 568, endPoint y: 207, distance: 147.4
click at [568, 207] on div "thread_XZNDjaGVCrWcYLhYyAzdELfM Copy - 1 11_Fátima [PERSON_NAME], [PERSON_NAME]…" at bounding box center [655, 156] width 186 height 510
copy div "Para consultar o histórico de hospedagem de um apartamento específico, siga os …"
click at [705, 268] on div "thread_XZNDjaGVCrWcYLhYyAzdELfM Copy - 1 11_Fátima [PERSON_NAME], [PERSON_NAME]…" at bounding box center [655, 156] width 186 height 510
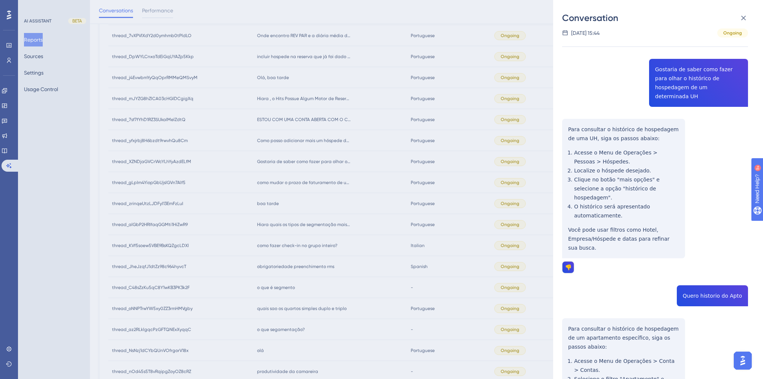
scroll to position [0, 0]
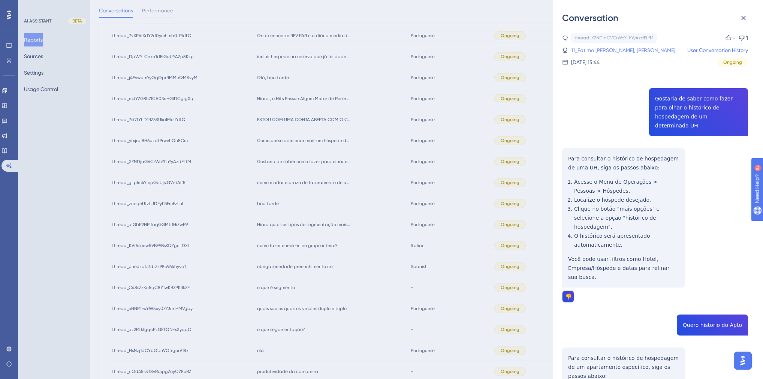
click at [593, 52] on link "11_Fátima [PERSON_NAME], [PERSON_NAME]" at bounding box center [623, 50] width 104 height 9
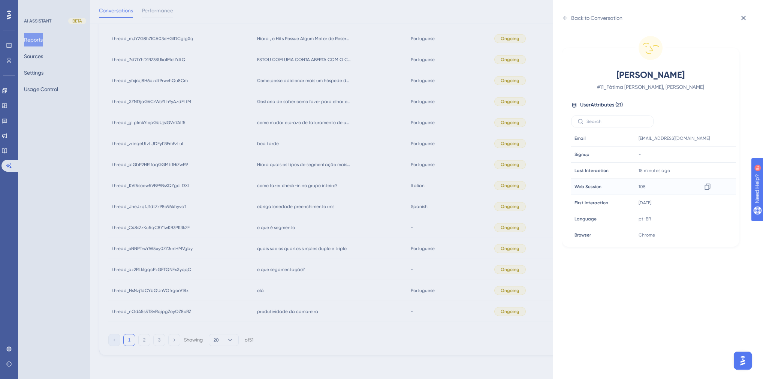
scroll to position [226, 0]
click at [478, 157] on div "Back to Conversation [PERSON_NAME], [PERSON_NAME] # 11_Fátima [PERSON_NAME], [P…" at bounding box center [381, 189] width 763 height 379
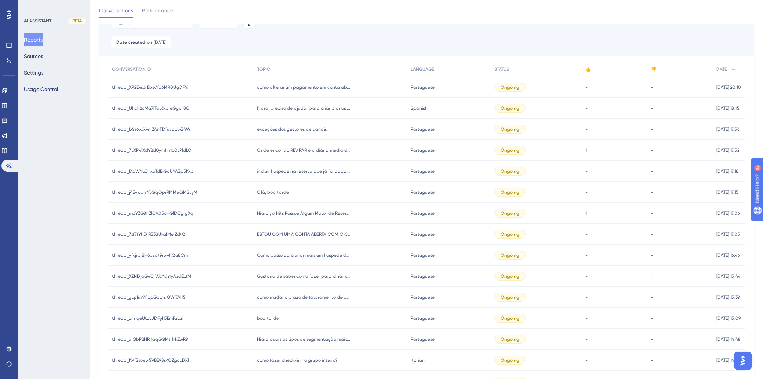
scroll to position [62, 0]
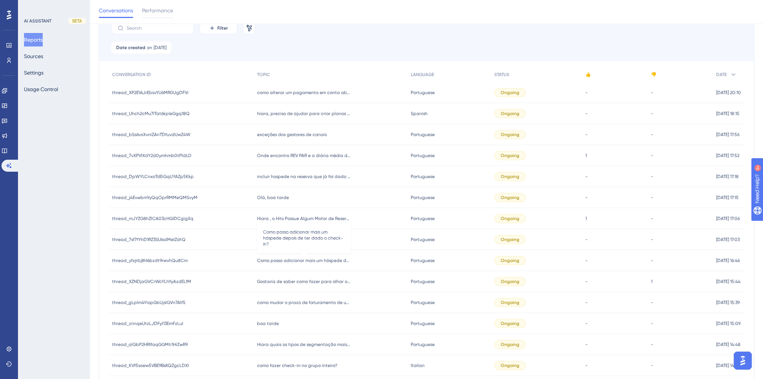
click at [298, 260] on span "Como posso adicionar mais um hóspede depois de ter dado o check-in?" at bounding box center [304, 260] width 94 height 6
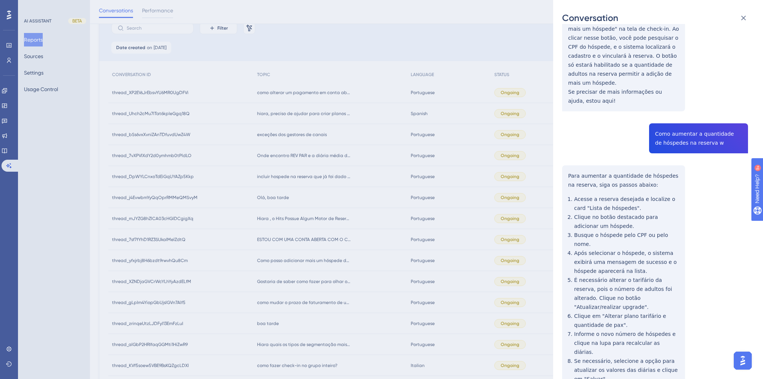
scroll to position [582, 0]
